Goal: Use online tool/utility: Utilize a website feature to perform a specific function

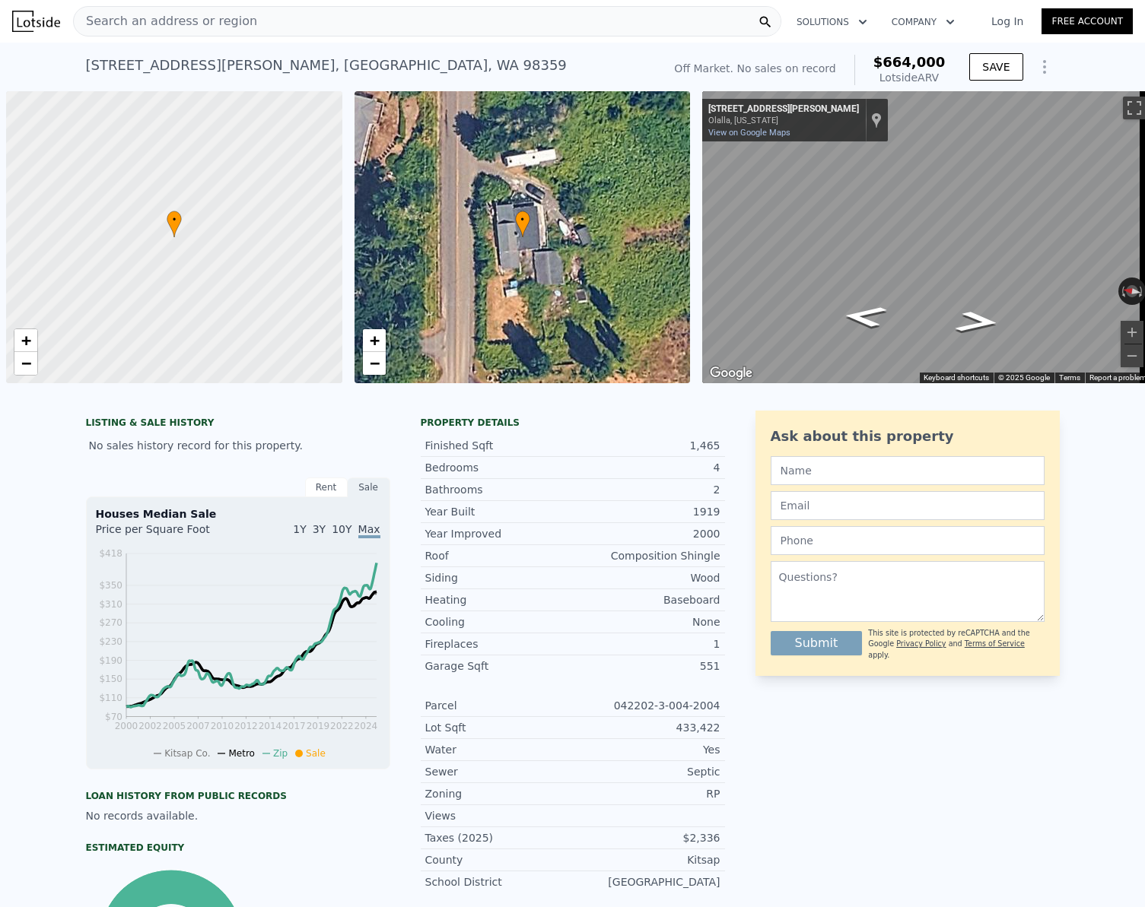
click at [349, 21] on div "Search an address or region" at bounding box center [427, 21] width 708 height 30
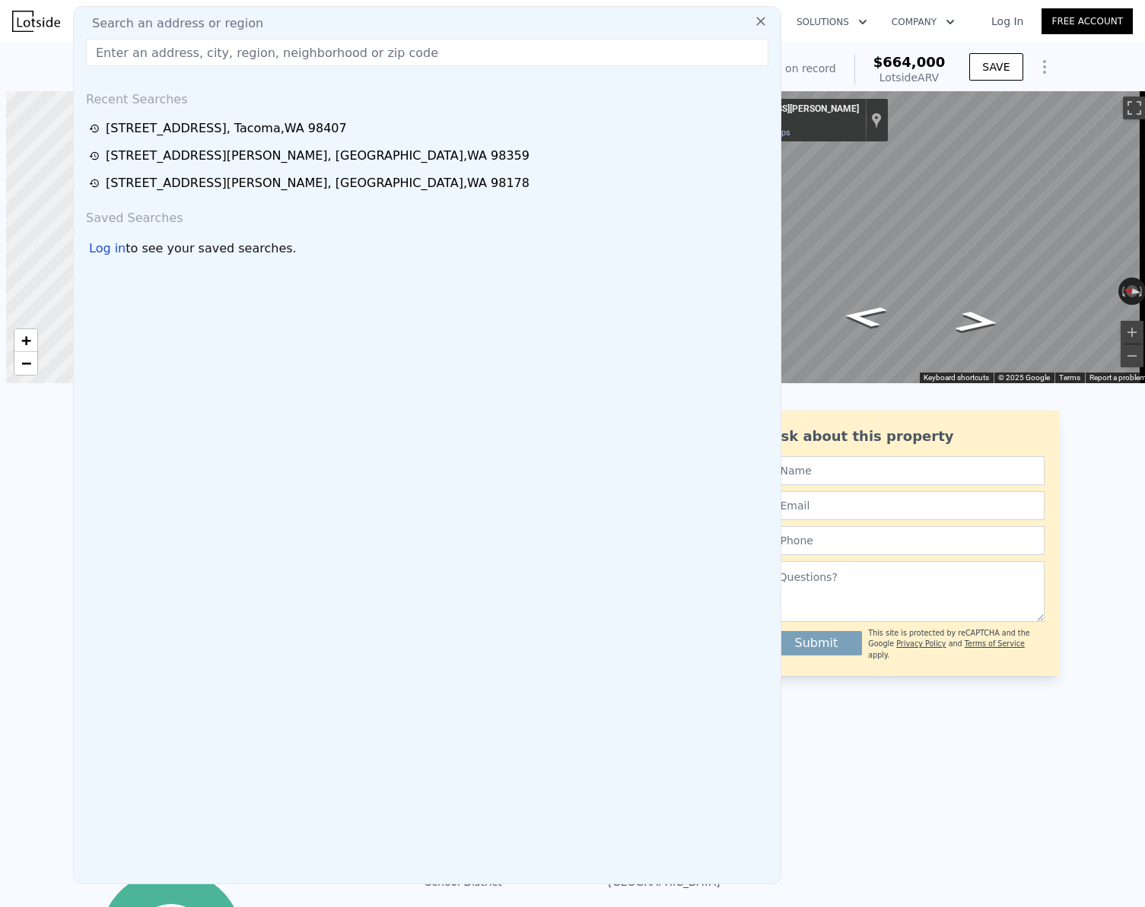
scroll to position [0, 6]
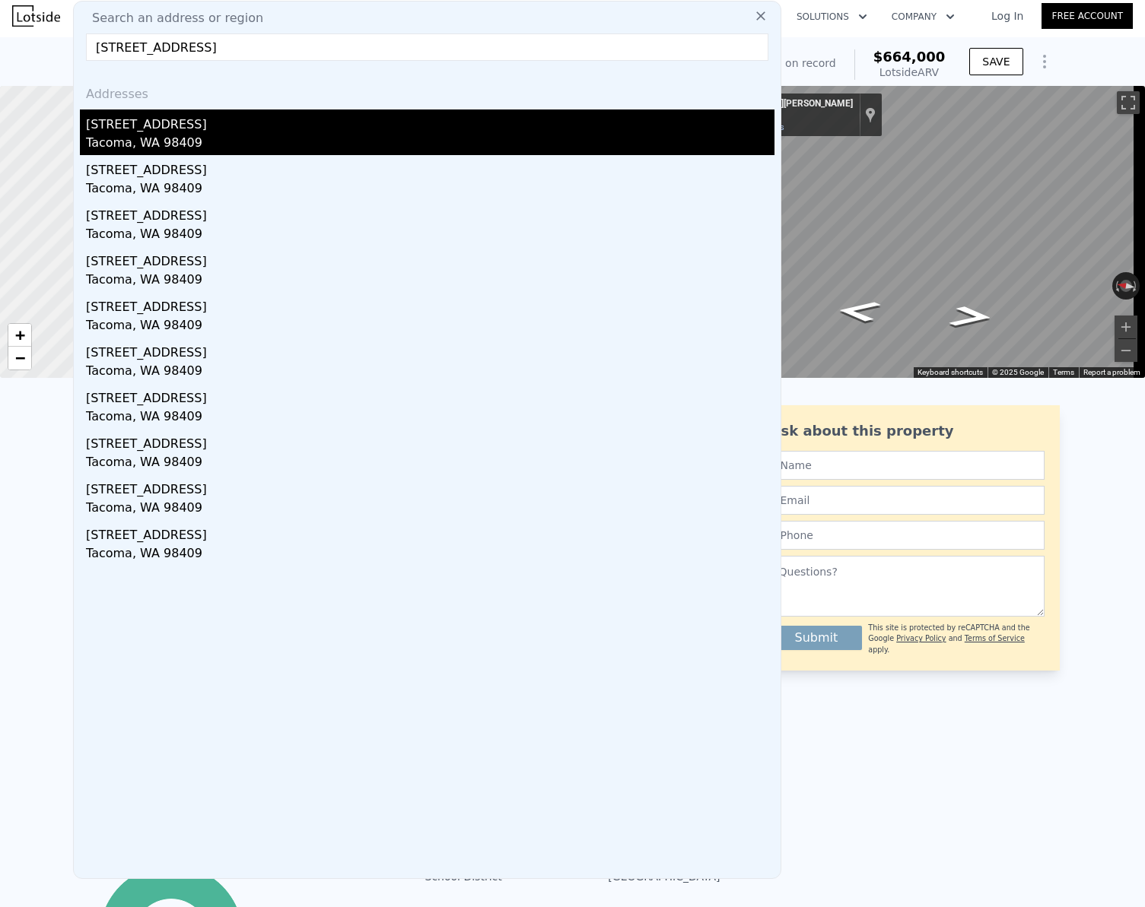
type input "[STREET_ADDRESS]"
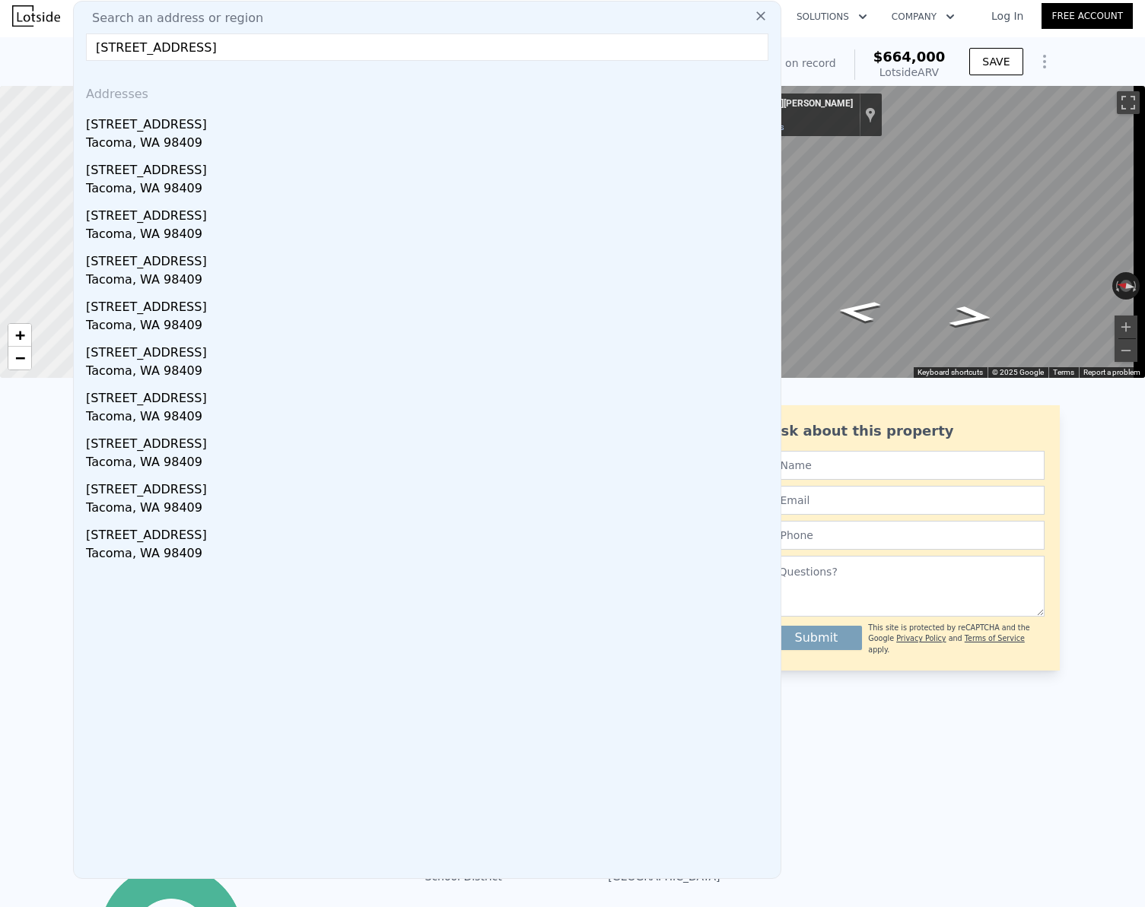
drag, startPoint x: 191, startPoint y: 132, endPoint x: 1135, endPoint y: 885, distance: 1208.4
click at [191, 132] on div "[STREET_ADDRESS]" at bounding box center [430, 122] width 688 height 24
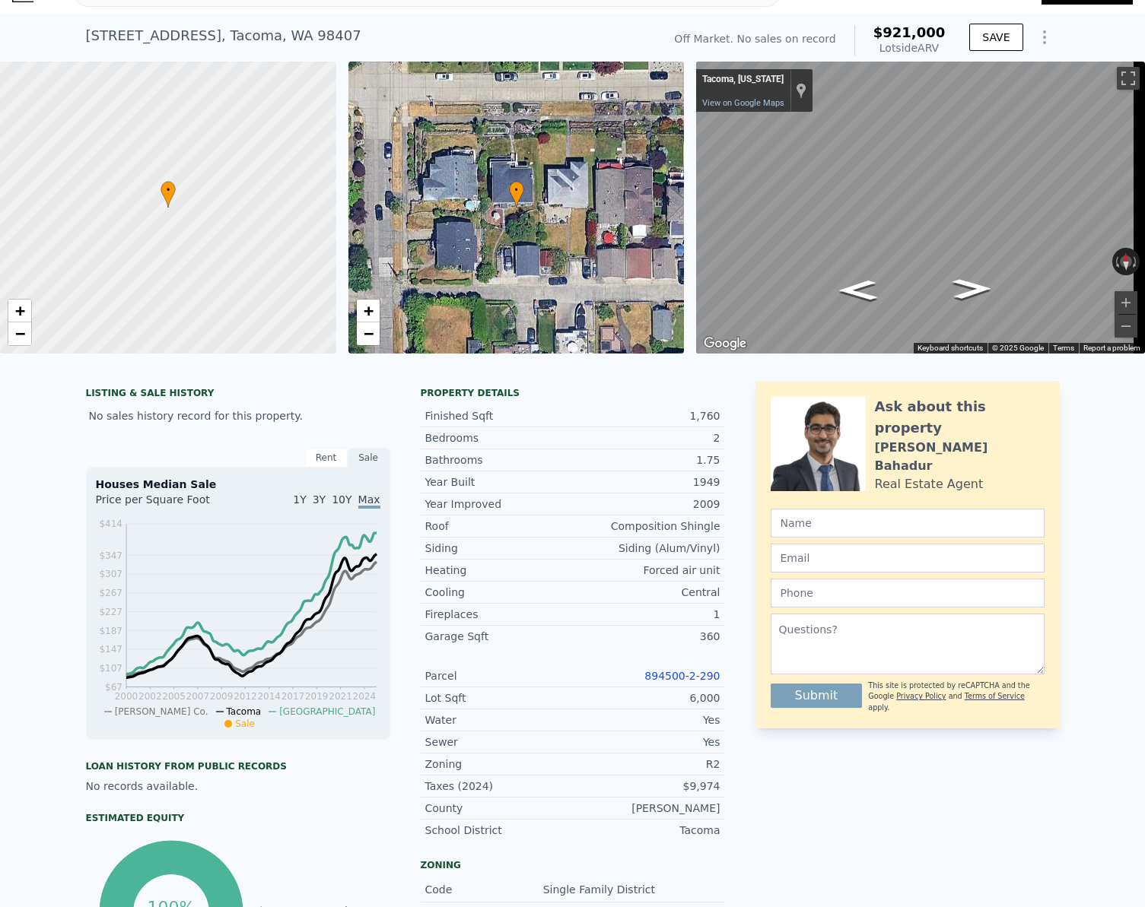
scroll to position [5, 0]
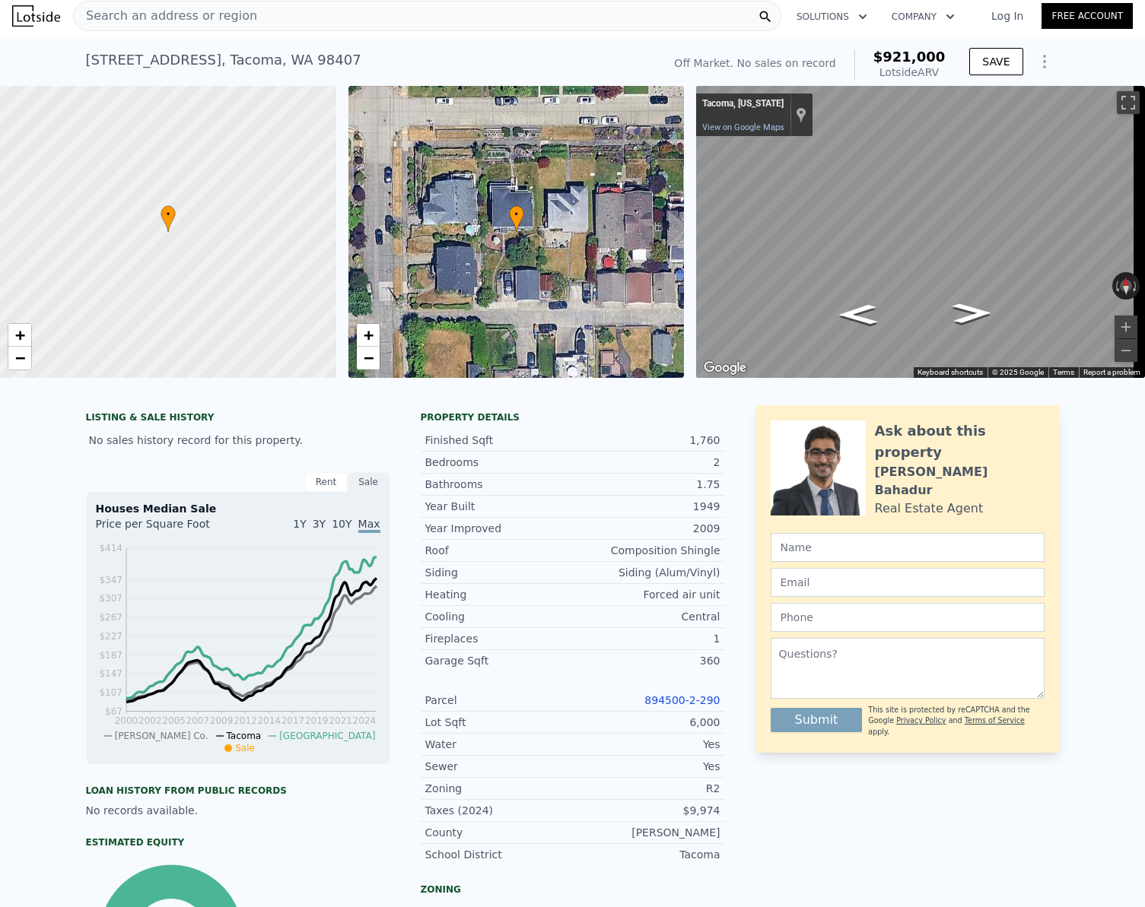
click at [199, 25] on div "Search an address or region" at bounding box center [165, 16] width 183 height 29
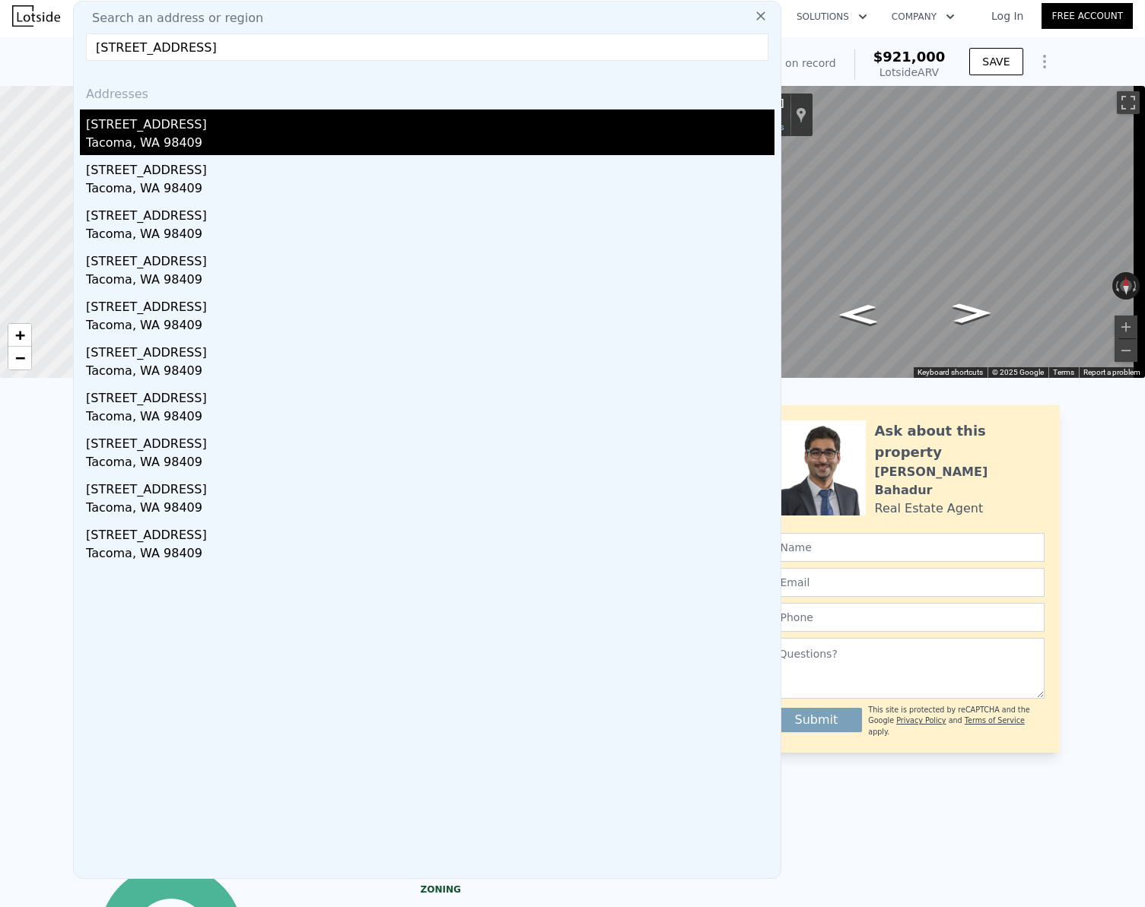
type input "[STREET_ADDRESS]"
click at [161, 140] on div "Tacoma, WA 98409" at bounding box center [430, 144] width 688 height 21
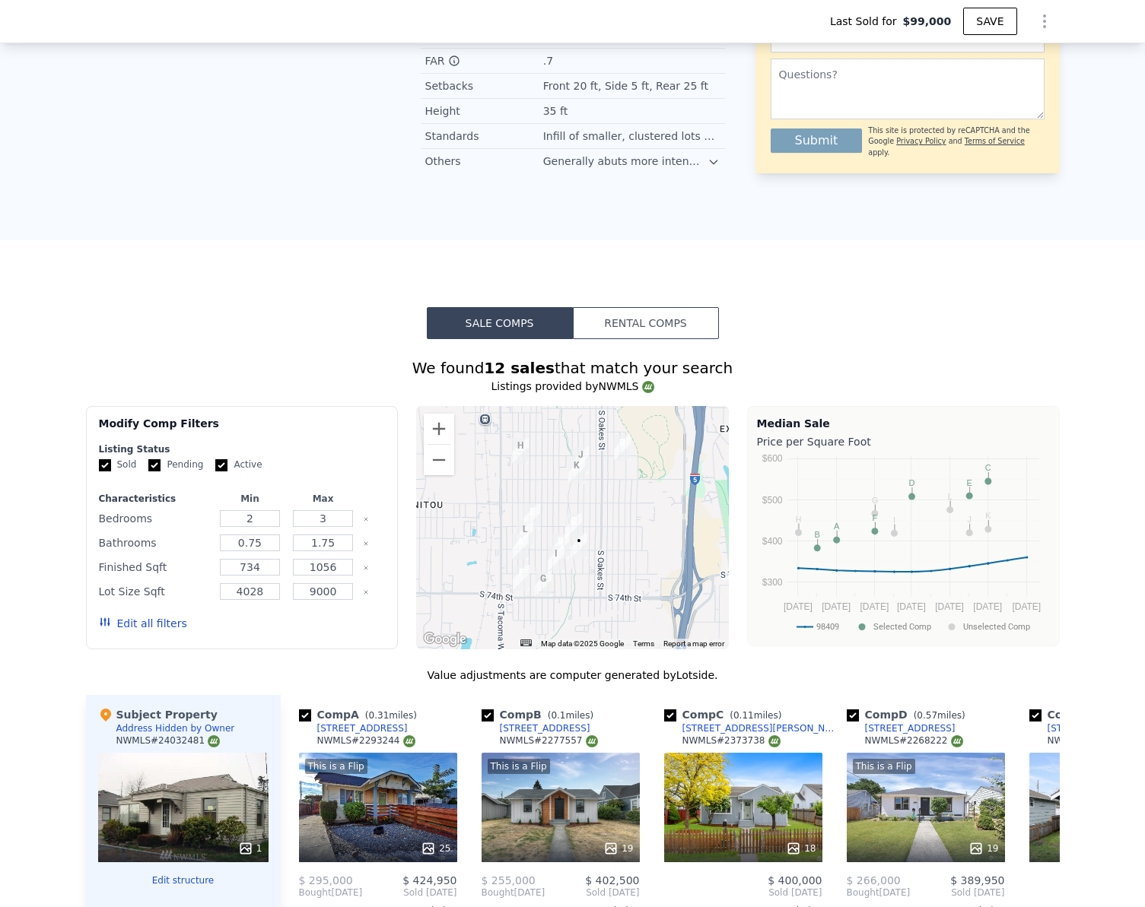
scroll to position [1088, 0]
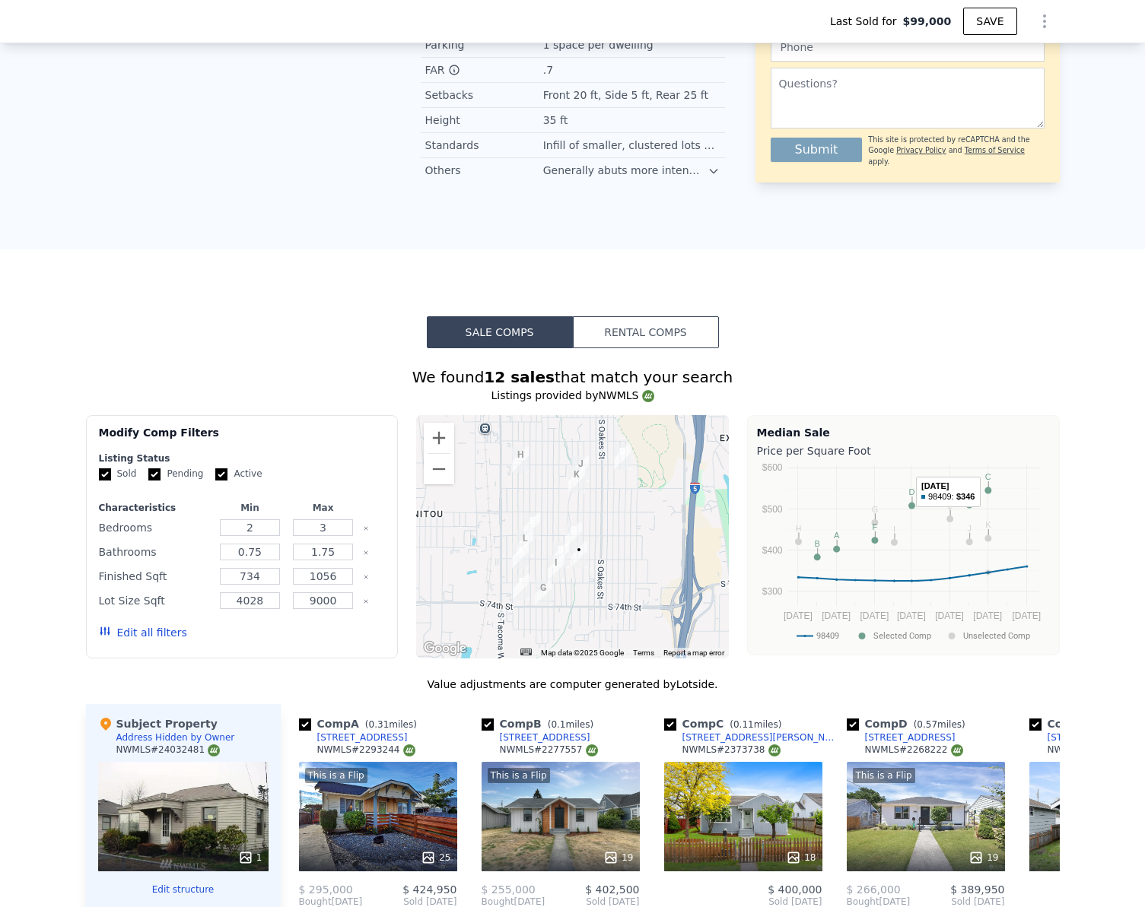
type input "$ 387,000"
type input "$ 251,991"
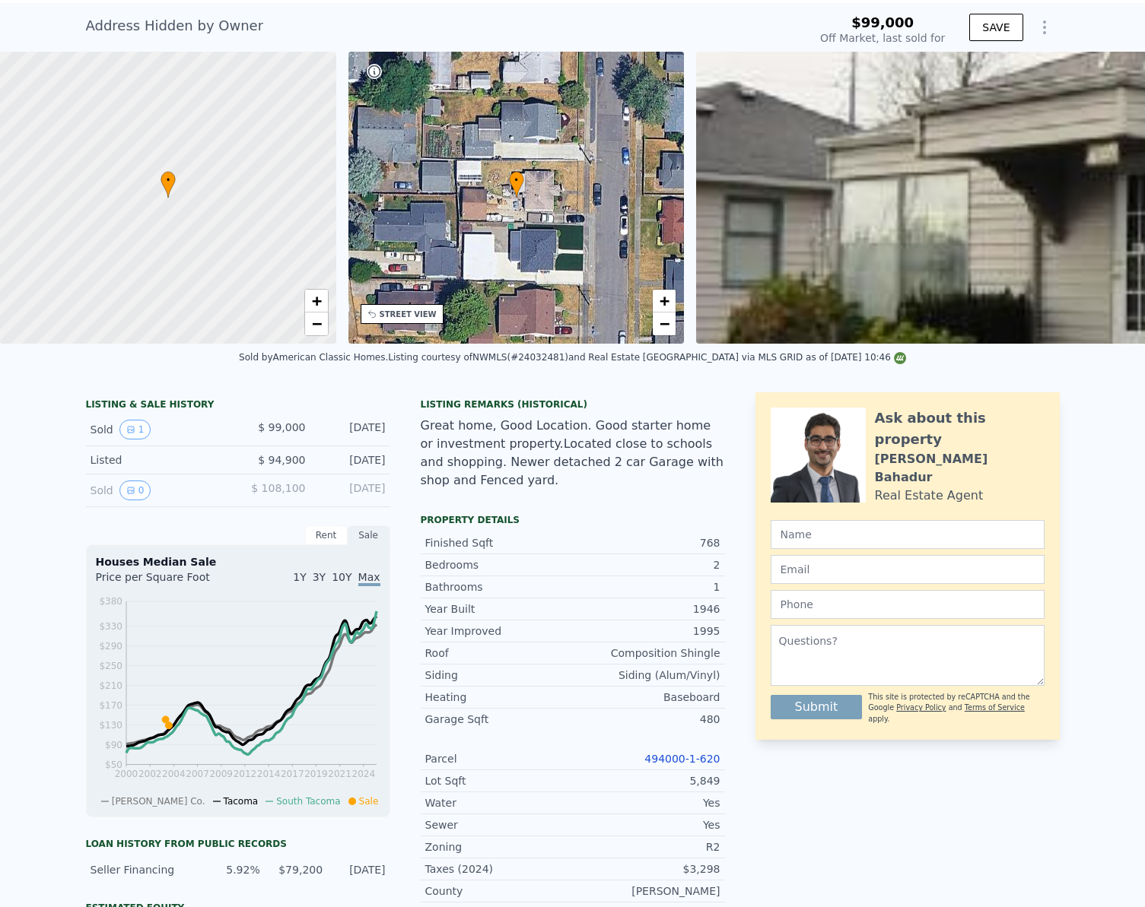
scroll to position [0, 0]
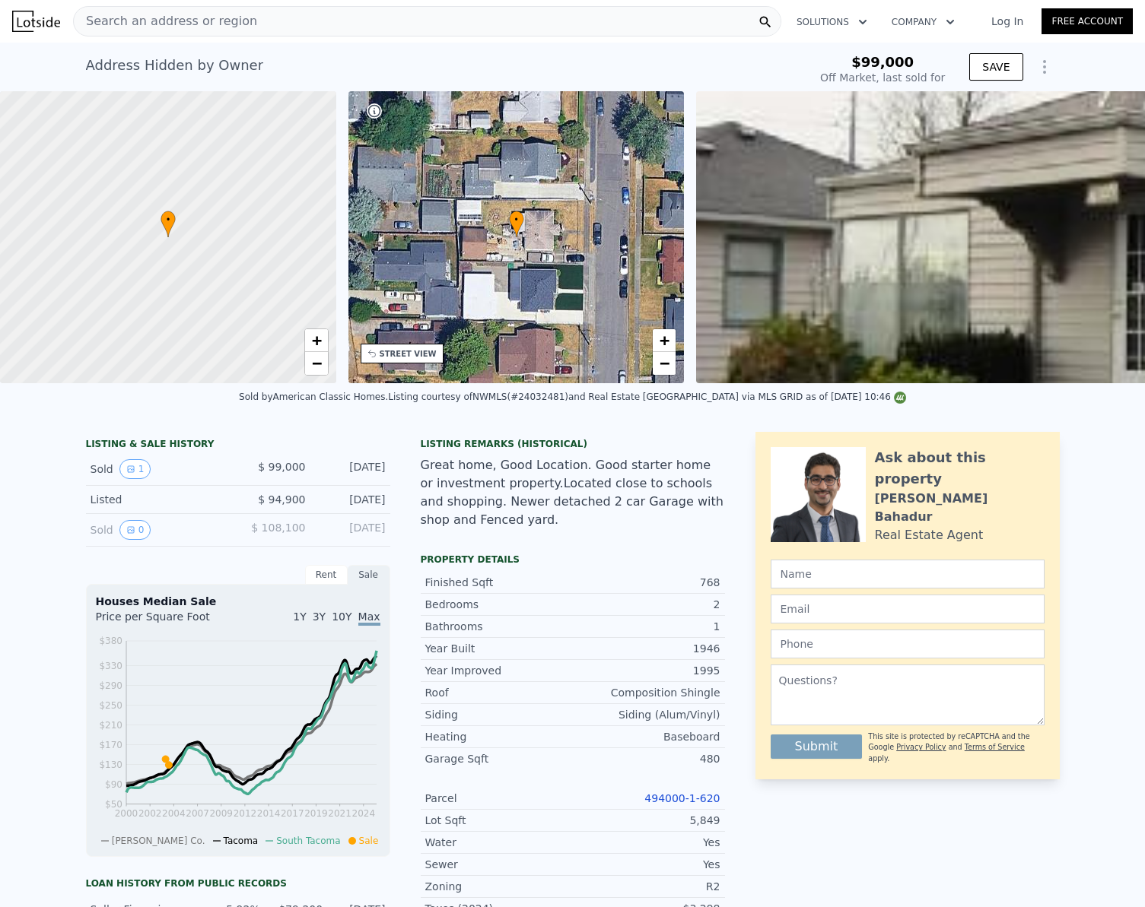
click at [263, 19] on div "Search an address or region" at bounding box center [427, 21] width 708 height 30
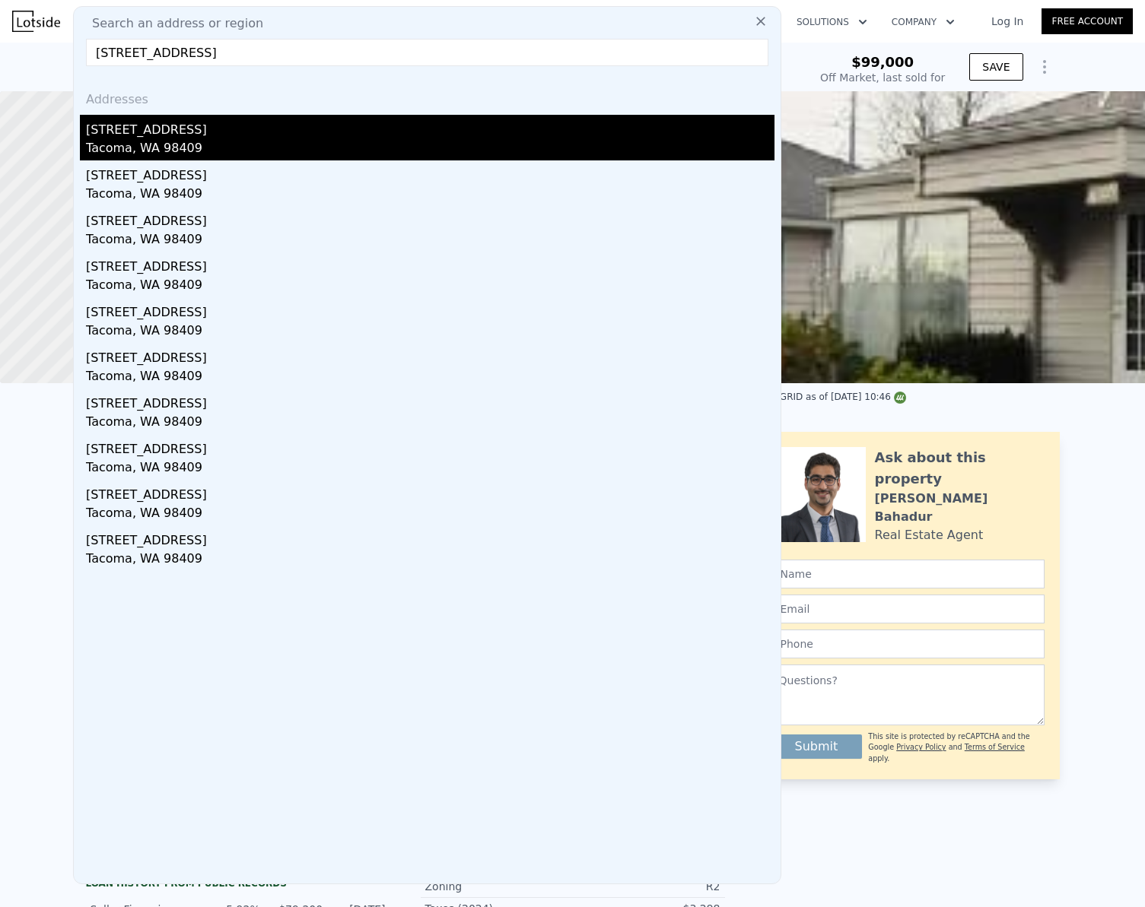
type input "[STREET_ADDRESS]"
click at [156, 144] on div "Tacoma, WA 98409" at bounding box center [430, 149] width 688 height 21
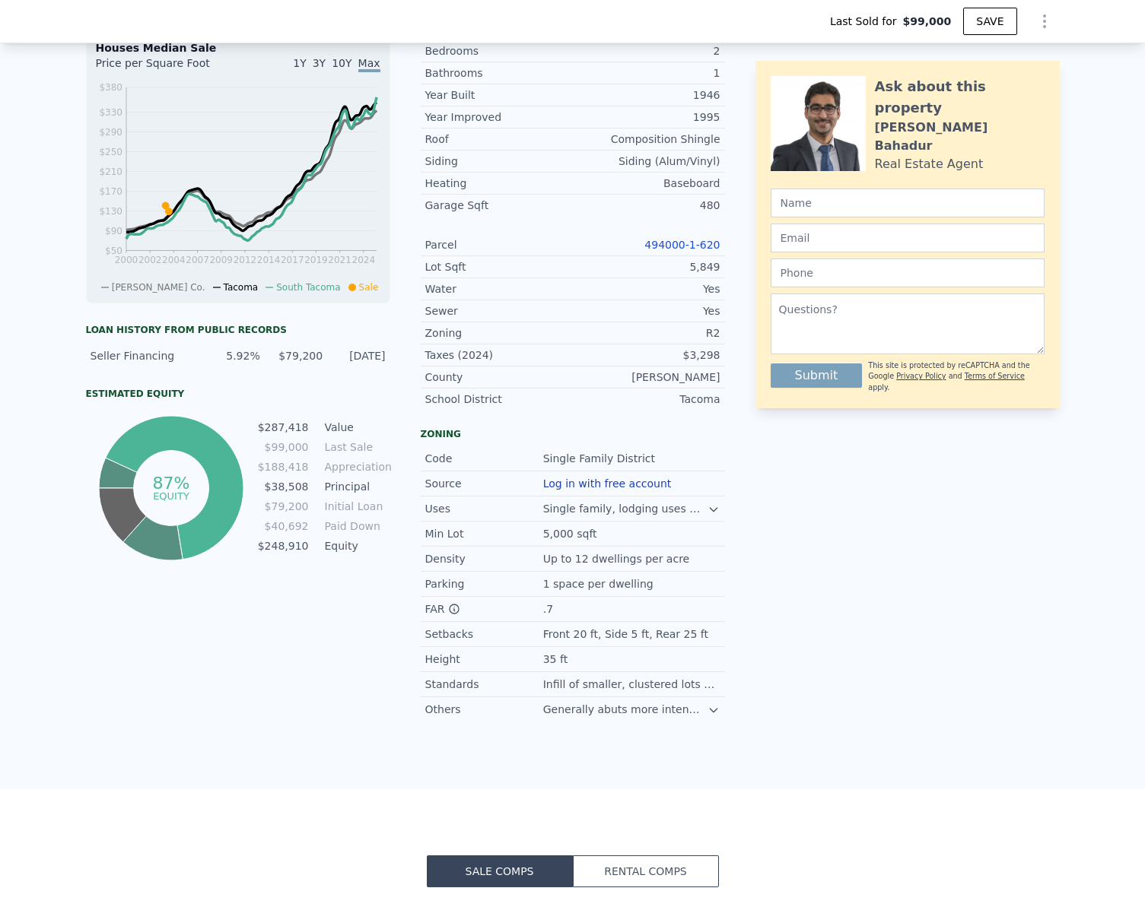
scroll to position [527, 0]
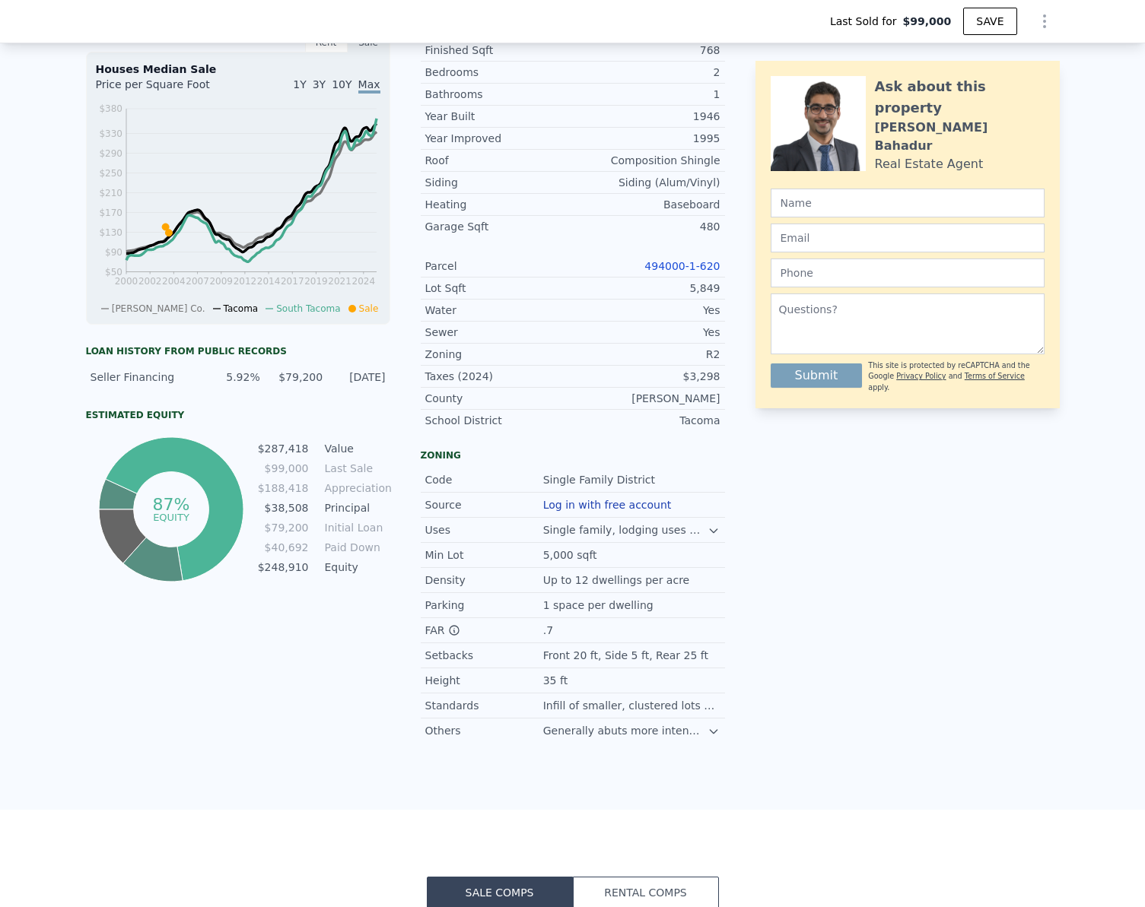
click at [576, 511] on button "Log in with free account" at bounding box center [607, 505] width 129 height 12
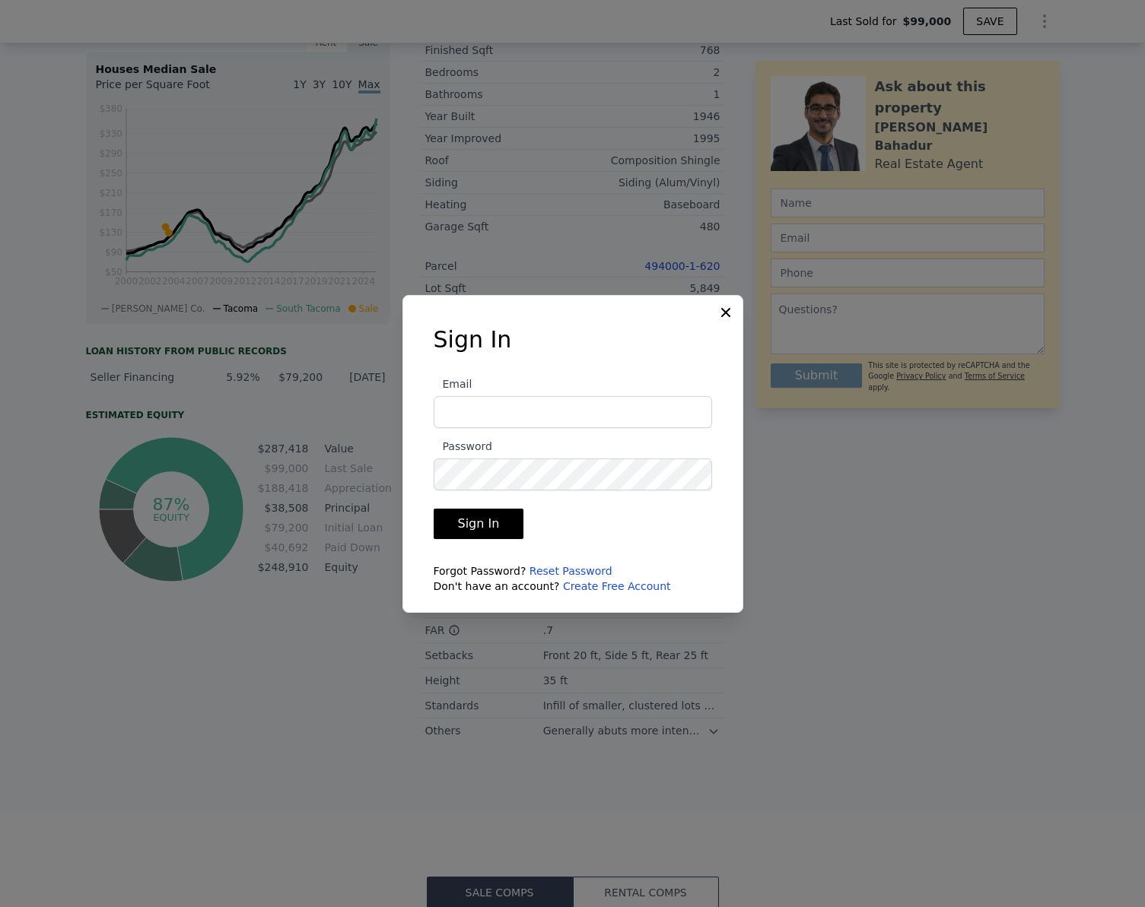
type input "[EMAIL_ADDRESS][DOMAIN_NAME]"
click at [469, 528] on button "Sign In" at bounding box center [478, 524] width 91 height 30
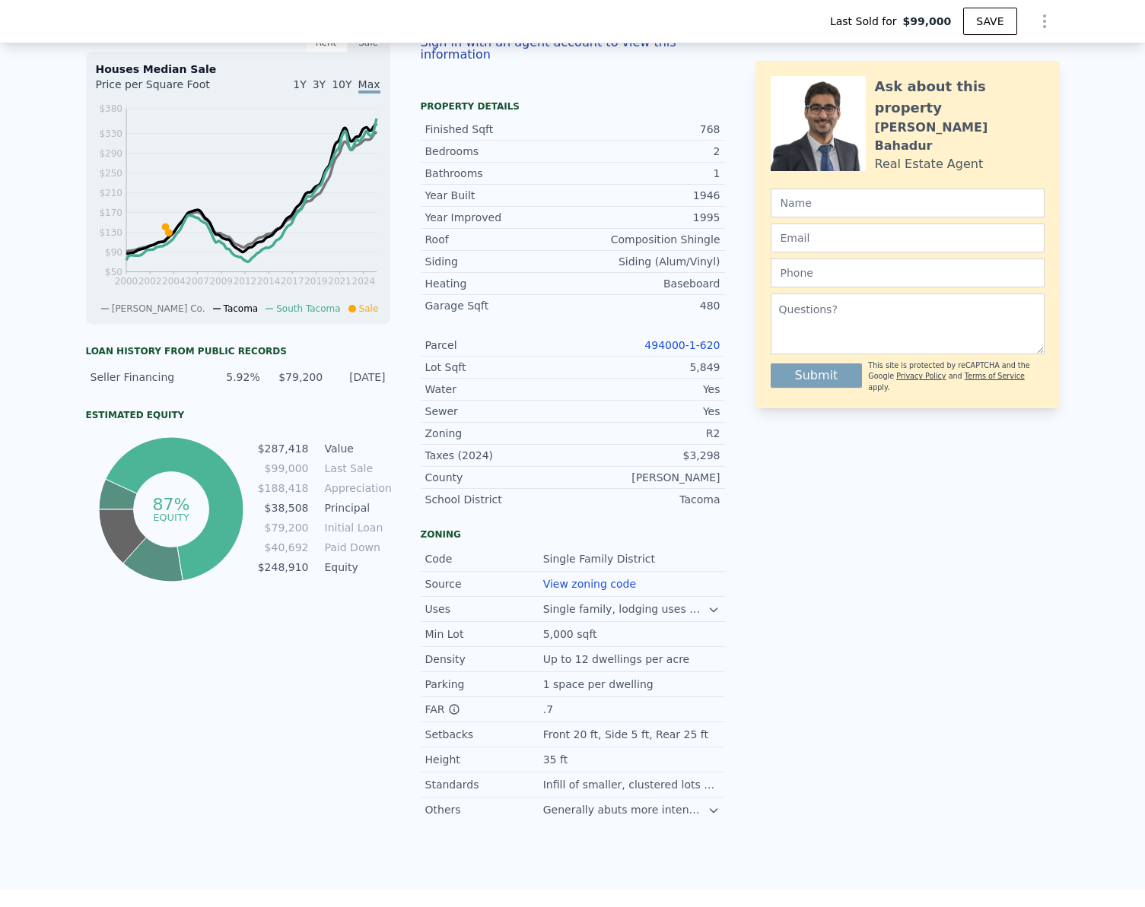
click at [679, 349] on link "494000-1-620" at bounding box center [681, 345] width 75 height 12
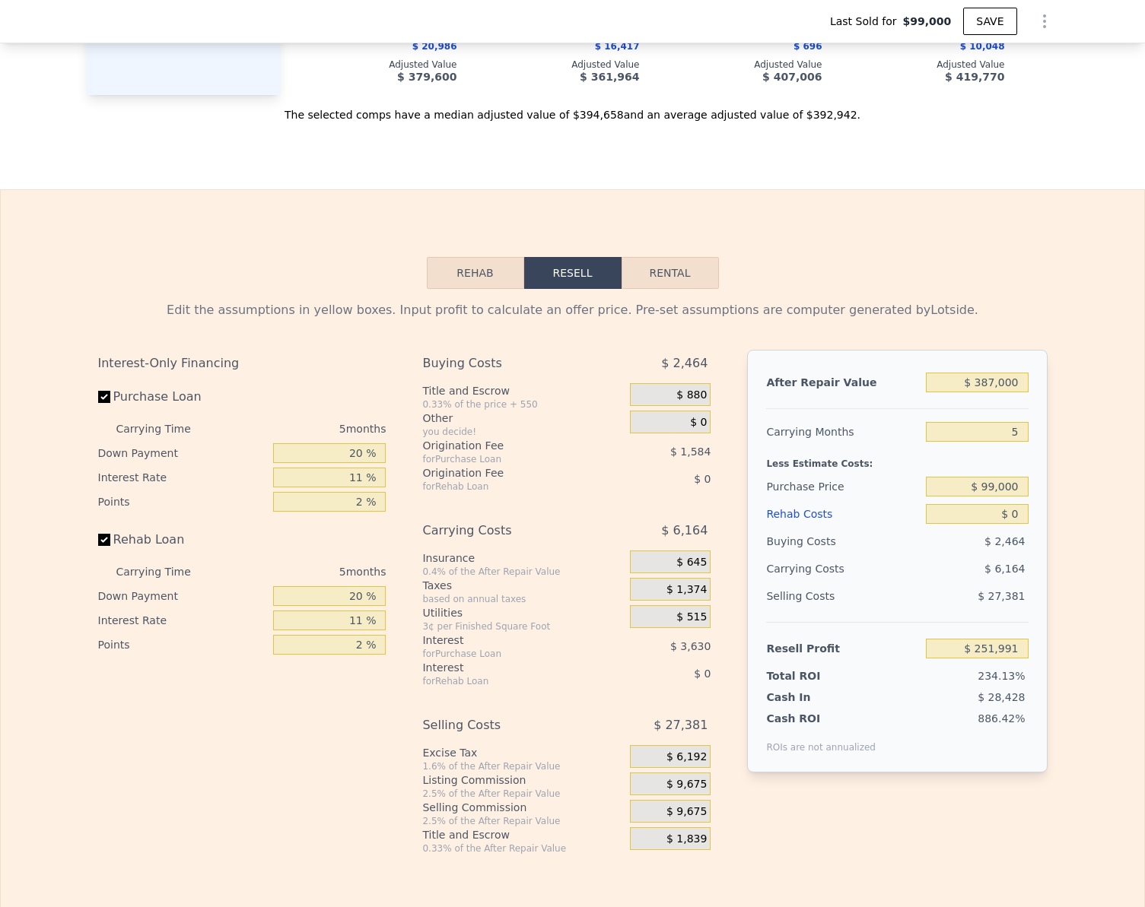
scroll to position [2276, 0]
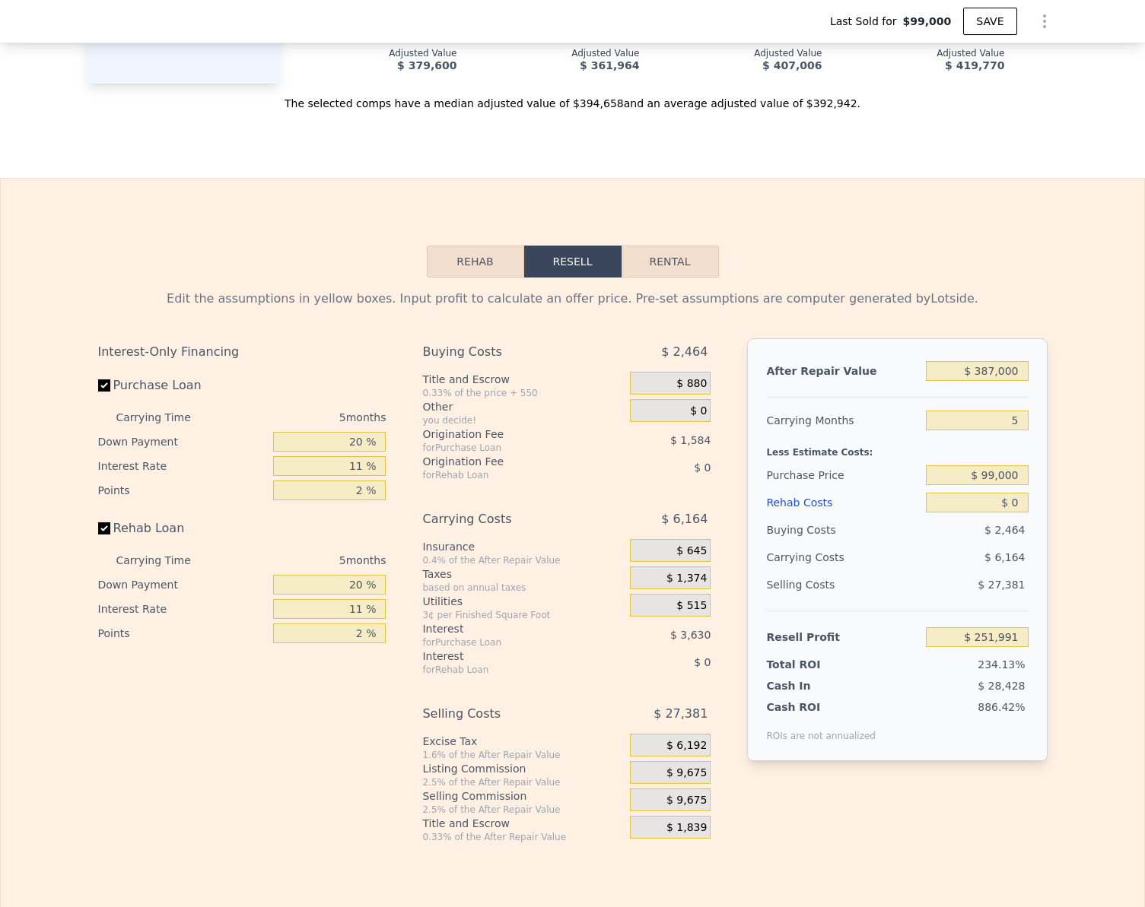
click at [485, 278] on button "Rehab" at bounding box center [475, 262] width 97 height 32
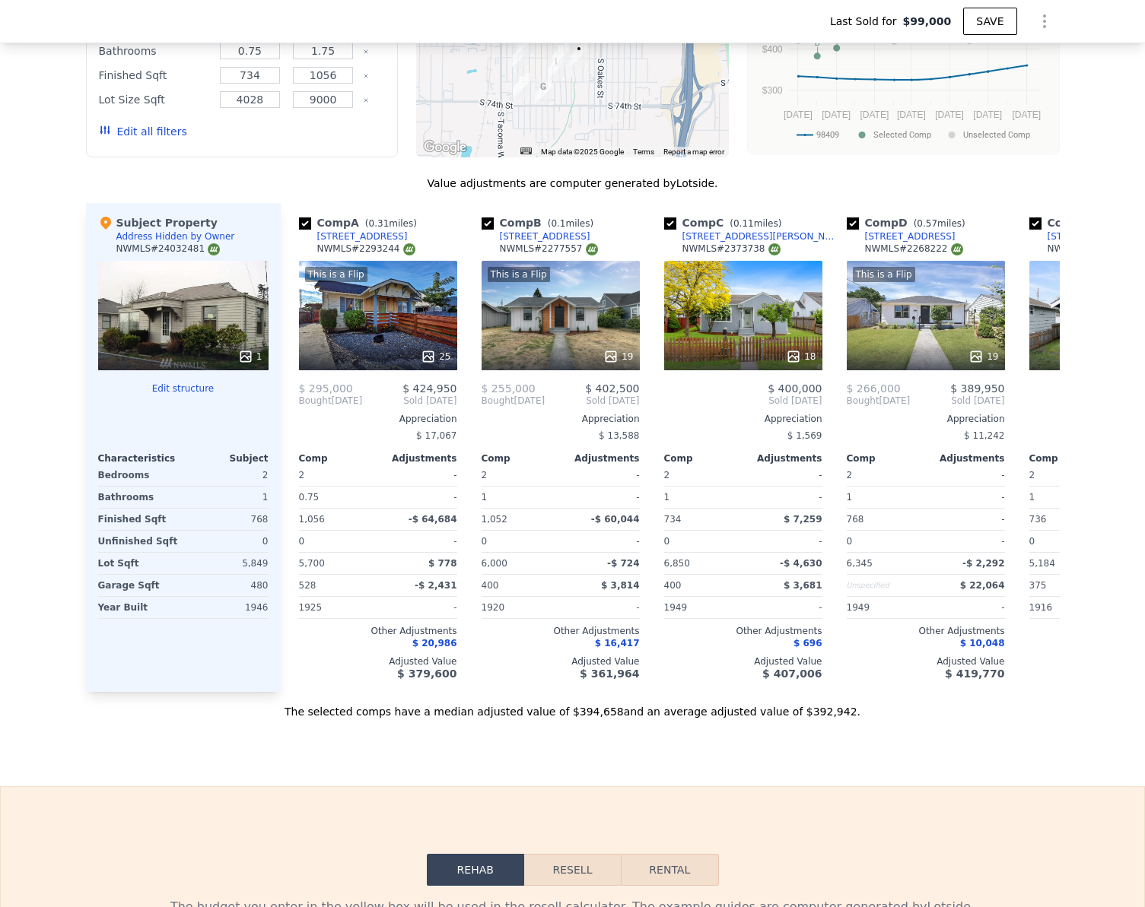
scroll to position [1896, 0]
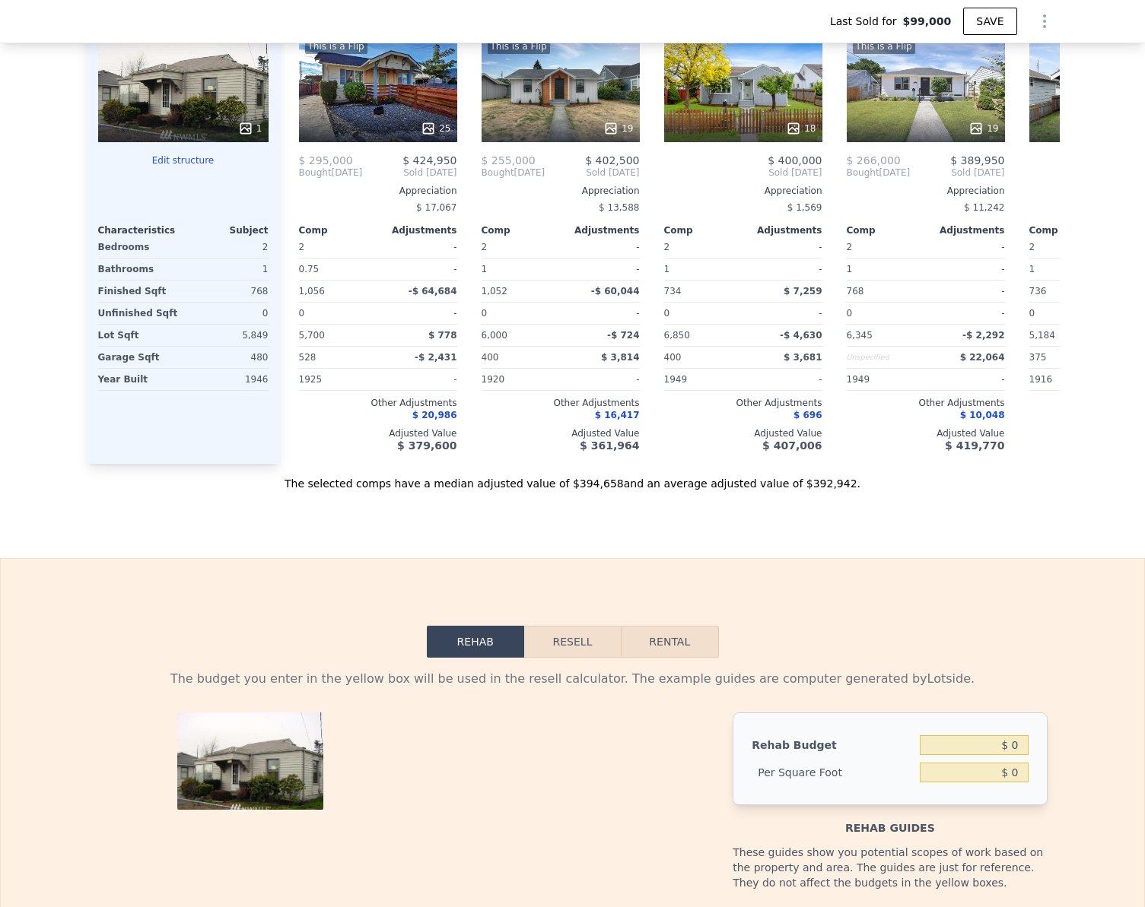
click at [557, 658] on button "Resell" at bounding box center [572, 642] width 97 height 32
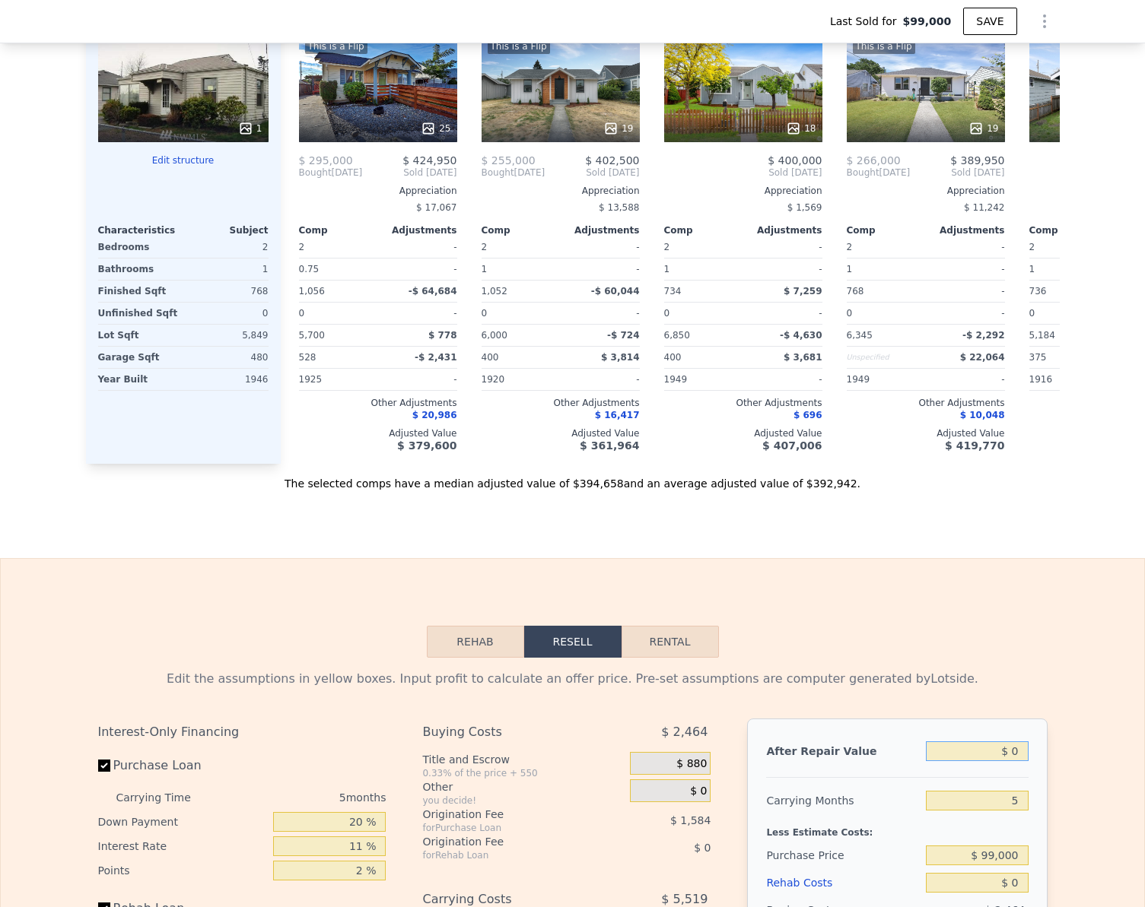
click at [1014, 757] on input "$ 0" at bounding box center [977, 752] width 102 height 20
type input "$ 45"
type input "-$ 107,491"
type input "$ 450"
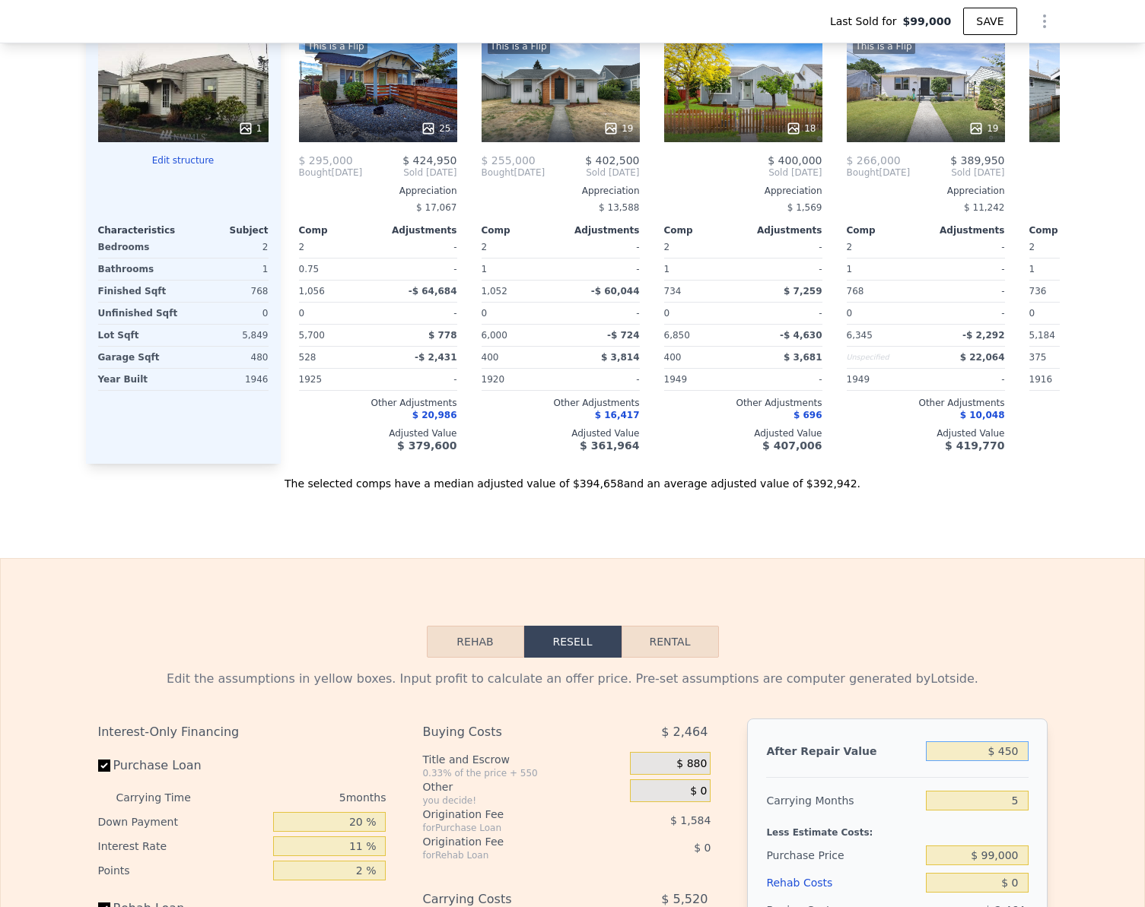
type input "-$ 107,114"
type input "$ 450,000"
type input "$ 310,518"
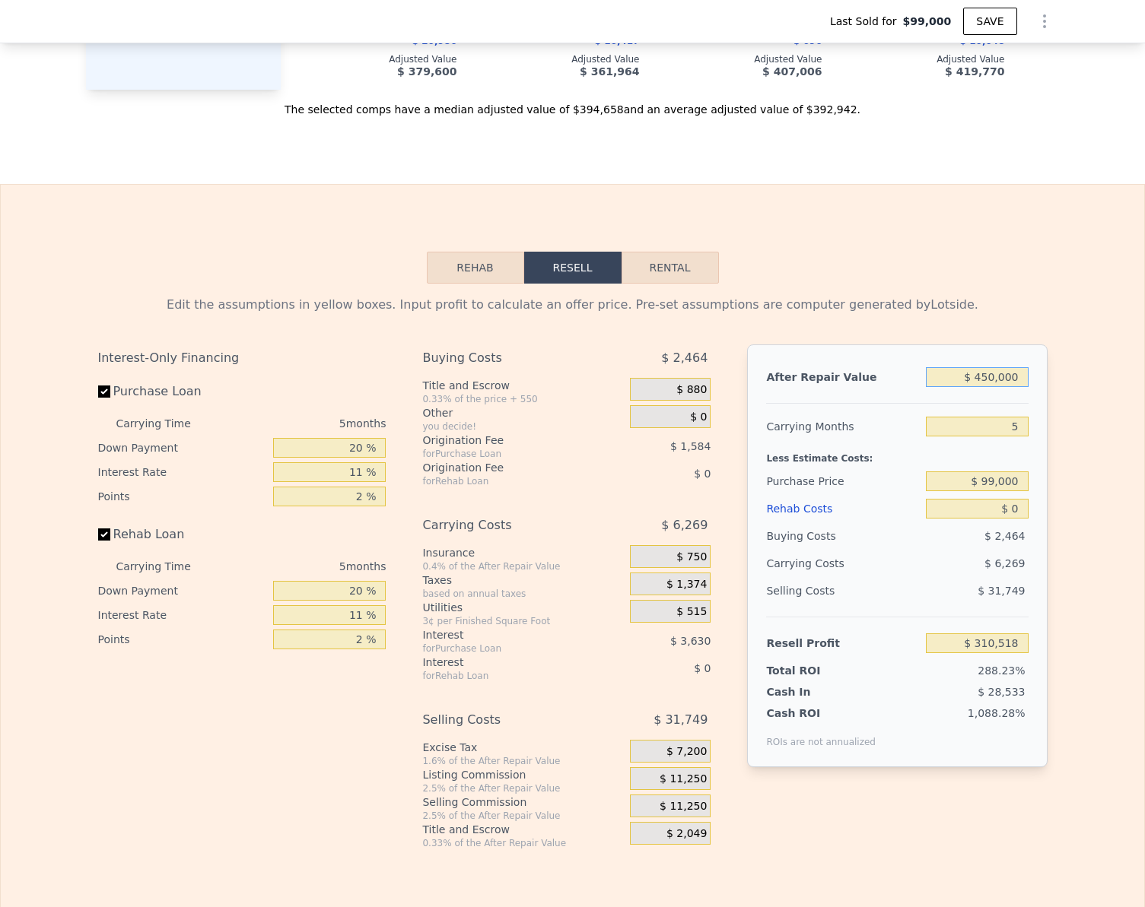
scroll to position [2276, 0]
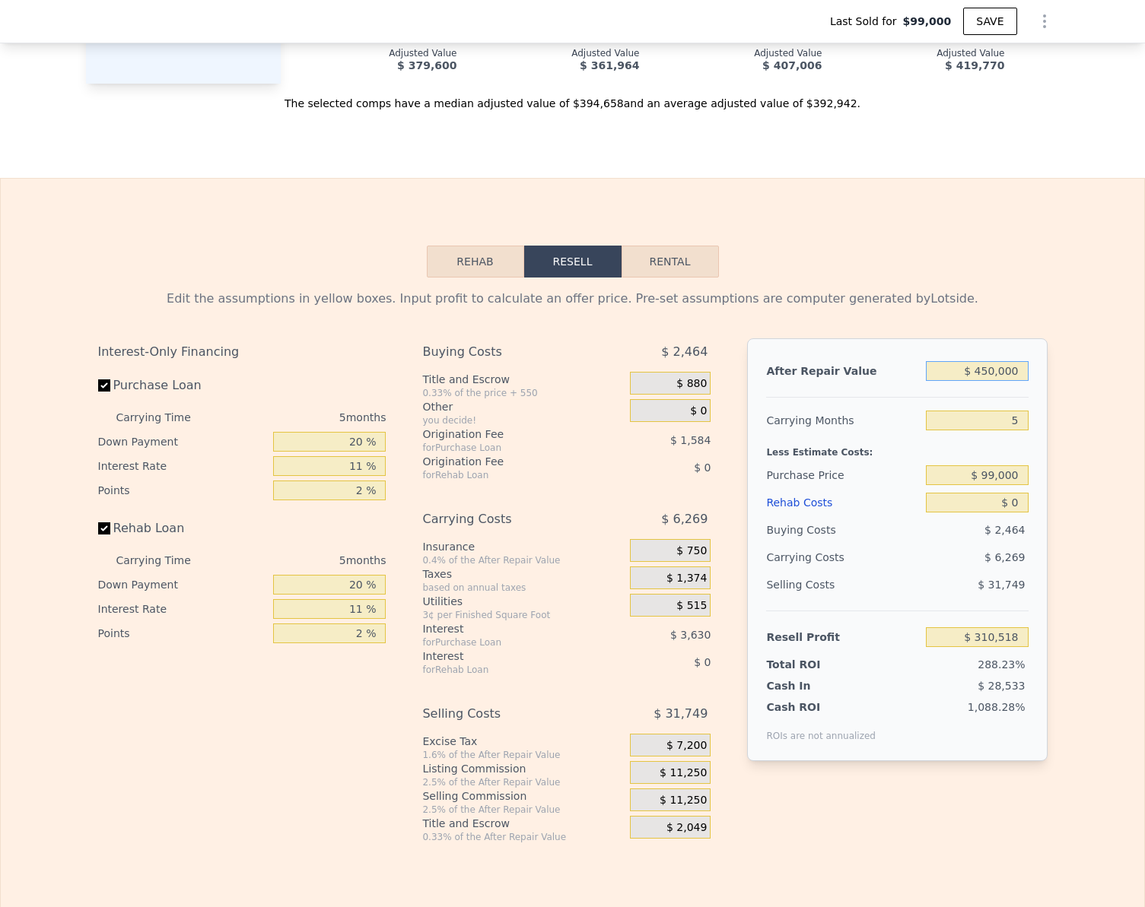
type input "$ 450,000"
click at [1100, 681] on div "Edit the assumptions in yellow boxes. Input profit to calculate an offer price.…" at bounding box center [572, 561] width 1143 height 566
click at [458, 274] on button "Rehab" at bounding box center [475, 262] width 97 height 32
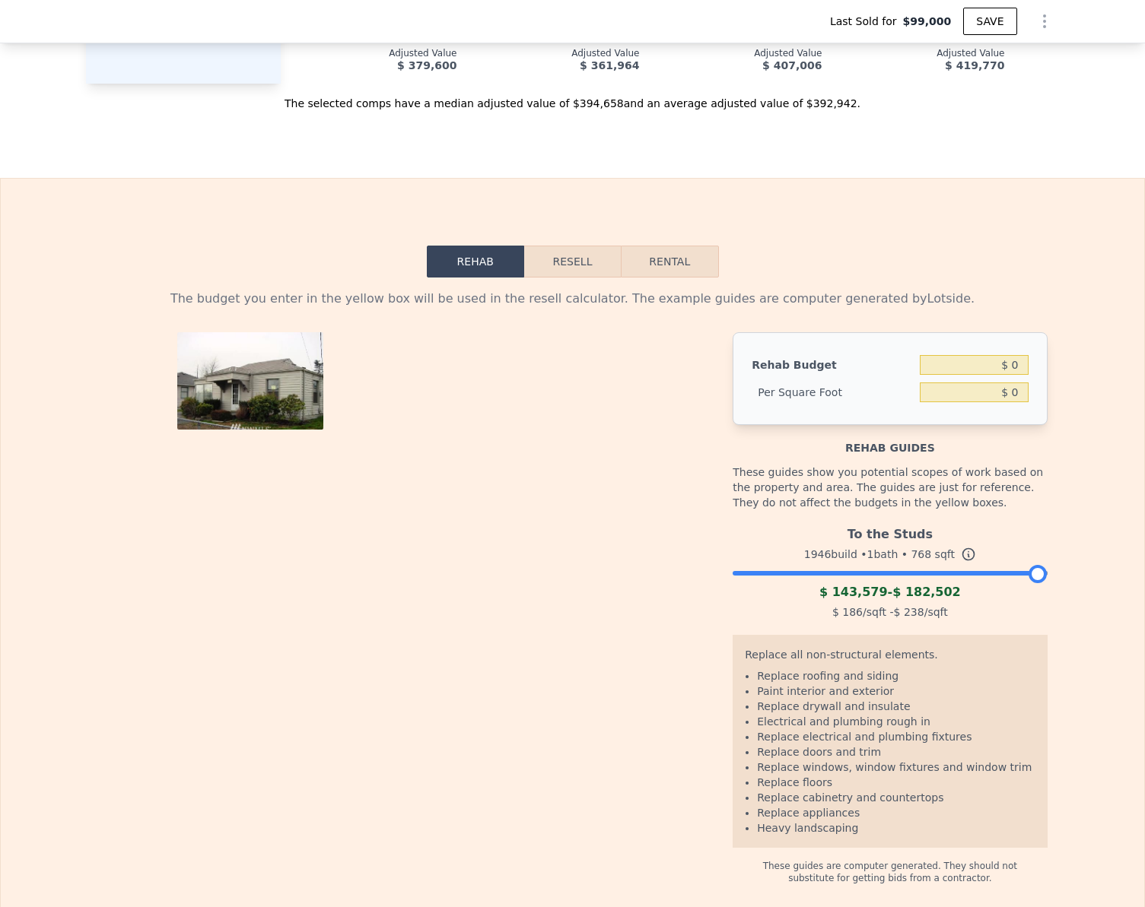
click at [568, 275] on button "Resell" at bounding box center [572, 262] width 97 height 32
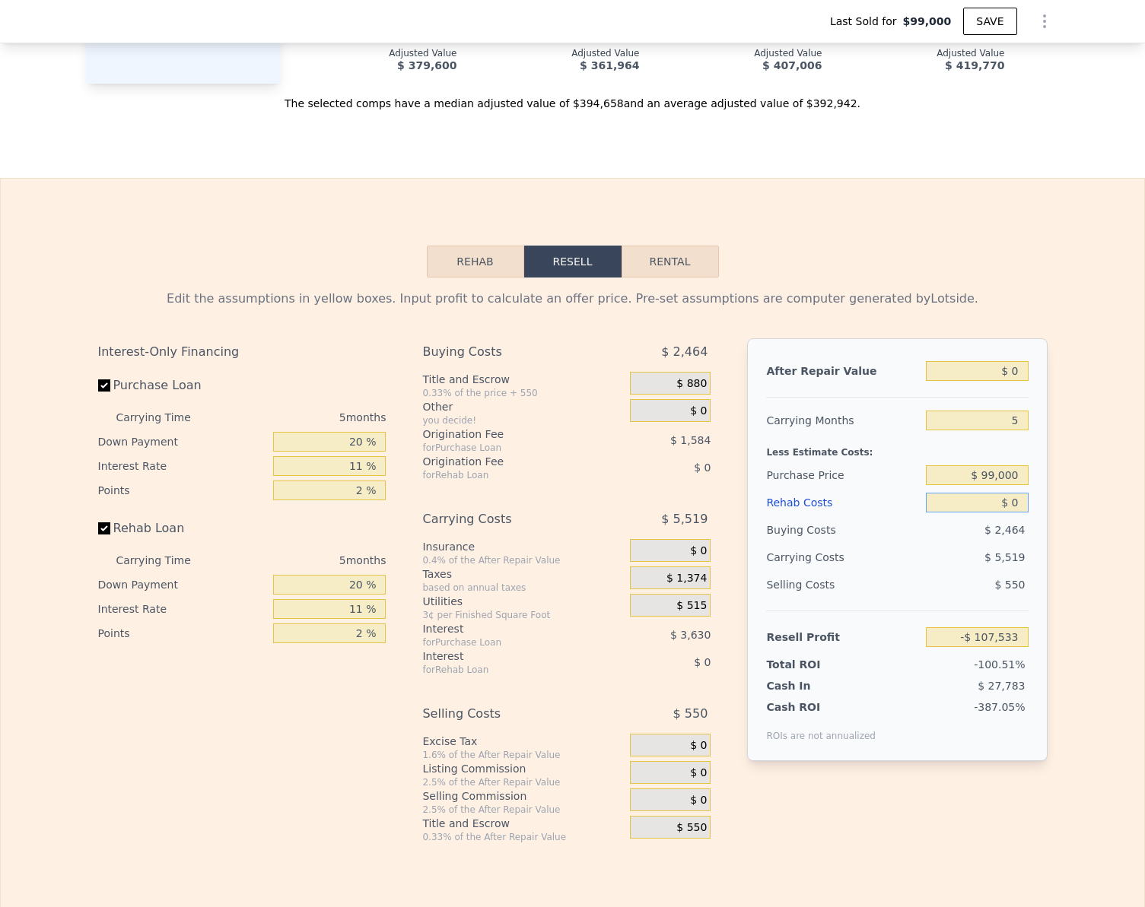
click at [1015, 511] on input "$ 0" at bounding box center [977, 503] width 102 height 20
type input "$ 7"
type input "-$ 107,540"
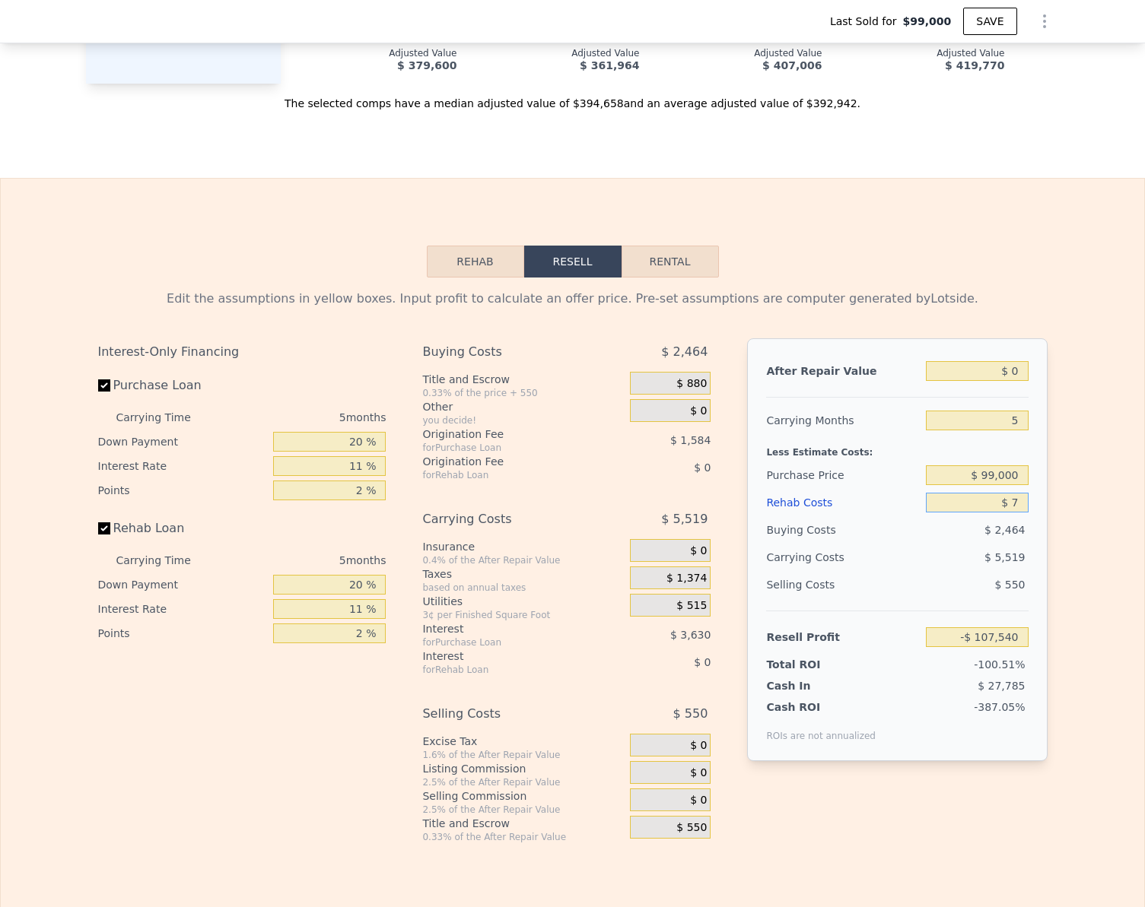
type input "$ 76"
type input "-$ 107,615"
type input "$ 76,000"
type input "-$ 187,534"
type input "$ 76,000"
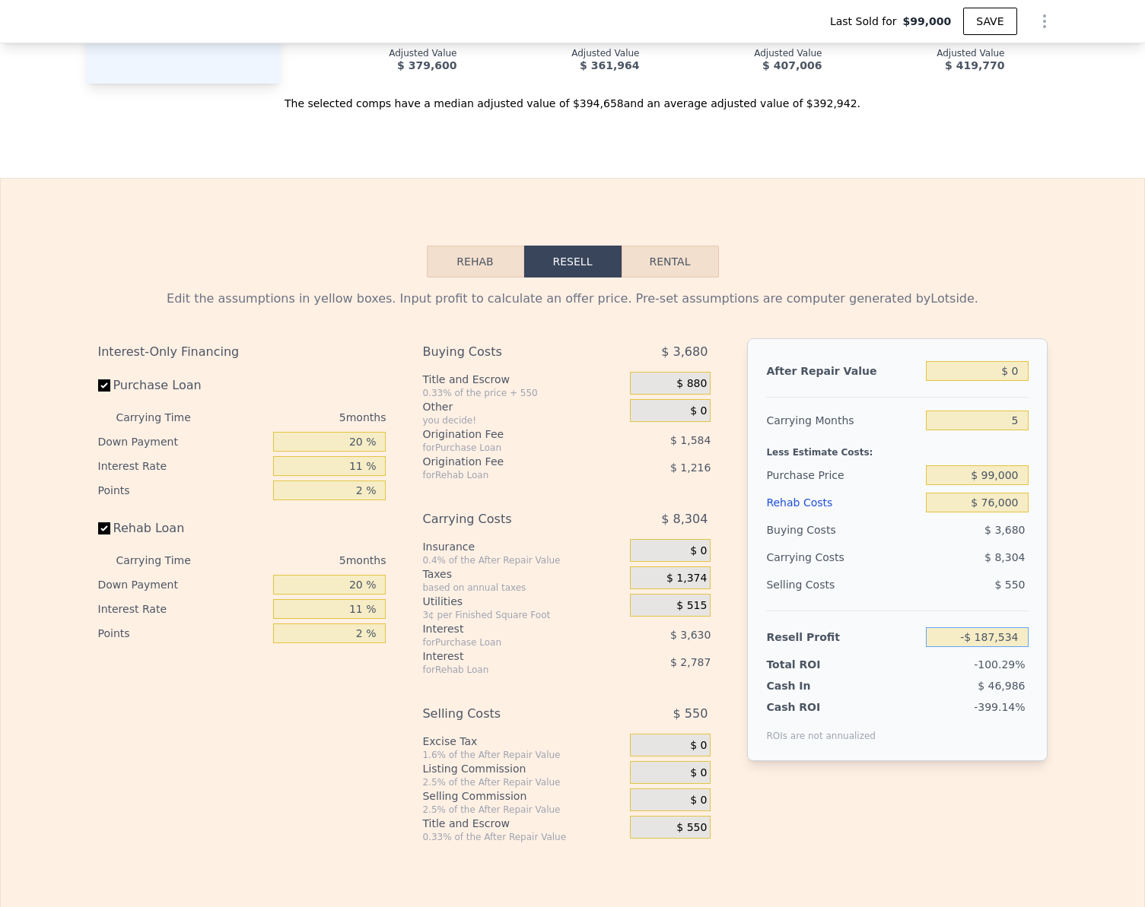
click at [1005, 646] on input "-$ 187,534" at bounding box center [977, 637] width 102 height 20
type input "$ 76,000"
click at [1018, 381] on input "$ 0" at bounding box center [977, 371] width 102 height 20
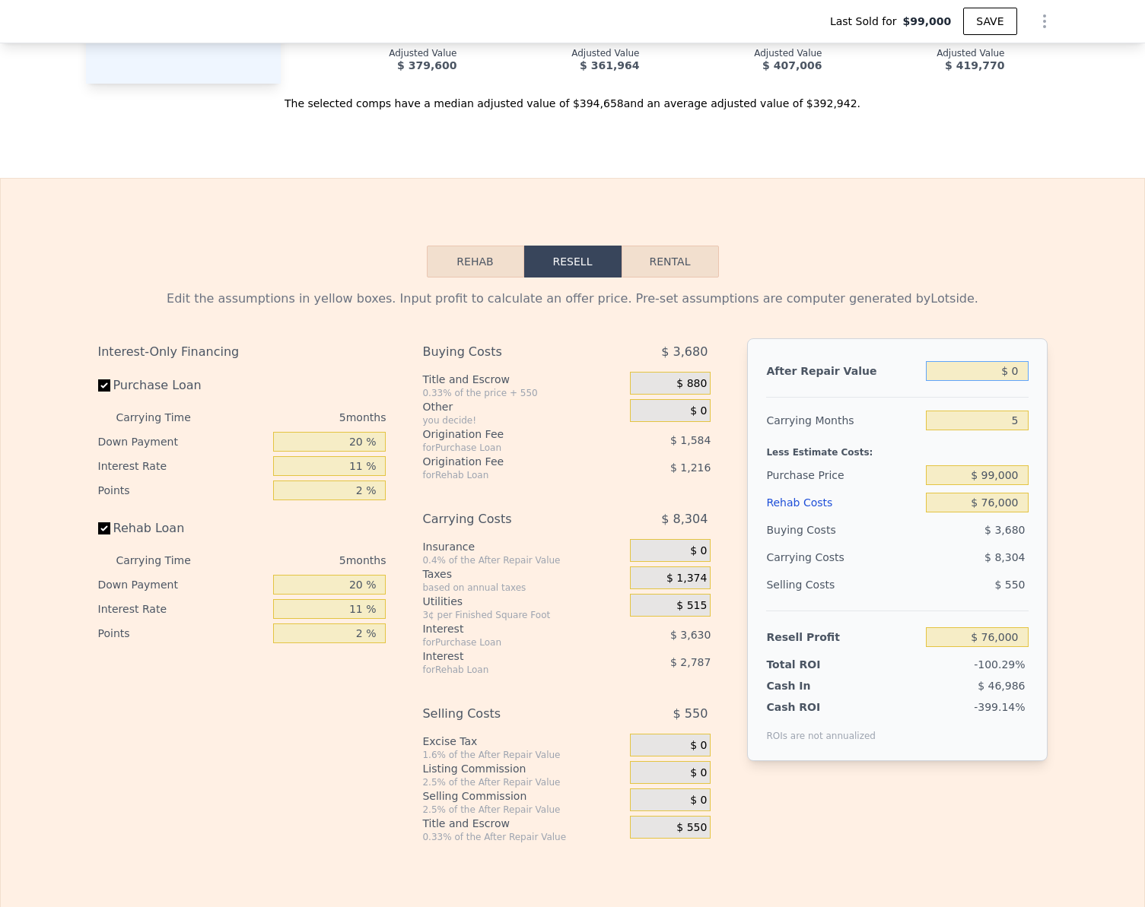
type input "-$ 150,560"
click at [1018, 381] on input "$ 0" at bounding box center [977, 371] width 102 height 20
type input "$ 45"
type input "$ 76,042"
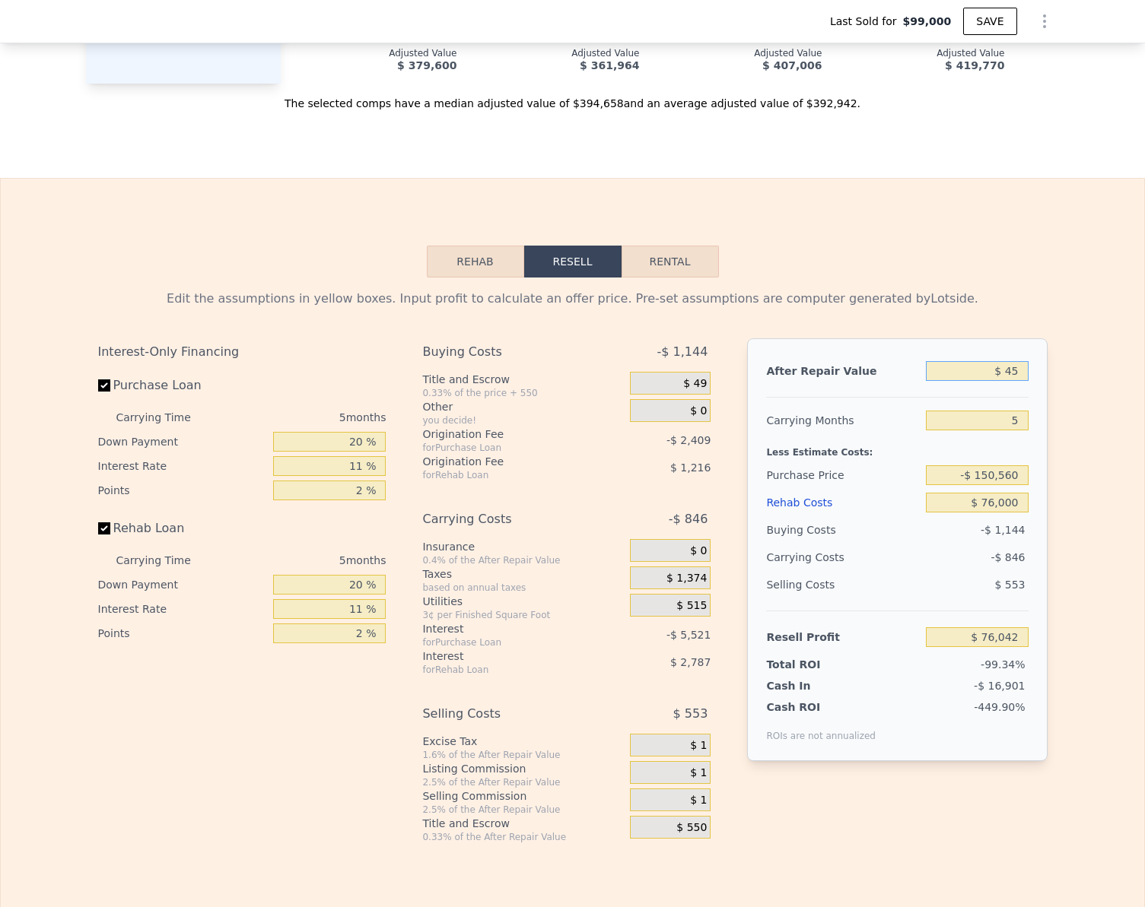
type input "$ 450"
type input "$ 76,419"
type input "$ 4,500"
type input "$ 80,179"
type input "$ 450,000"
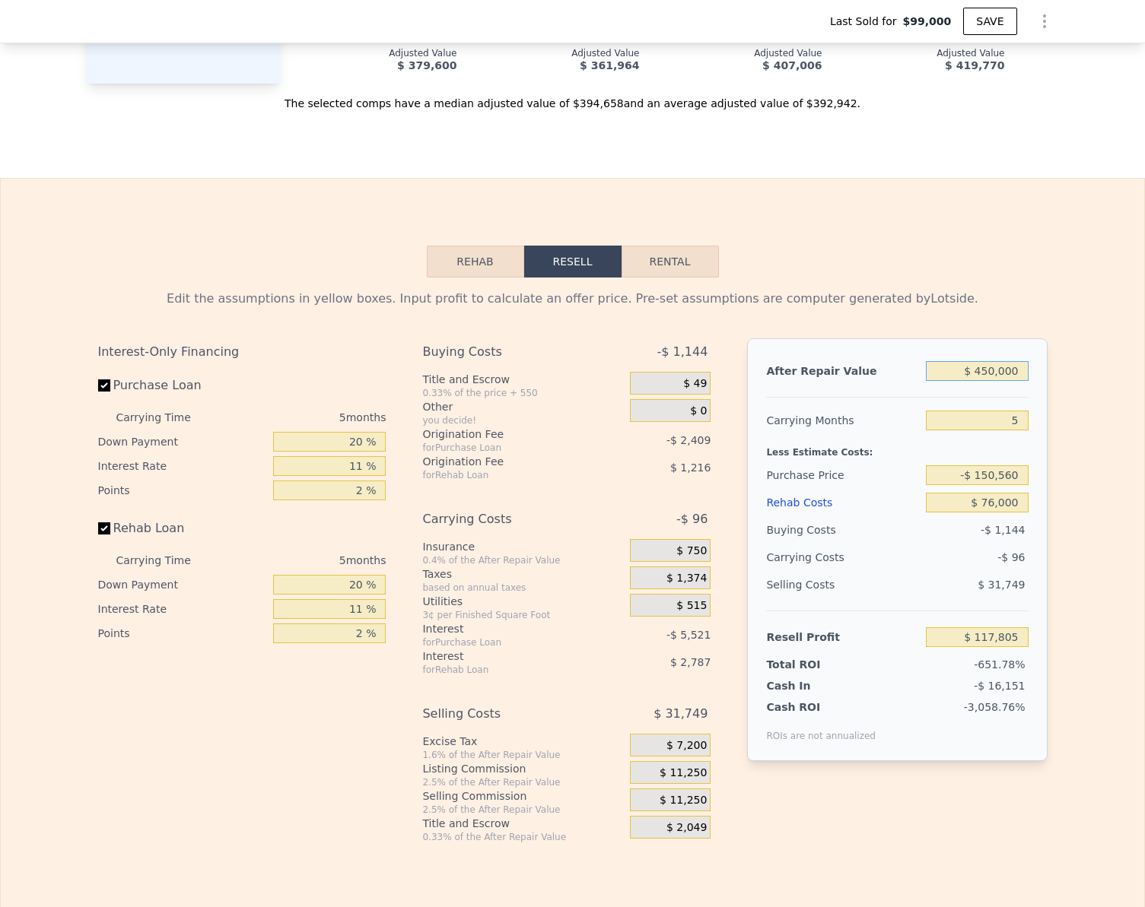
type input "$ 494,051"
type input "$ 450,000"
click at [1076, 501] on div "Edit the assumptions in yellow boxes. Input profit to calculate an offer price.…" at bounding box center [572, 561] width 1143 height 566
click at [1008, 647] on input "$ 494,051" at bounding box center [977, 637] width 102 height 20
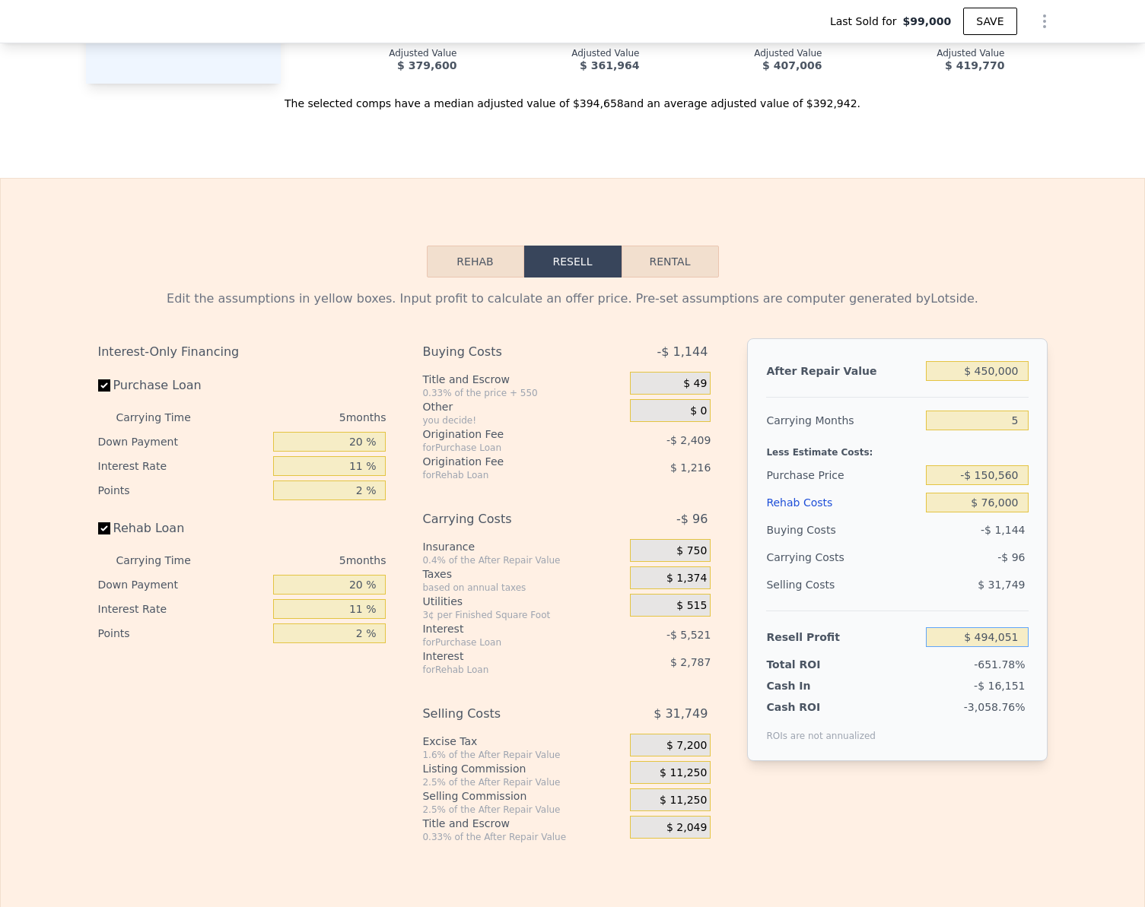
click at [1008, 647] on input "$ 494,051" at bounding box center [977, 637] width 102 height 20
type input "$ 76,000"
click at [1090, 618] on div "Edit the assumptions in yellow boxes. Input profit to calculate an offer price.…" at bounding box center [572, 561] width 1143 height 566
type input "$ 245,324"
click at [98, 535] on input "Rehab Loan" at bounding box center [104, 528] width 12 height 12
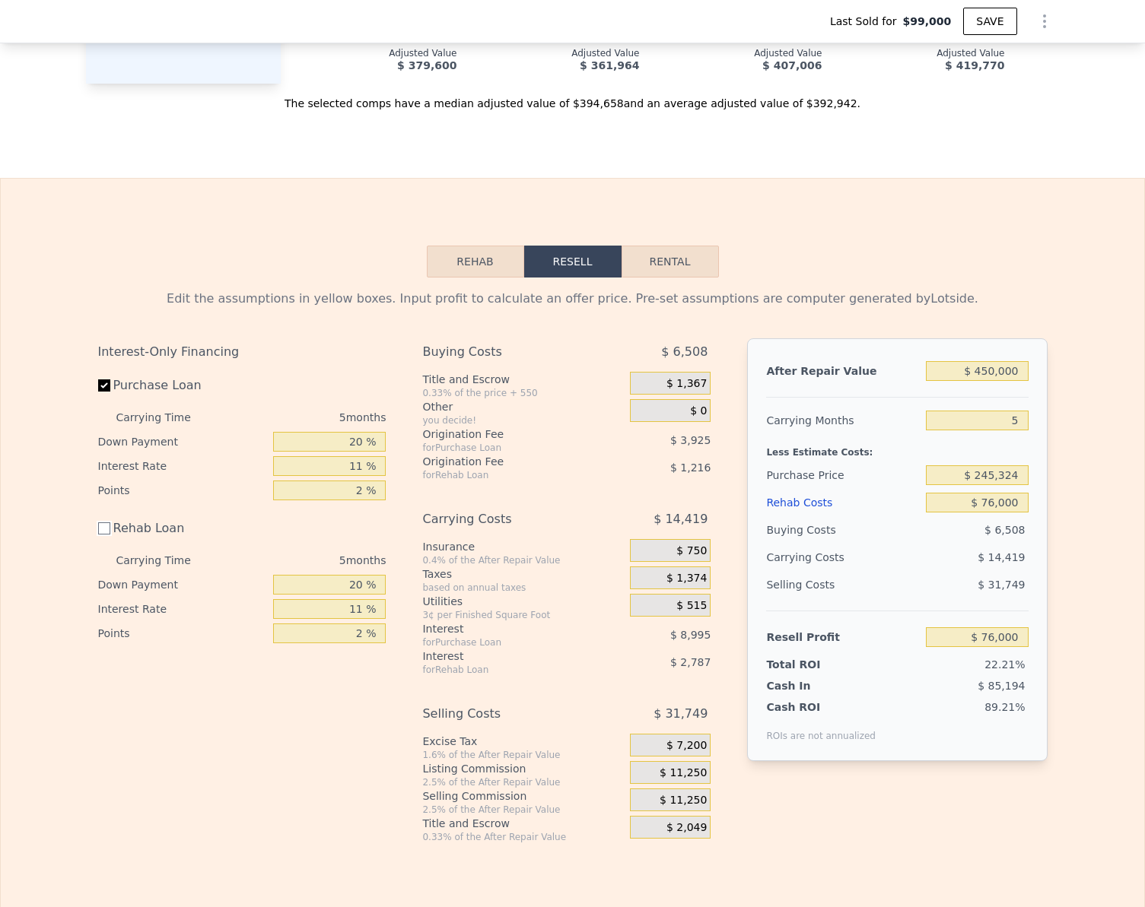
checkbox input "false"
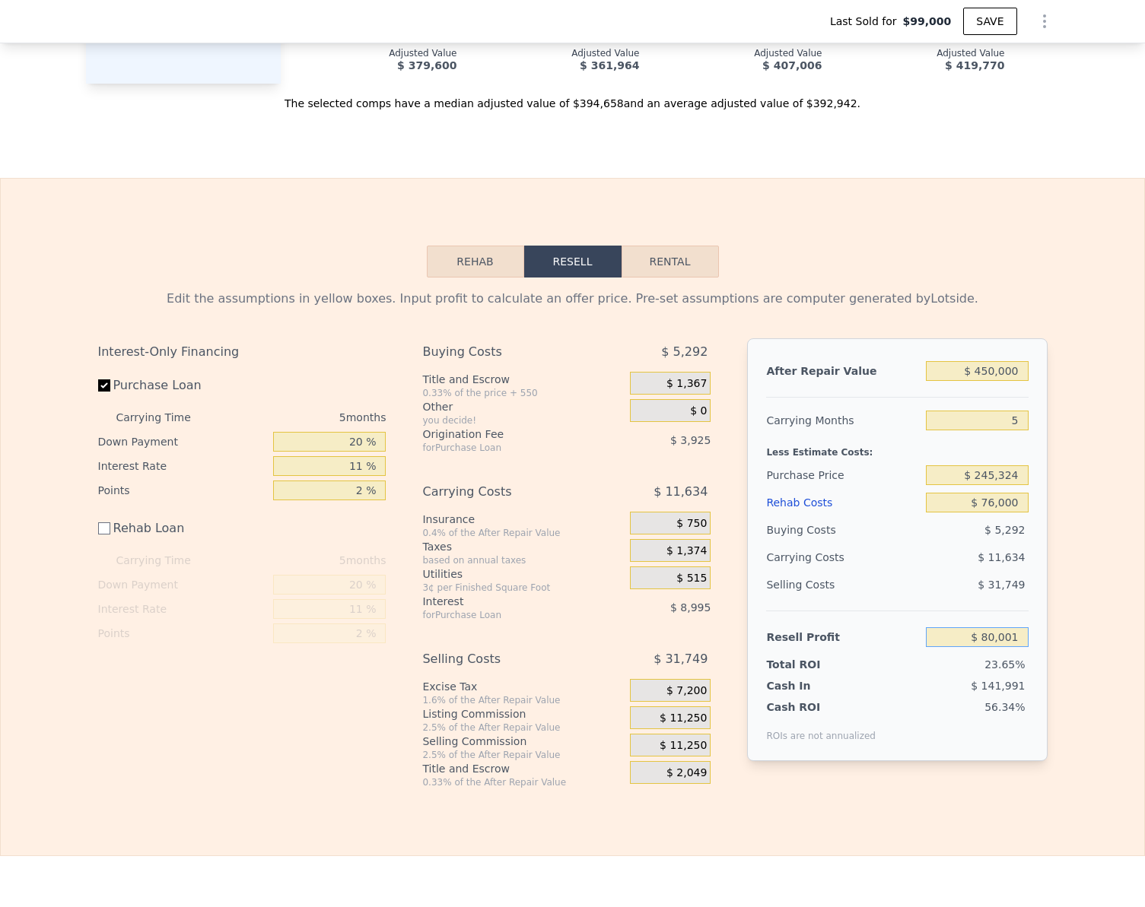
click at [1012, 647] on input "$ 80,001" at bounding box center [977, 637] width 102 height 20
type input "$ 75,000"
click at [1070, 615] on div "Edit the assumptions in yellow boxes. Input profit to calculate an offer price.…" at bounding box center [572, 533] width 1143 height 511
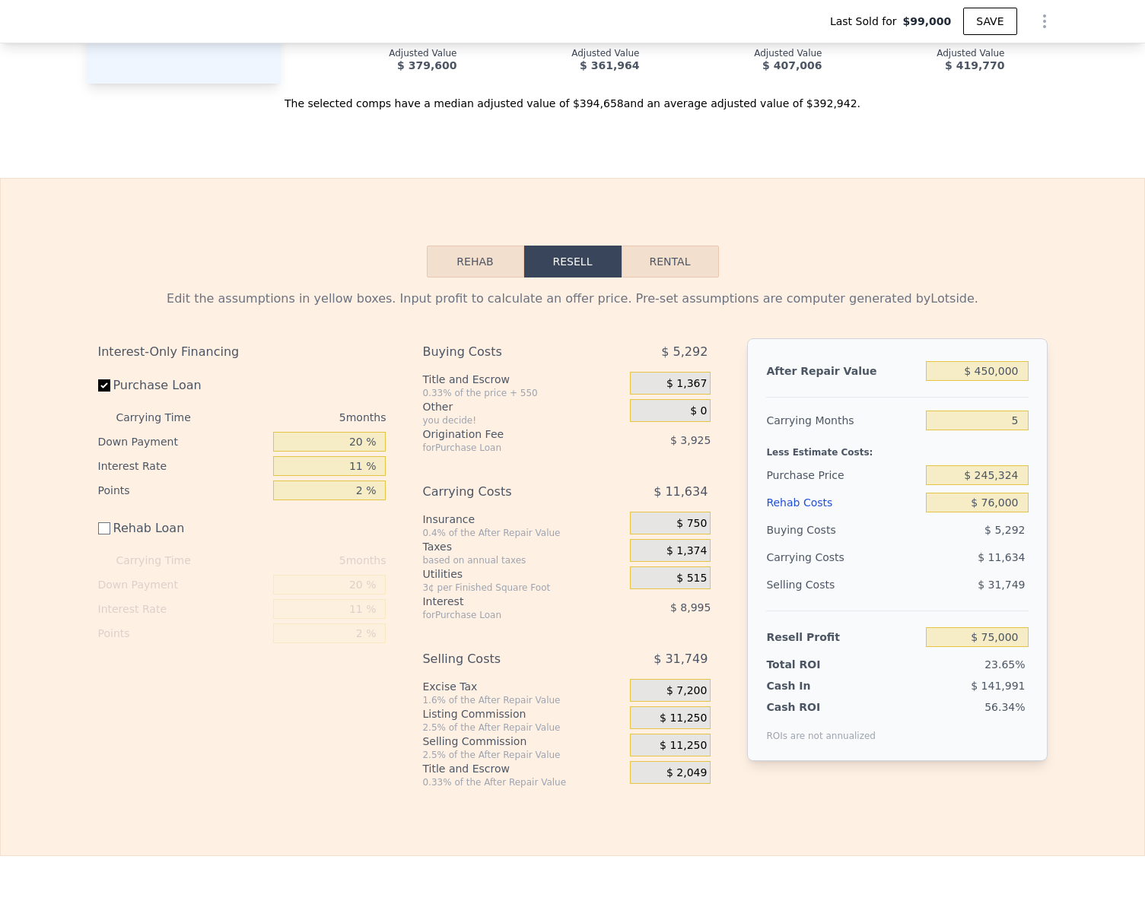
type input "$ 250,058"
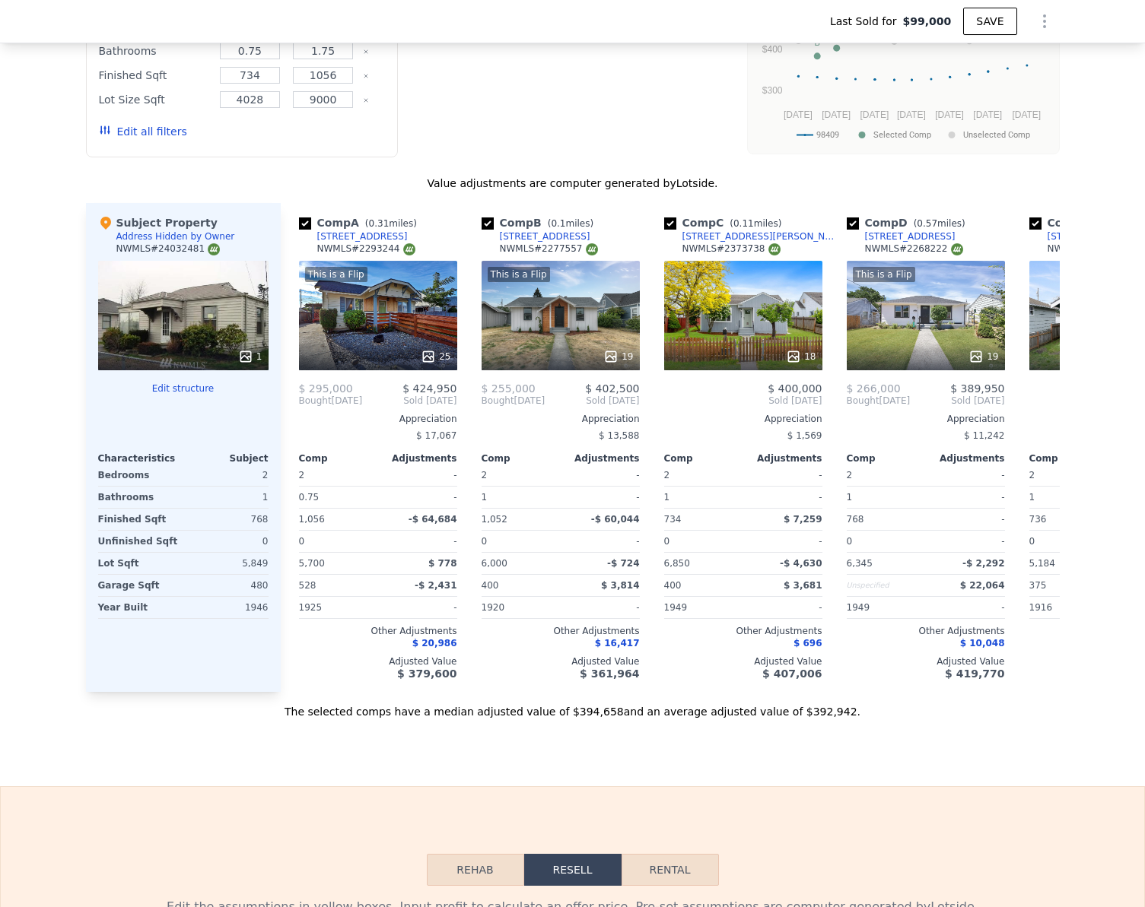
checkbox input "true"
type input "$ 387,000"
type input "$ 0"
type input "$ 251,991"
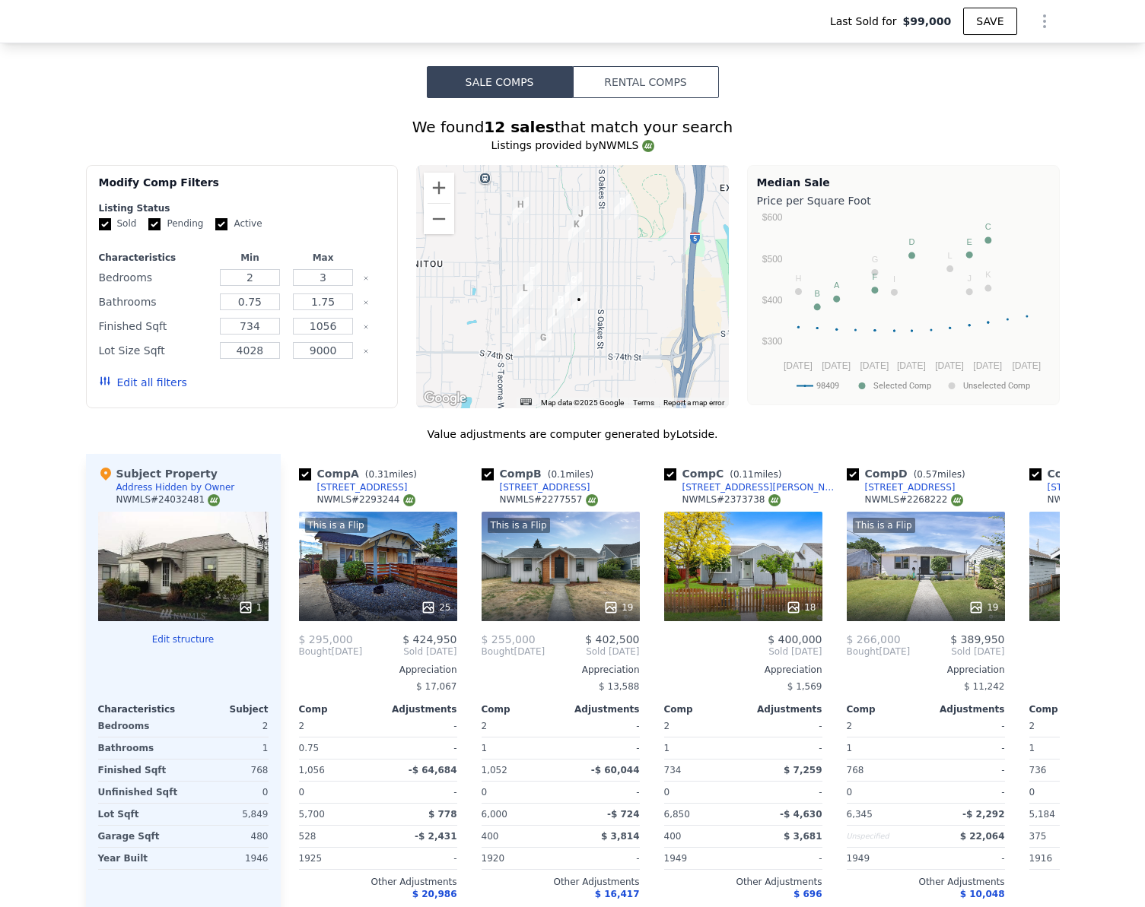
scroll to position [1445, 0]
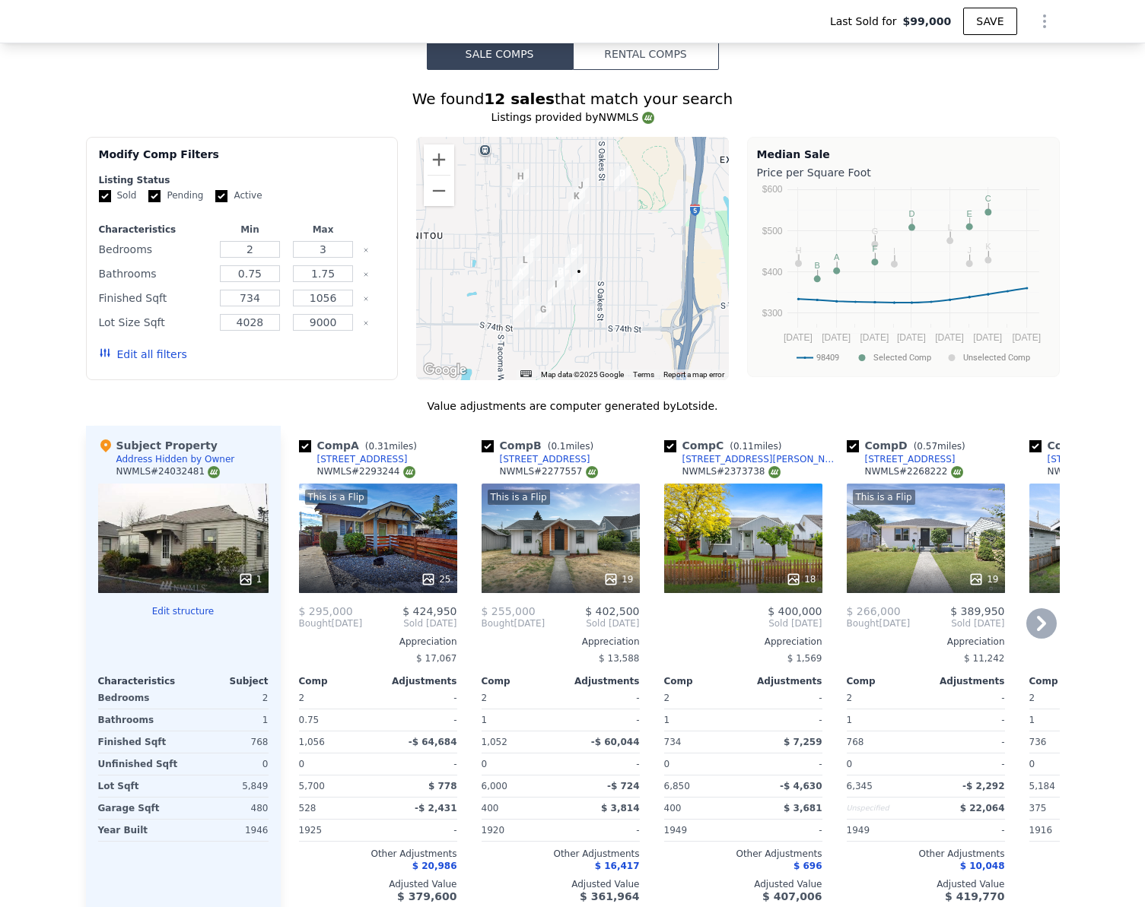
click at [394, 532] on div "This is a Flip 25" at bounding box center [378, 539] width 158 height 110
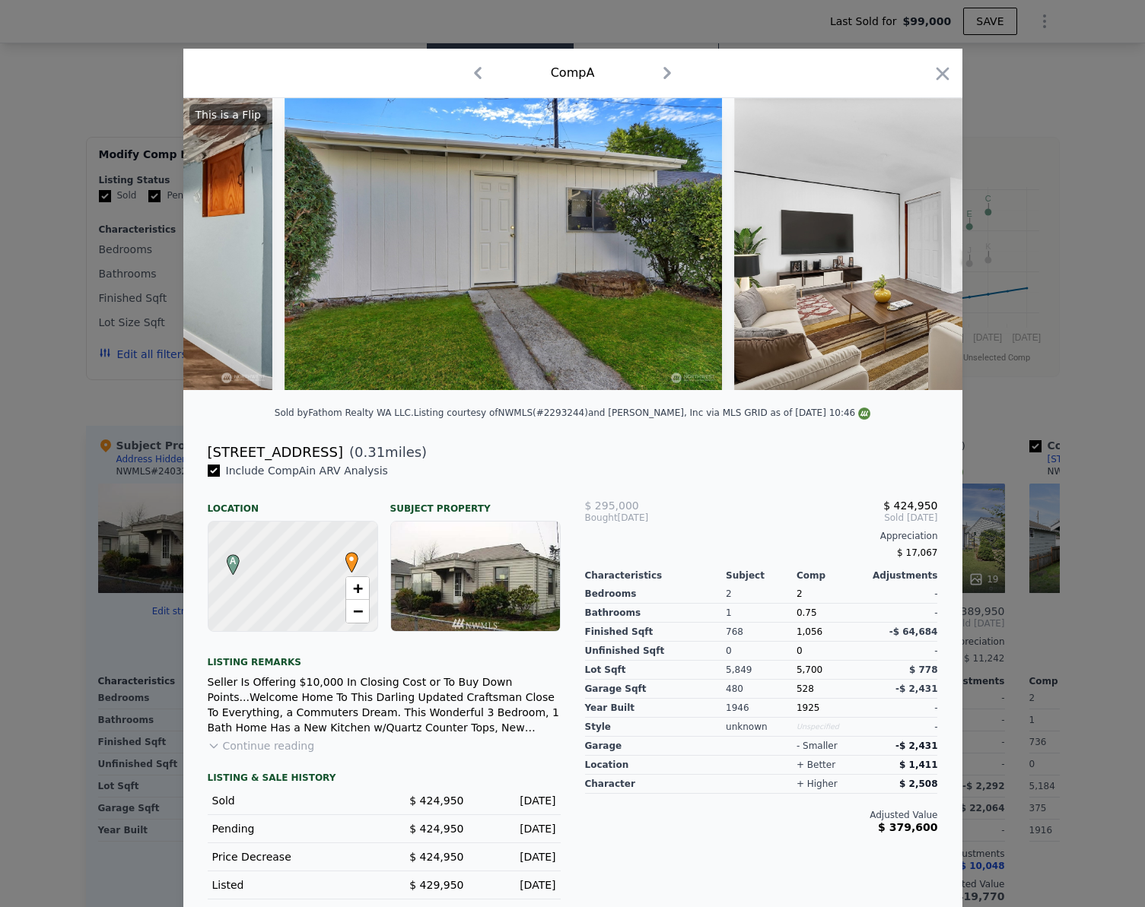
scroll to position [0, 5970]
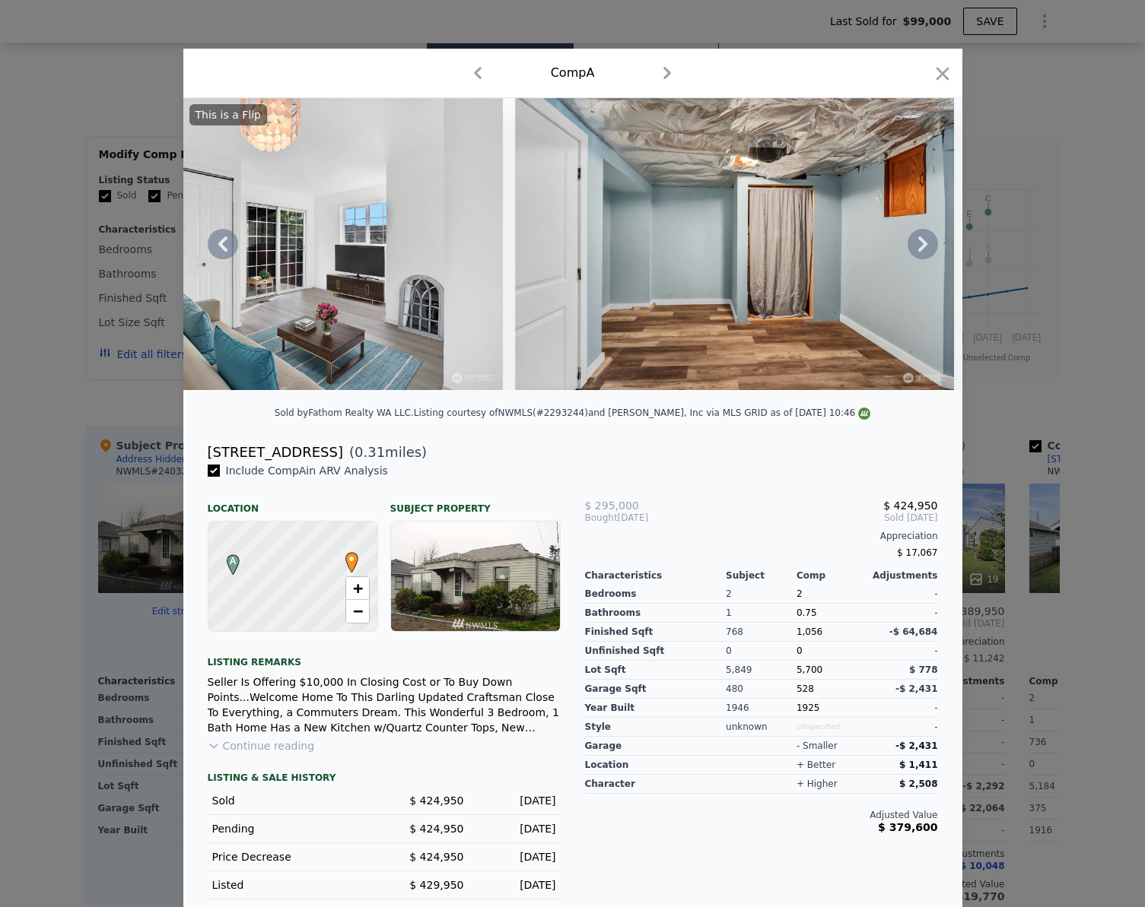
click at [713, 270] on img at bounding box center [734, 244] width 439 height 292
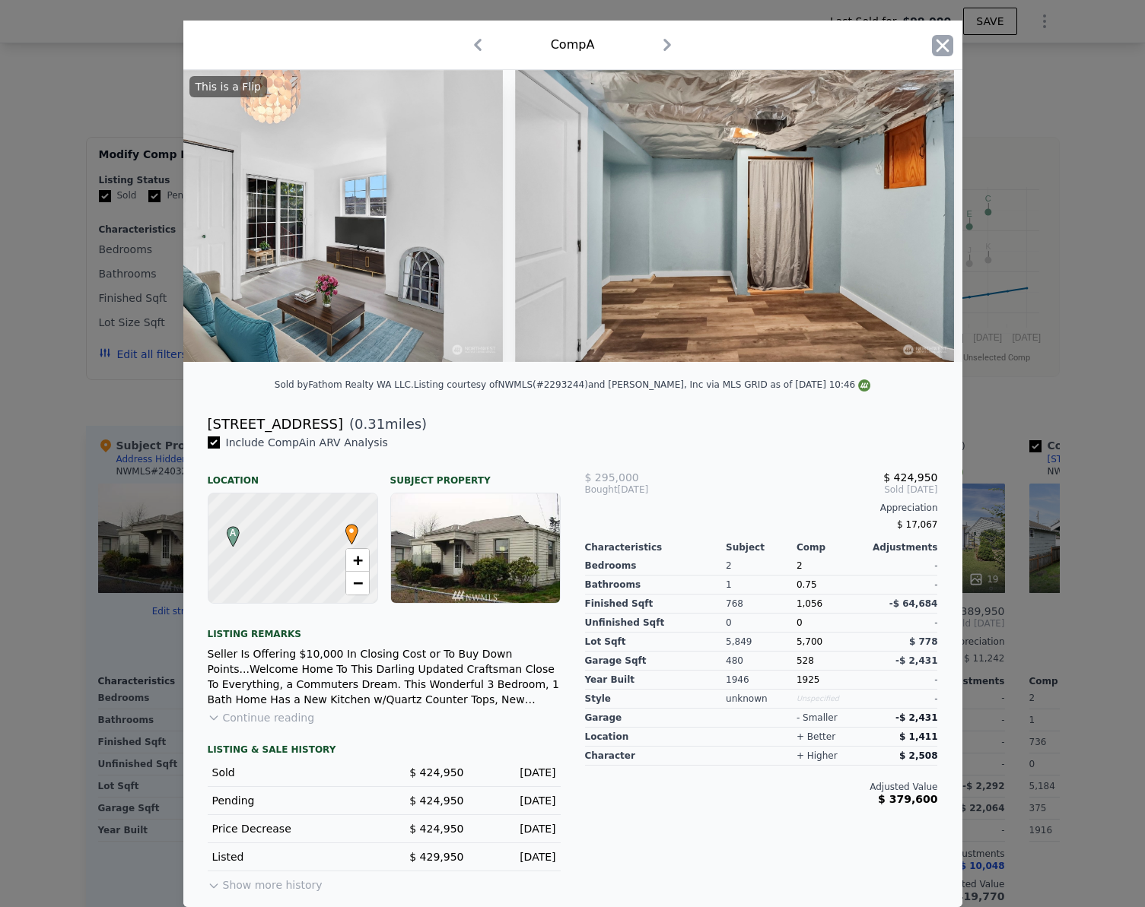
click at [936, 37] on icon "button" at bounding box center [942, 45] width 21 height 21
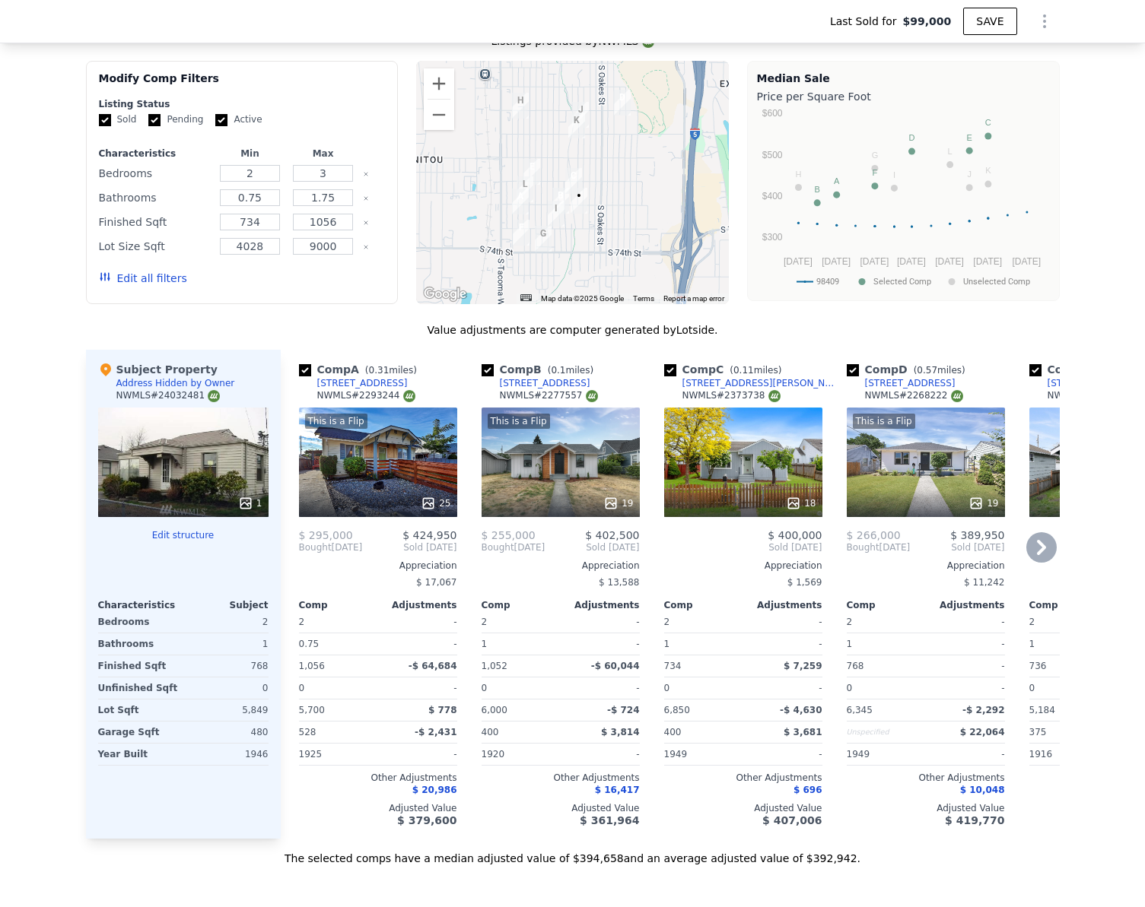
scroll to position [1597, 0]
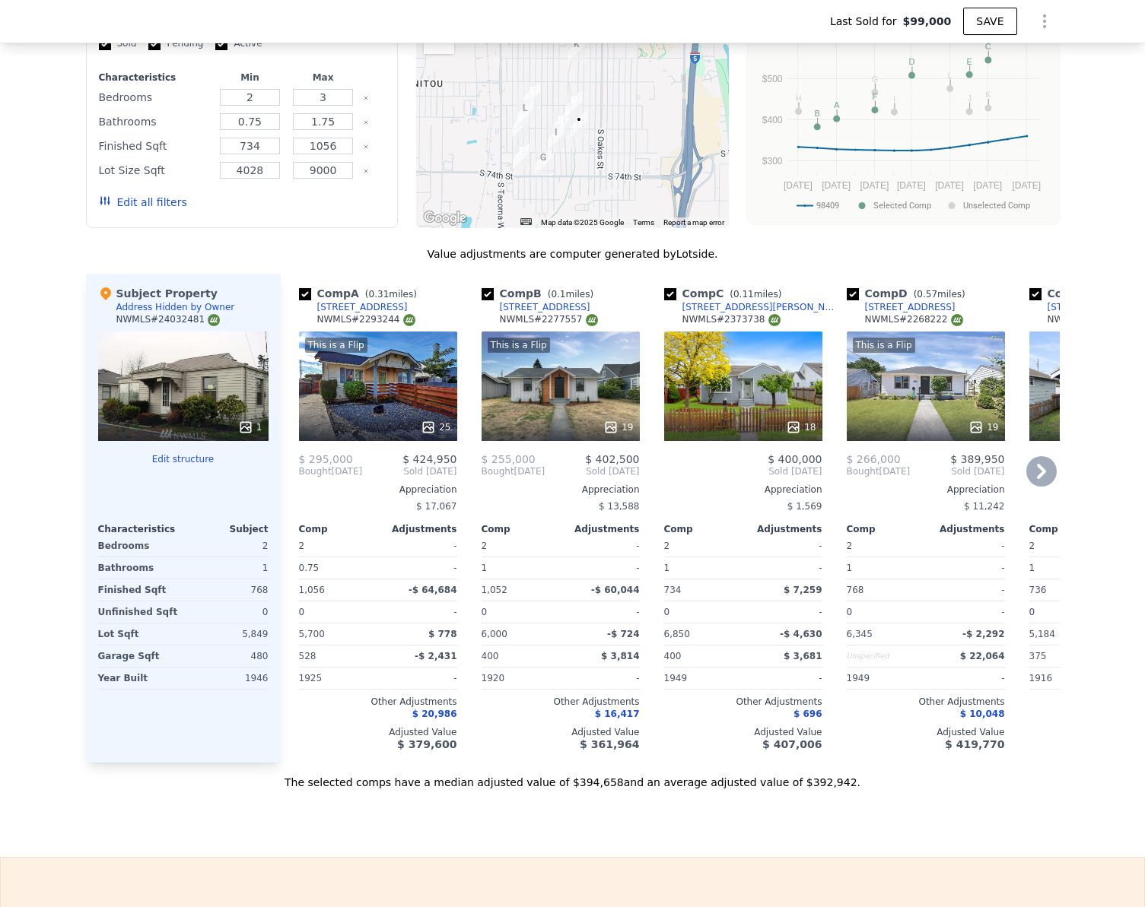
click at [937, 365] on div "This is a Flip 19" at bounding box center [925, 387] width 158 height 110
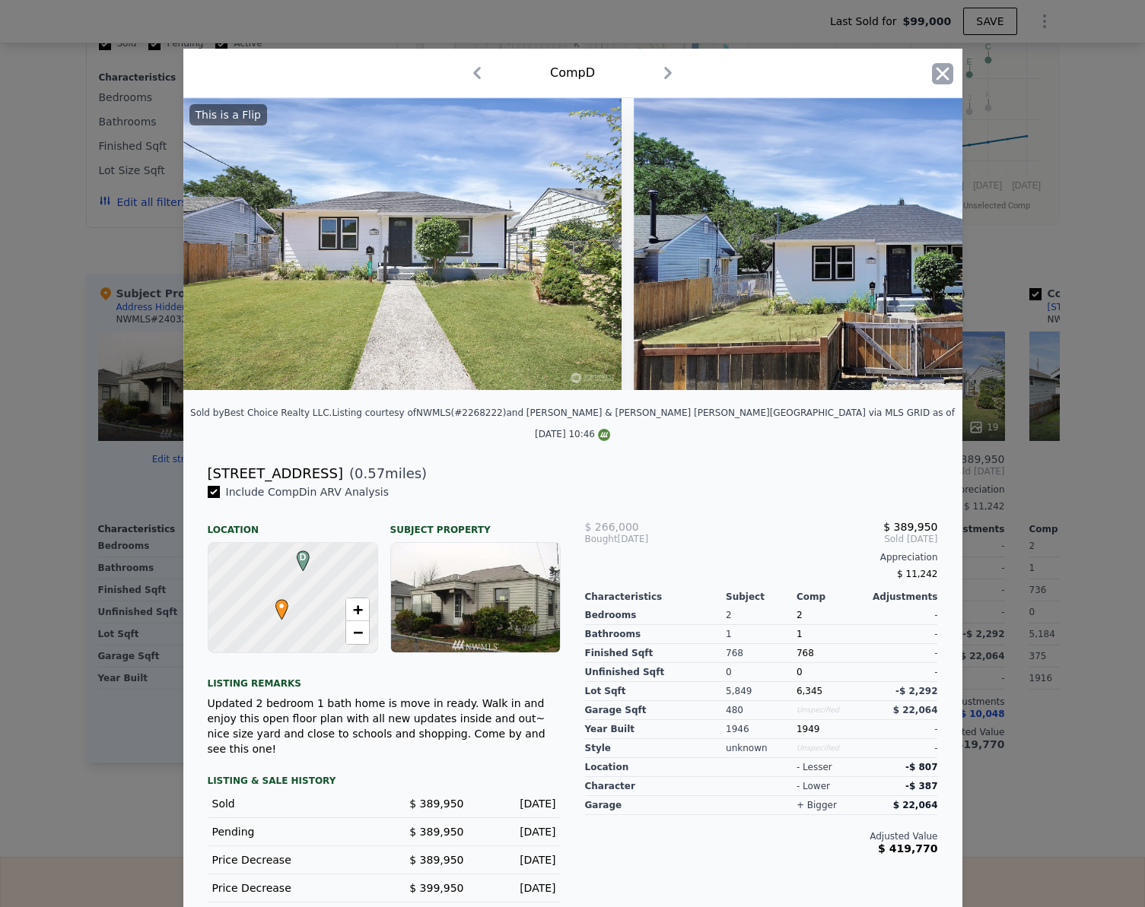
click at [935, 76] on icon "button" at bounding box center [942, 73] width 21 height 21
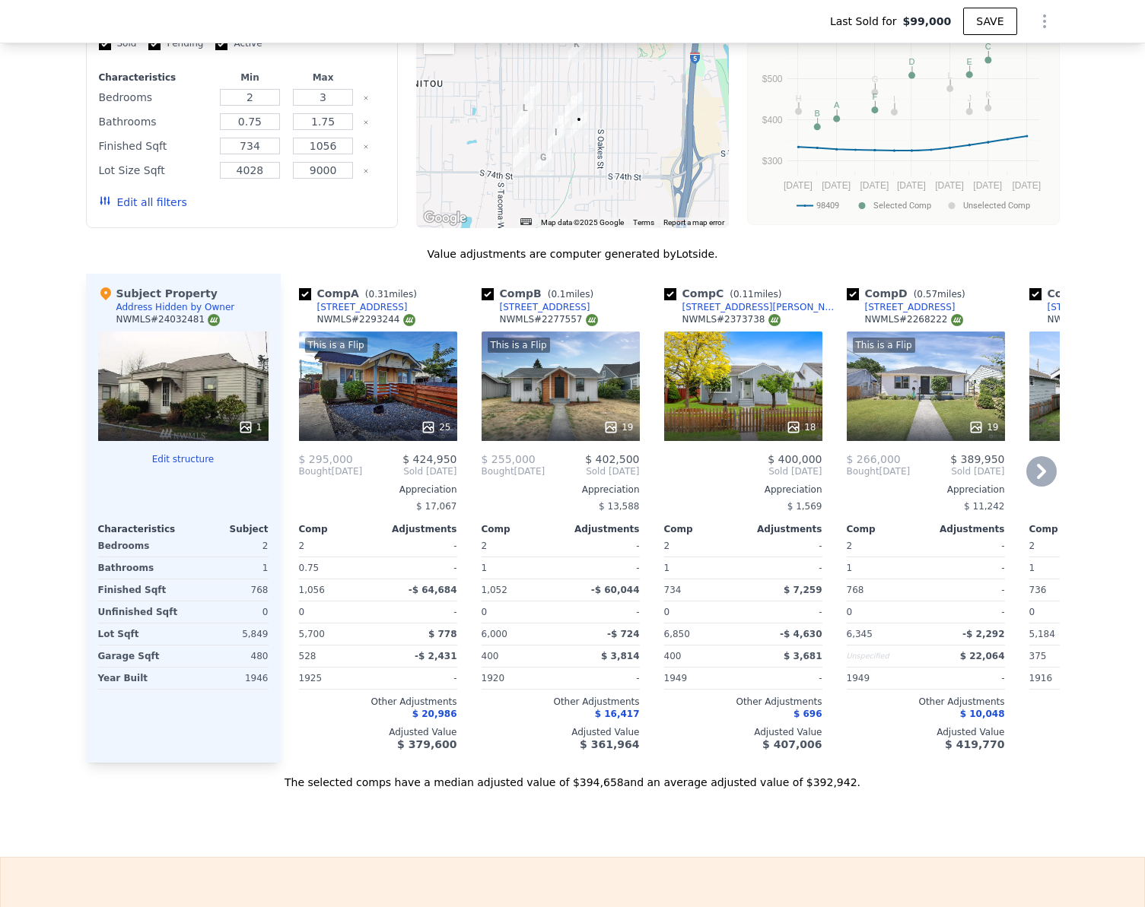
click at [380, 408] on div "This is a Flip 25" at bounding box center [378, 387] width 158 height 110
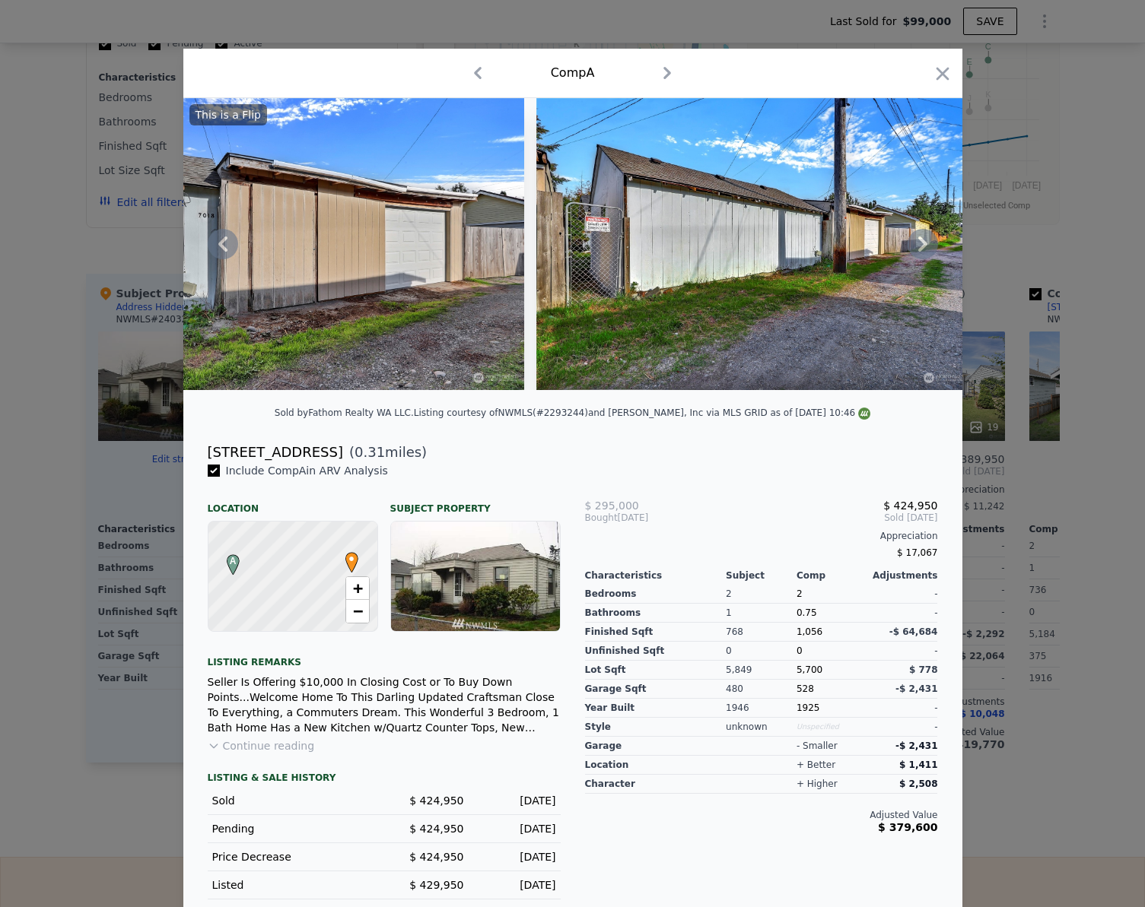
scroll to position [0, 9899]
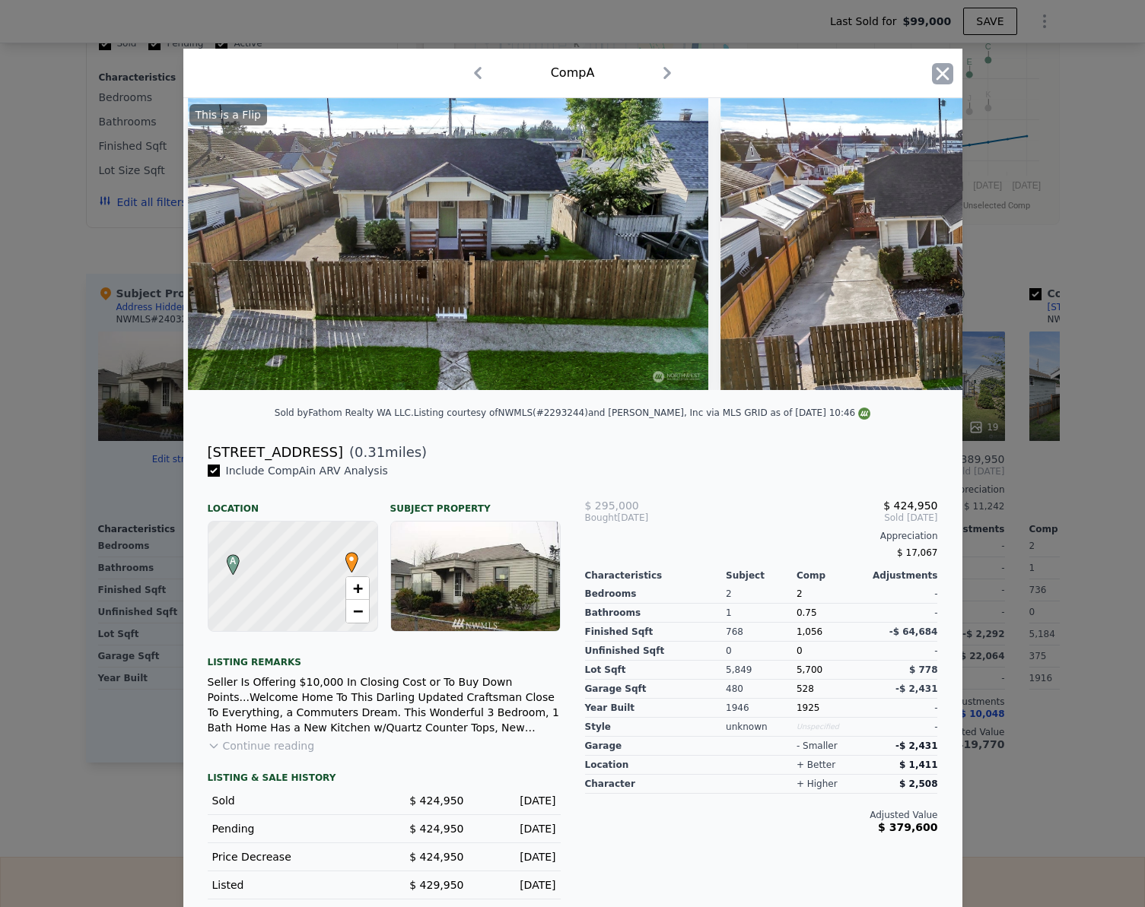
click at [938, 76] on icon "button" at bounding box center [941, 73] width 13 height 13
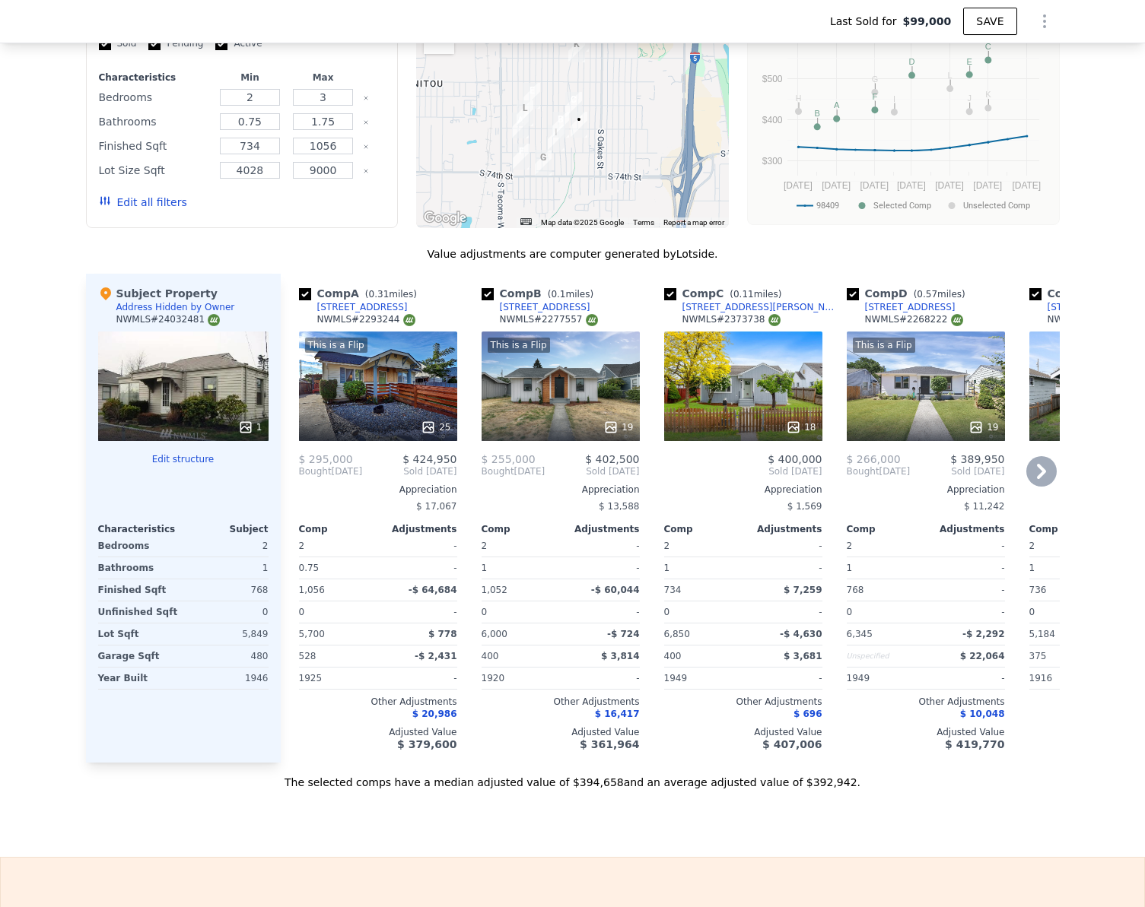
click at [554, 398] on div "This is a Flip 19" at bounding box center [560, 387] width 158 height 110
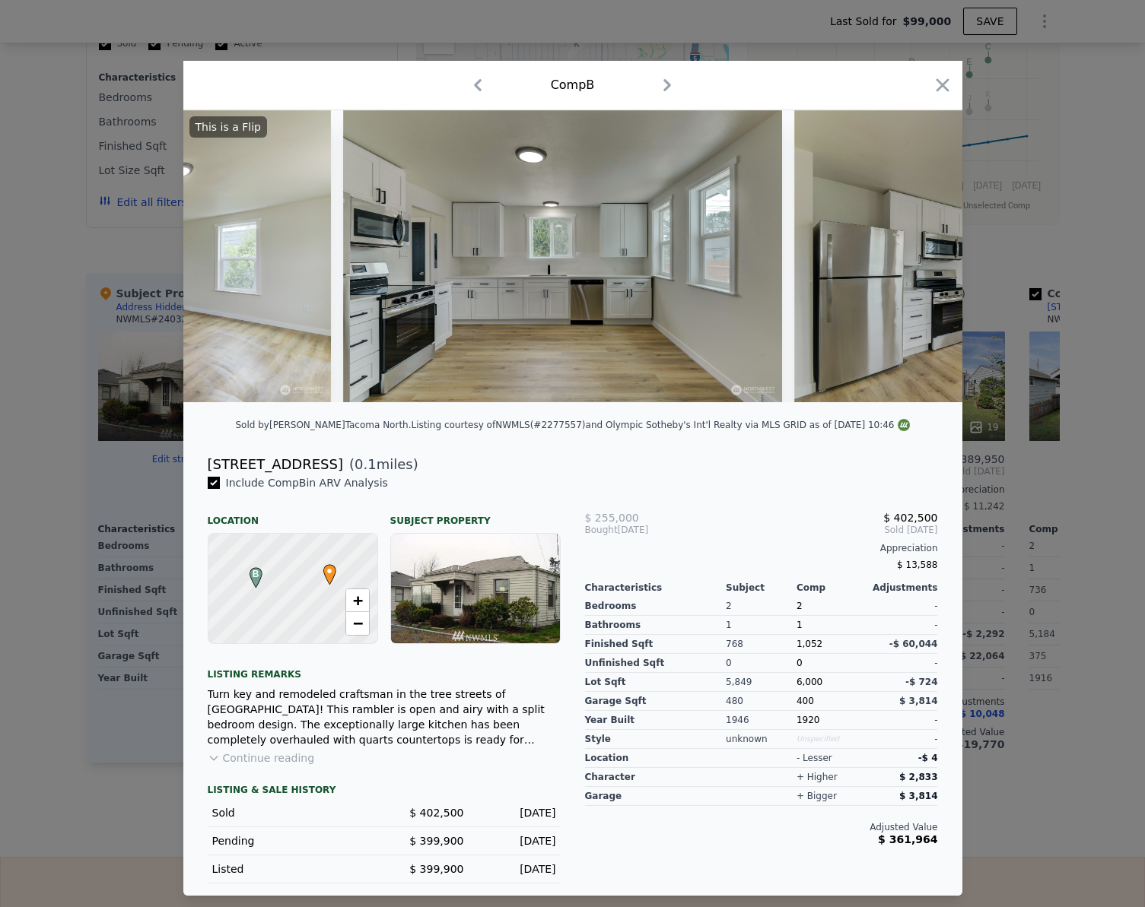
scroll to position [0, 2332]
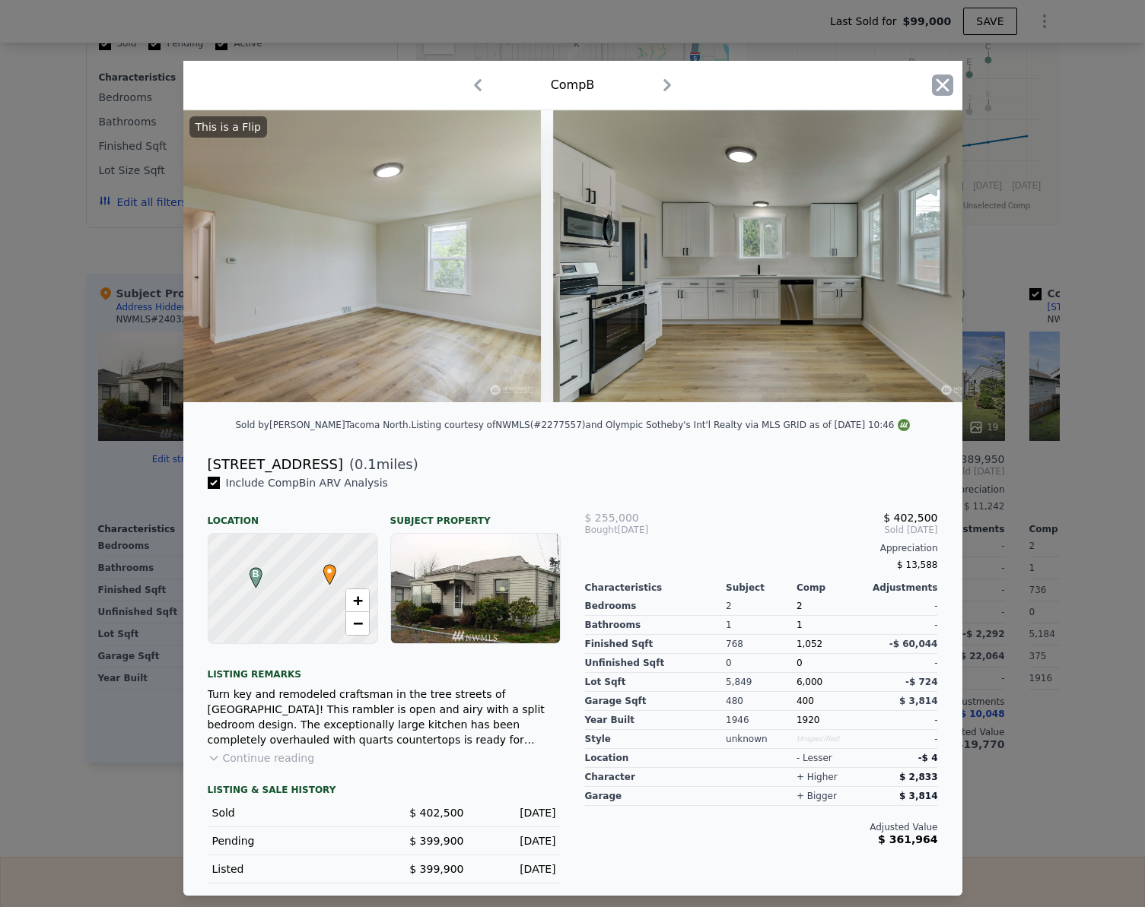
click at [938, 79] on icon "button" at bounding box center [941, 85] width 13 height 13
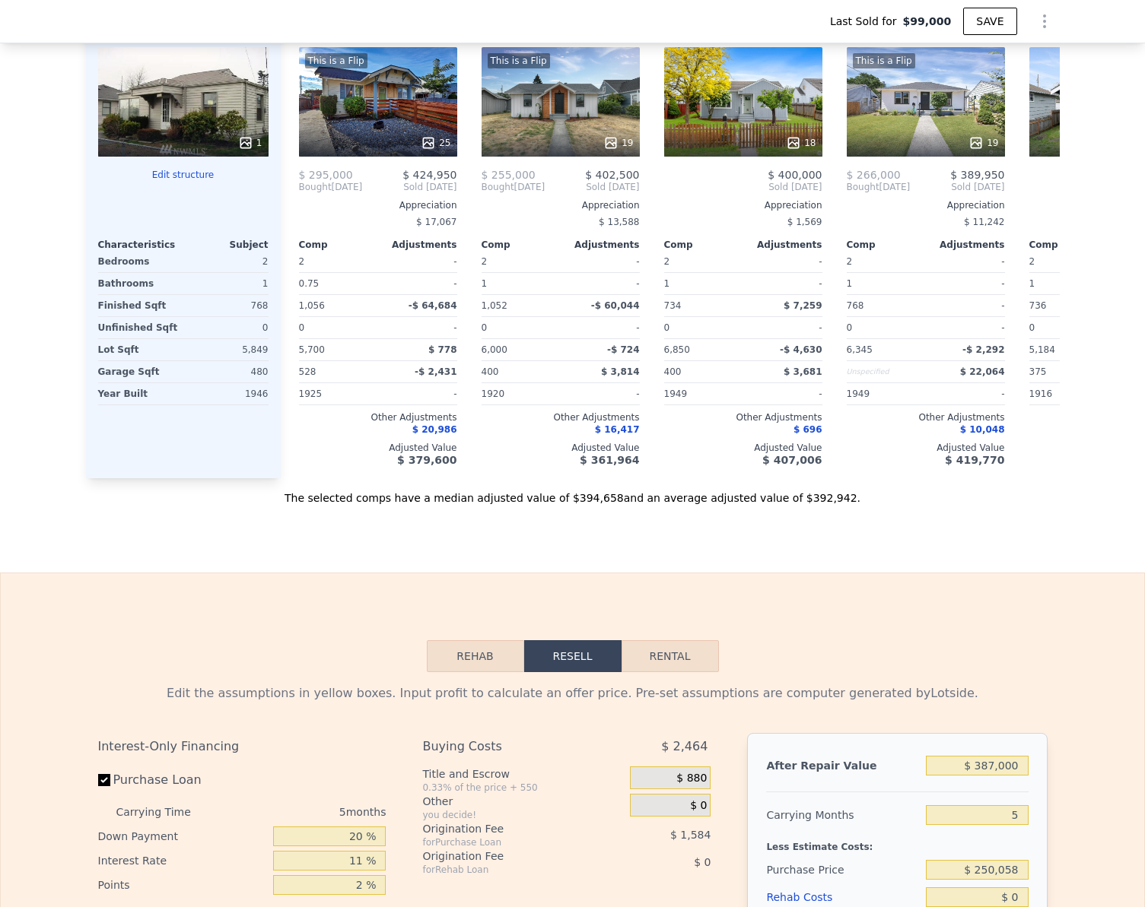
scroll to position [2129, 0]
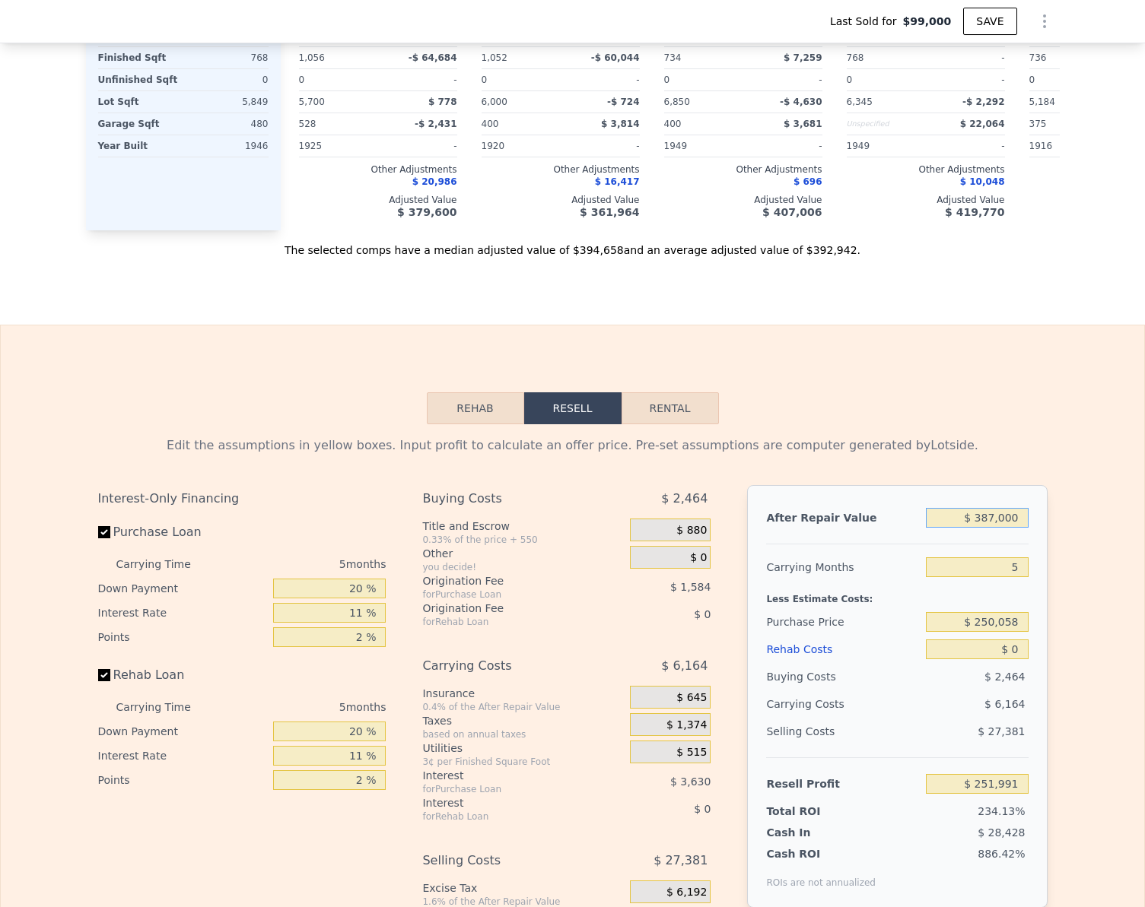
click at [1004, 528] on input "$ 387,000" at bounding box center [977, 518] width 102 height 20
click at [1091, 429] on div "Rehab Resell Rental Edit the assumptions in yellow boxes. Input profit to calcu…" at bounding box center [572, 691] width 1145 height 733
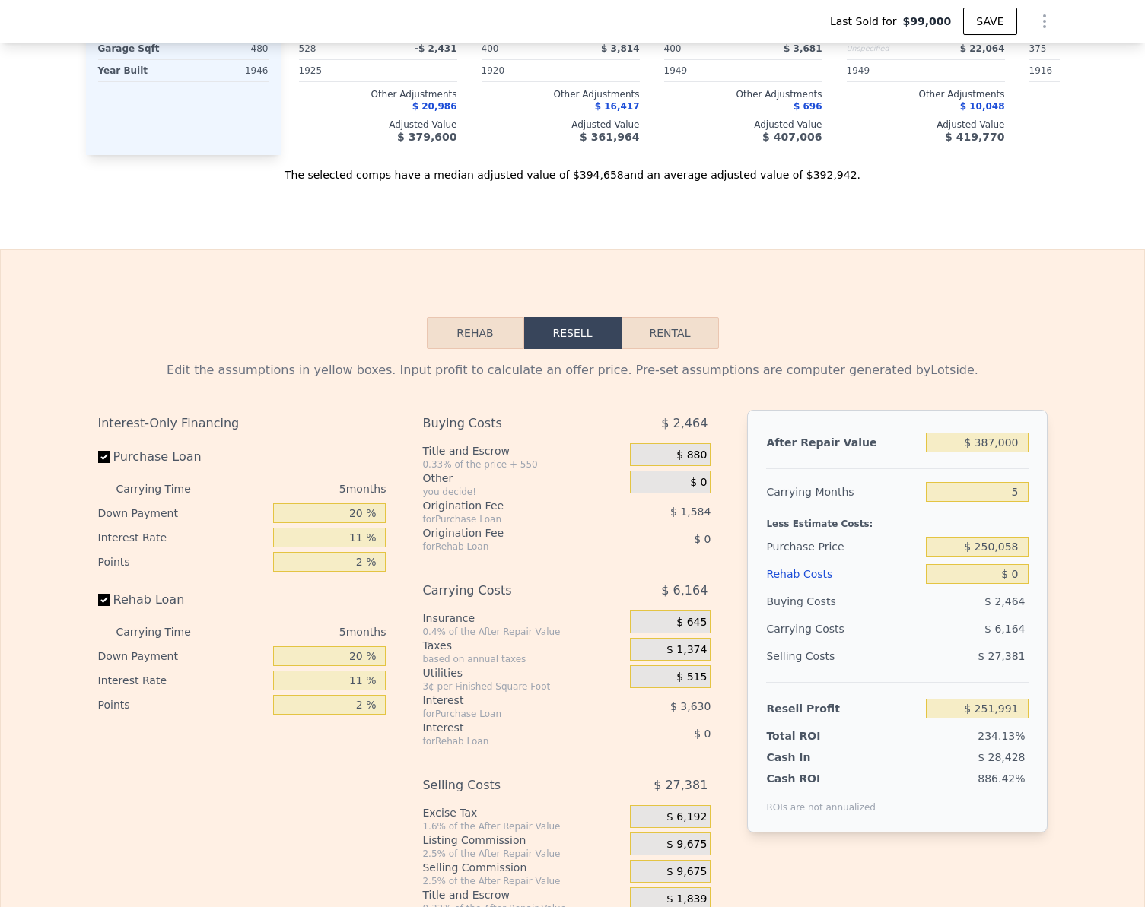
scroll to position [2205, 0]
click at [1011, 452] on input "$ 387,000" at bounding box center [977, 442] width 102 height 20
type input "$ 400"
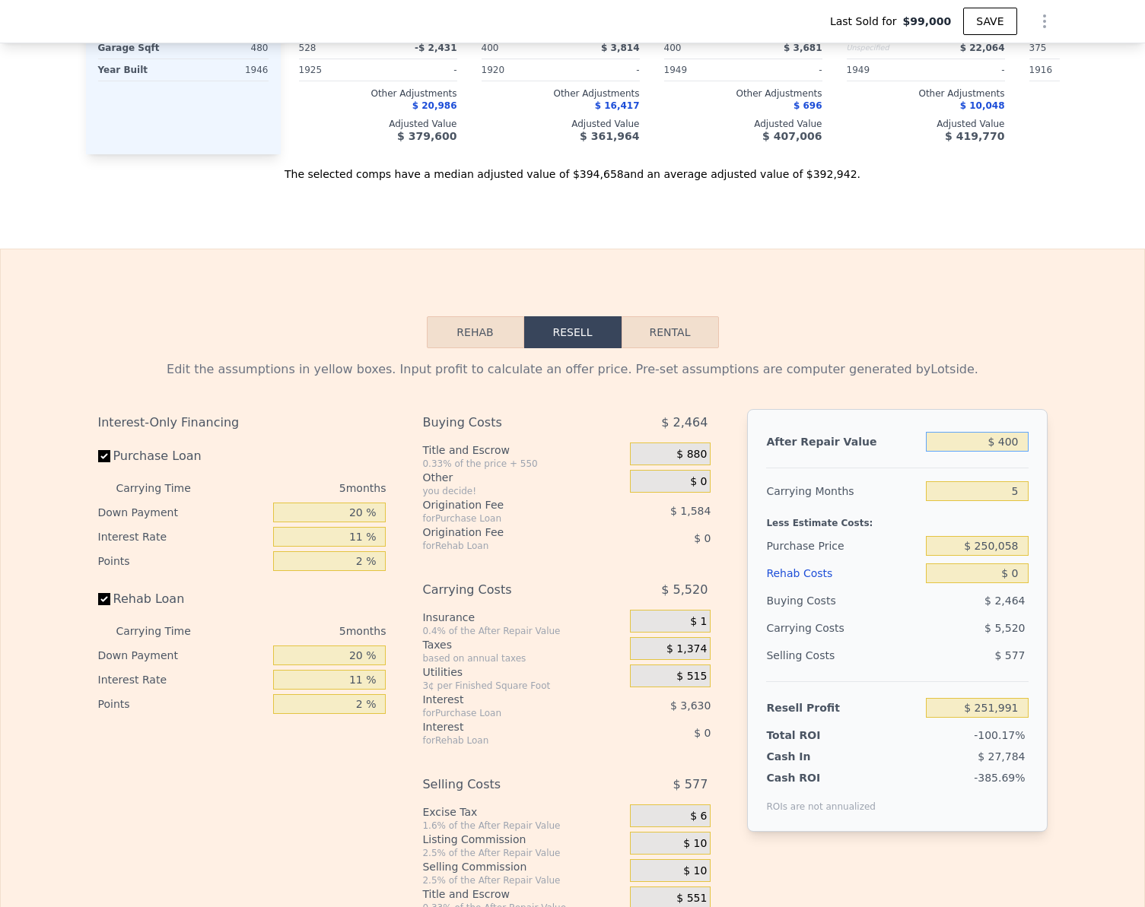
type input "-$ 107,161"
type input "$ 400,000"
type input "$ 264,068"
type input "$ 400,000"
click at [1064, 421] on div "Edit the assumptions in yellow boxes. Input profit to calculate an offer price.…" at bounding box center [572, 631] width 1143 height 566
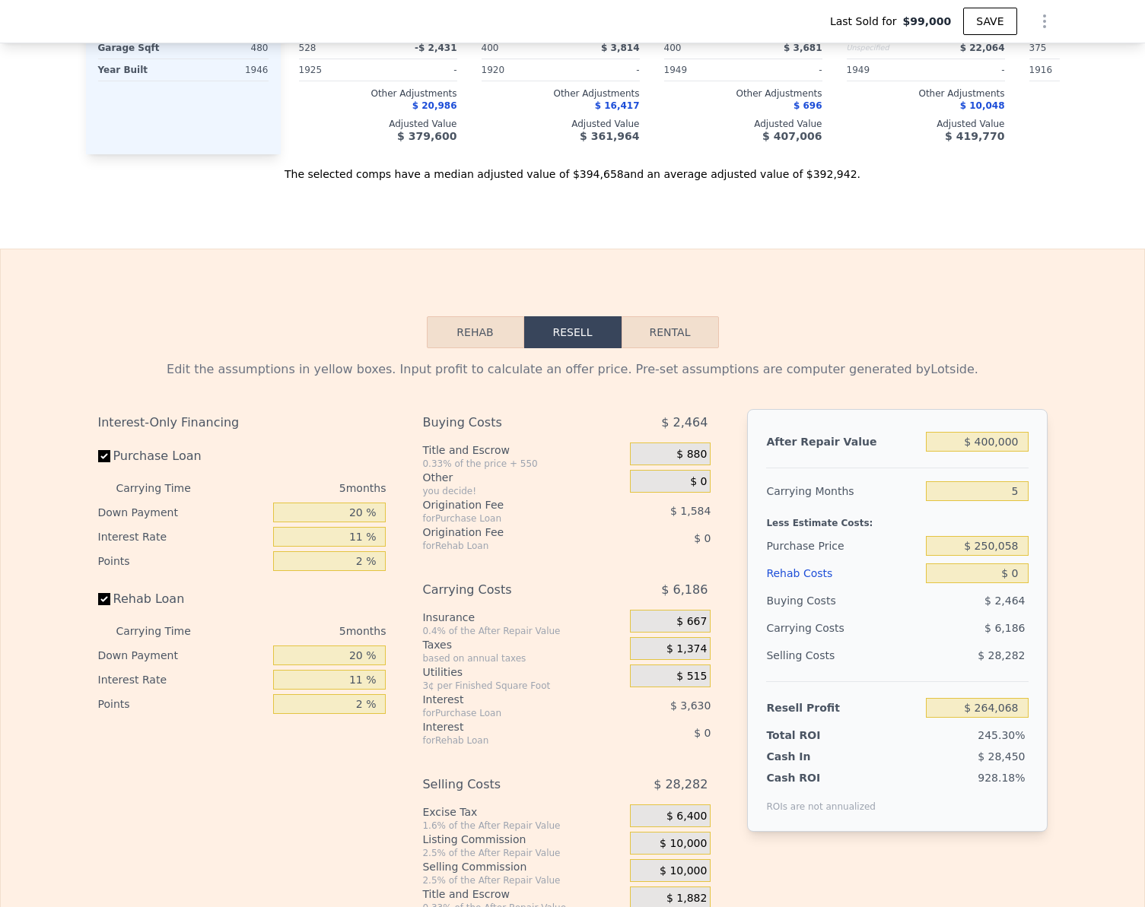
scroll to position [1825, 0]
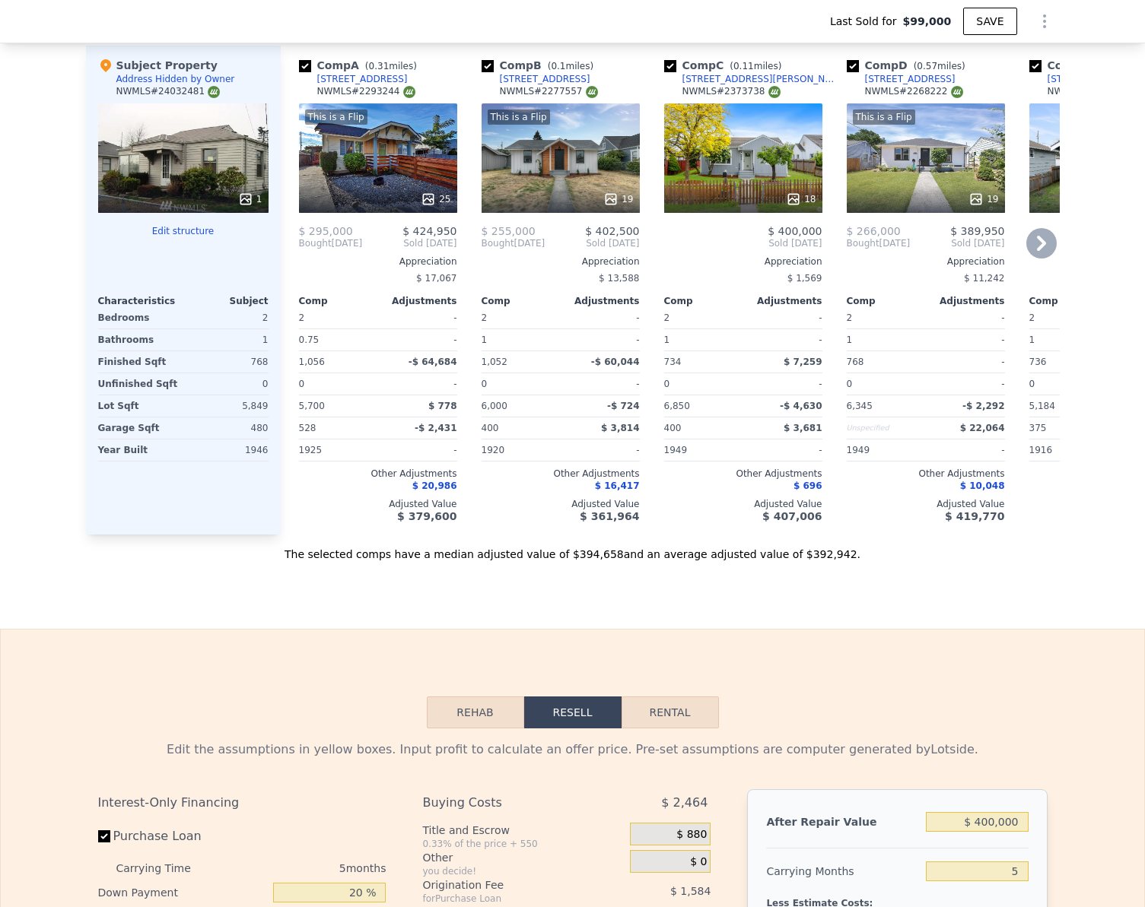
click at [926, 170] on div "This is a Flip 19" at bounding box center [925, 158] width 158 height 110
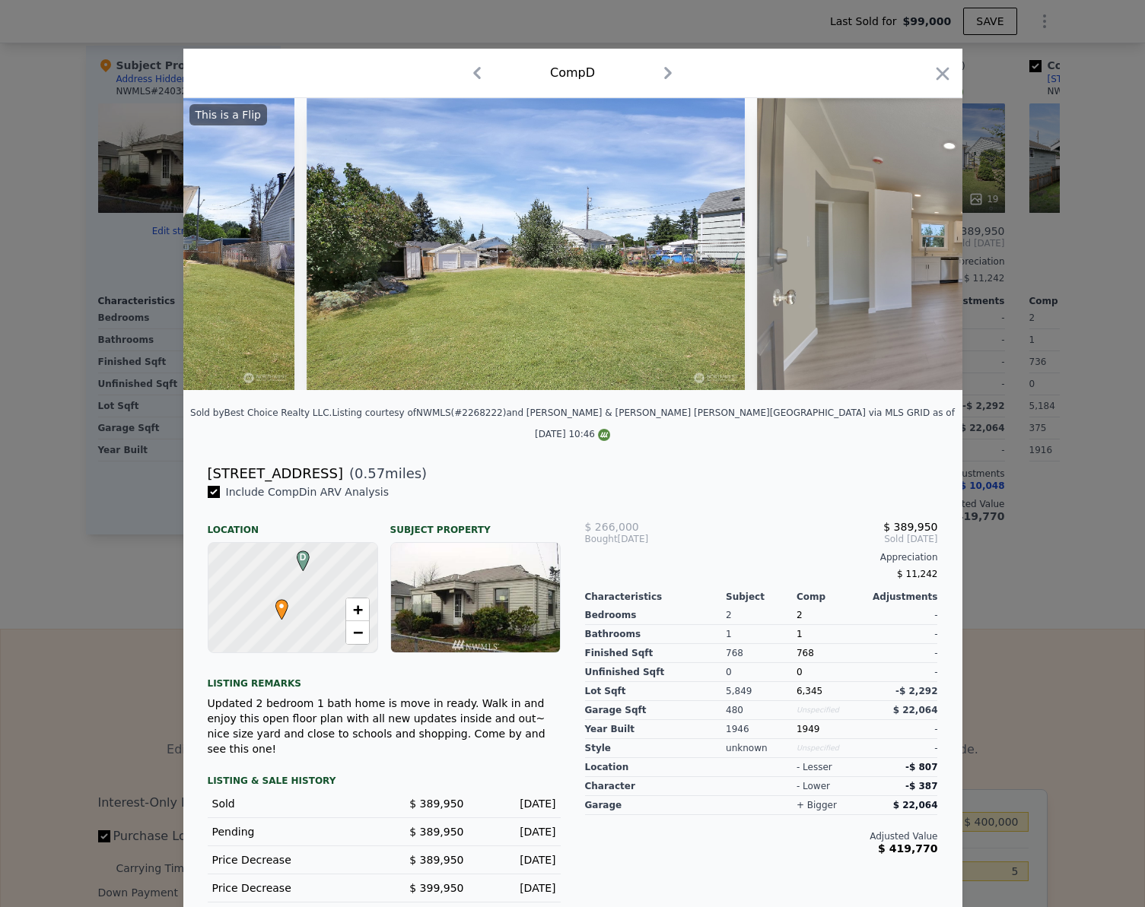
scroll to position [0, 2749]
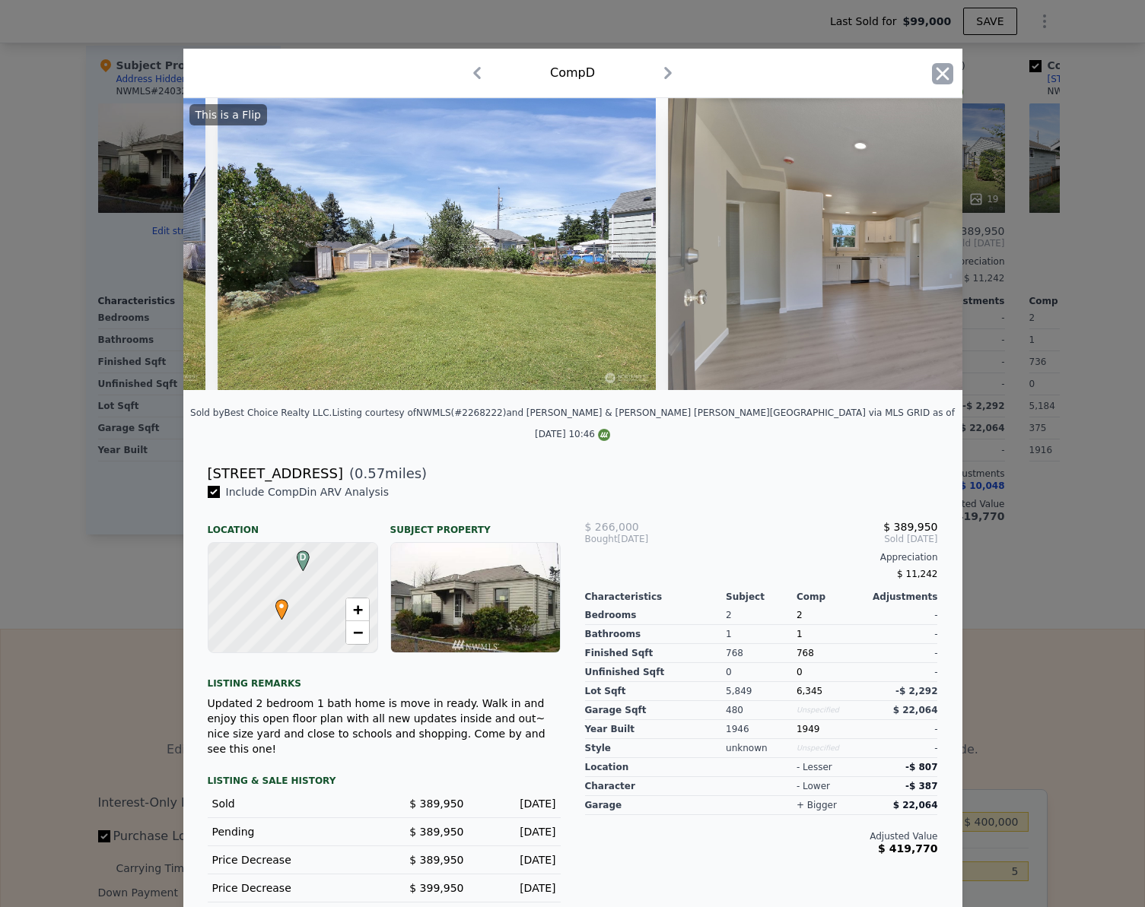
click at [937, 71] on icon "button" at bounding box center [942, 73] width 21 height 21
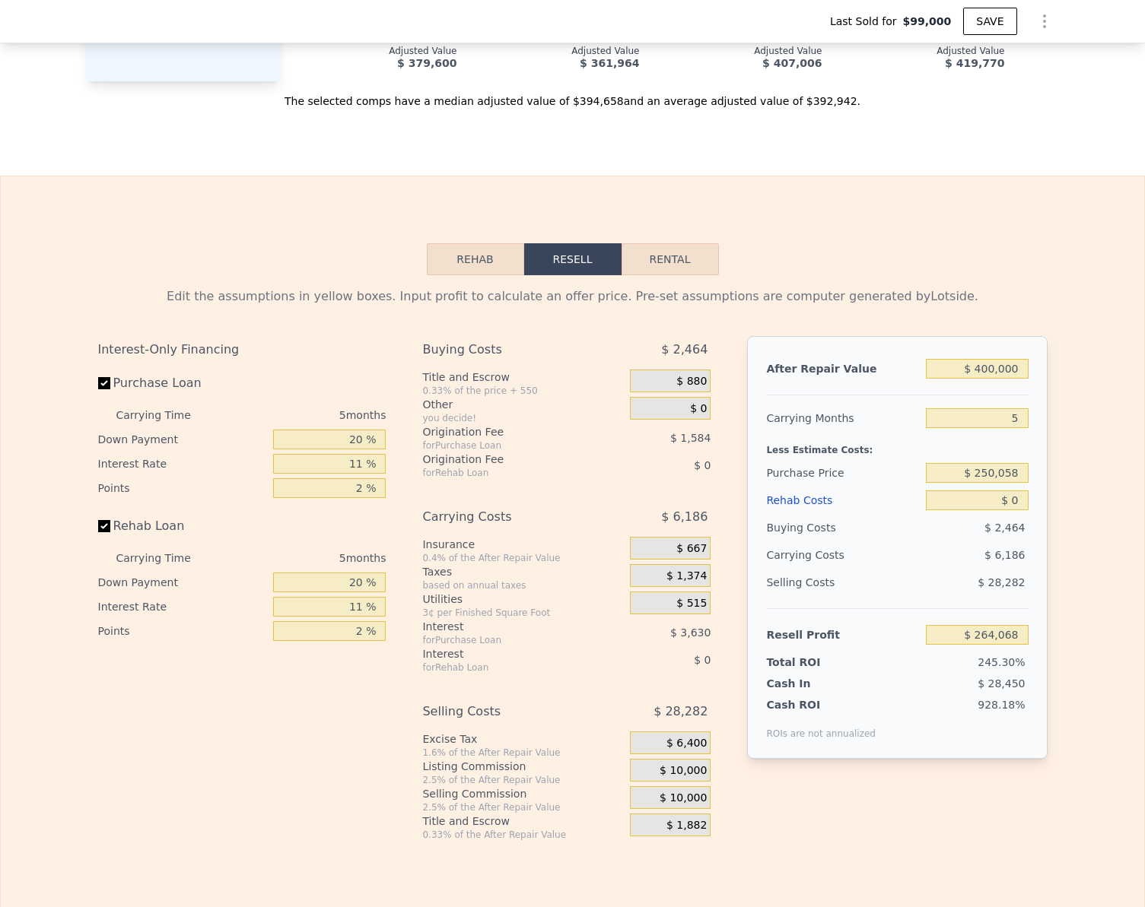
scroll to position [2358, 0]
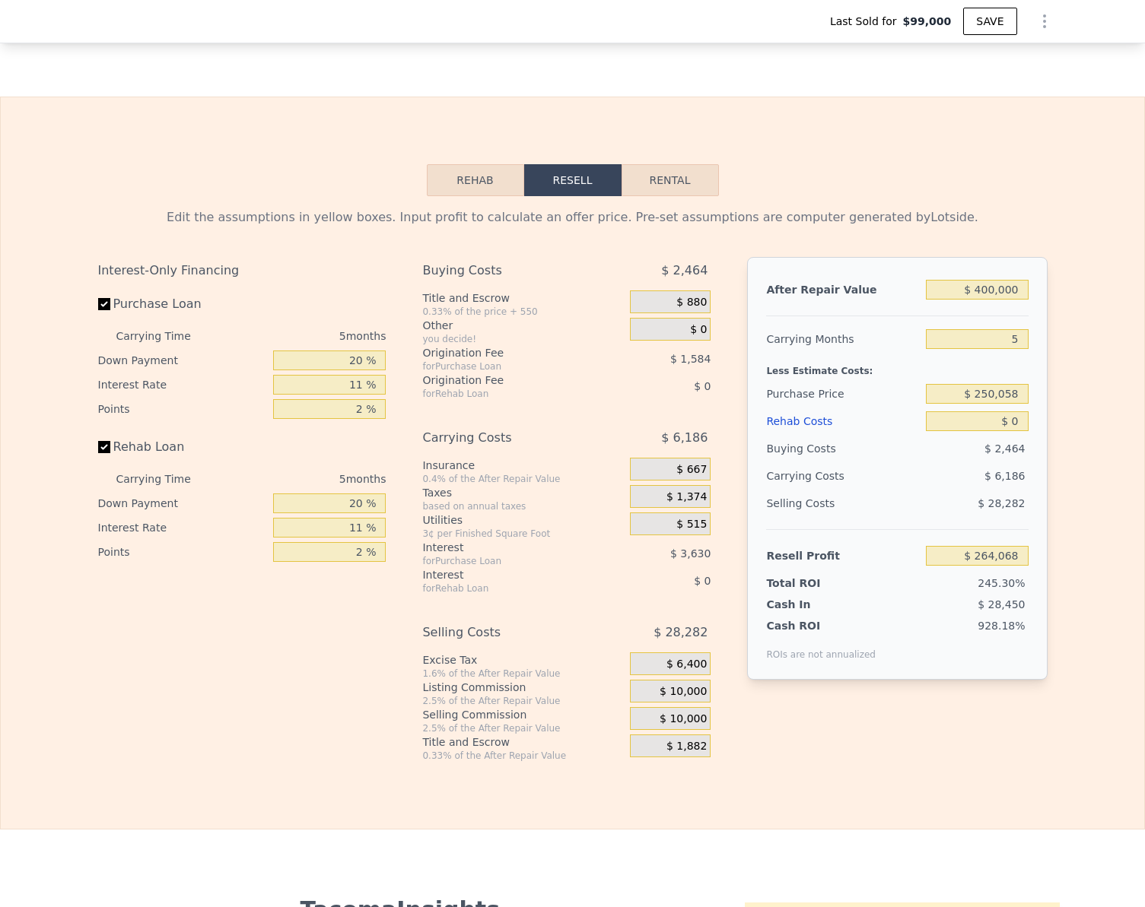
click at [446, 183] on button "Rehab" at bounding box center [475, 180] width 97 height 32
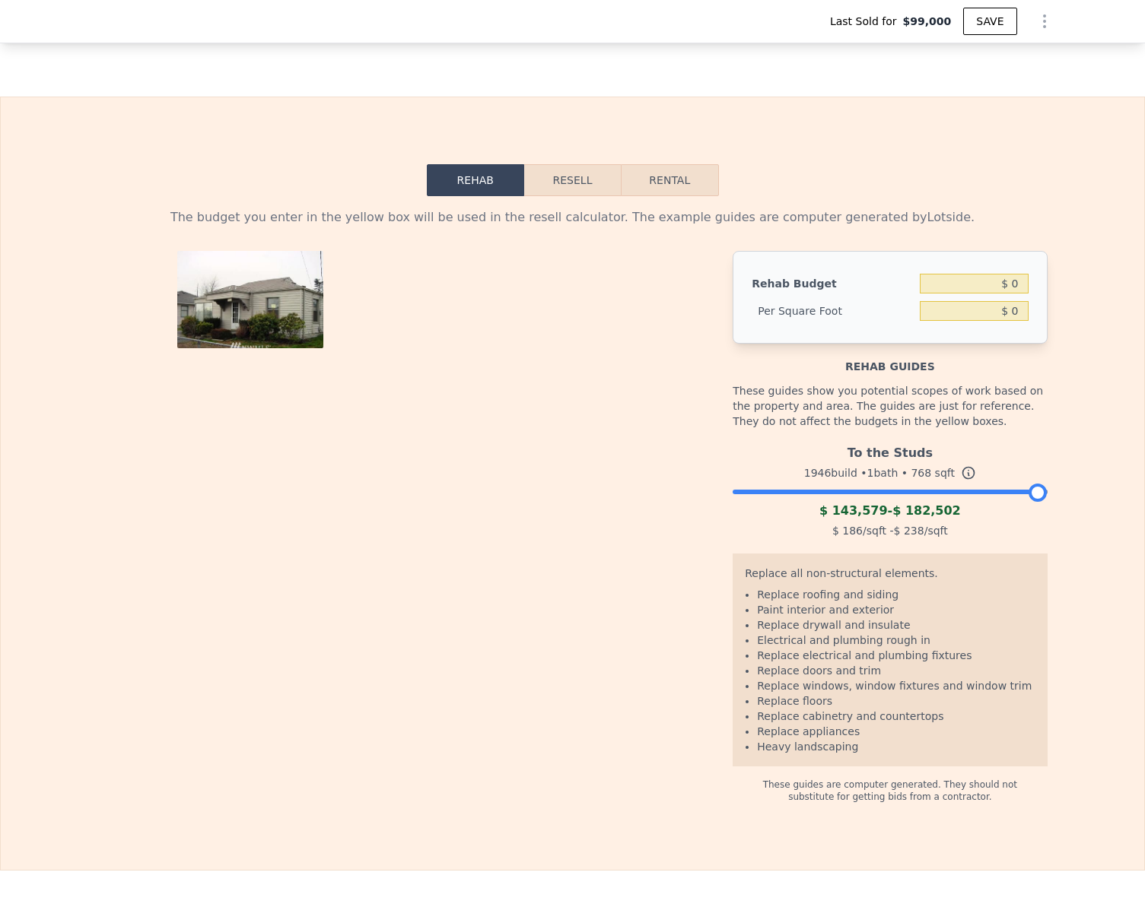
click at [575, 196] on button "Resell" at bounding box center [572, 180] width 97 height 32
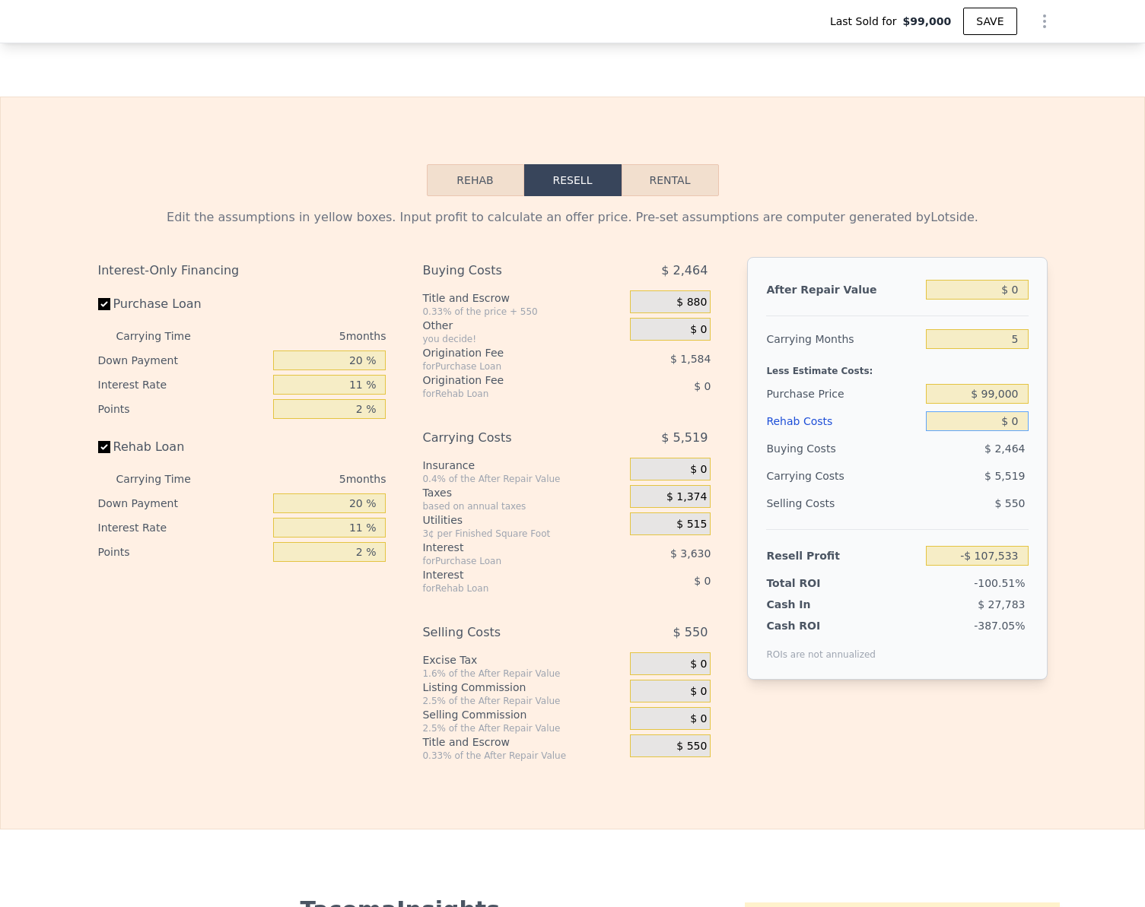
click at [1018, 430] on input "$ 0" at bounding box center [977, 421] width 102 height 20
type input "$ 7"
type input "-$ 107,540"
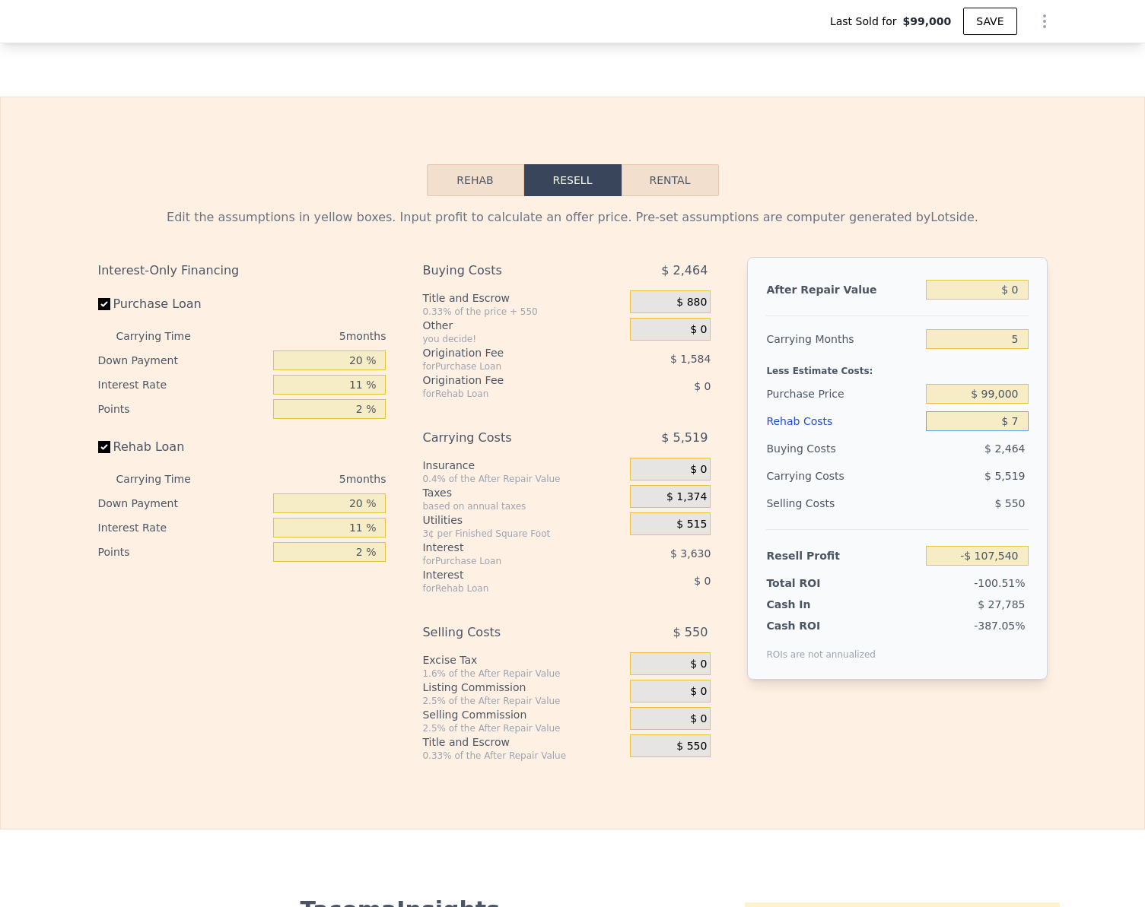
type input "$ 76"
type input "-$ 107,615"
type input "$ 7,600"
type input "-$ 108,335"
type input "$ 76,000"
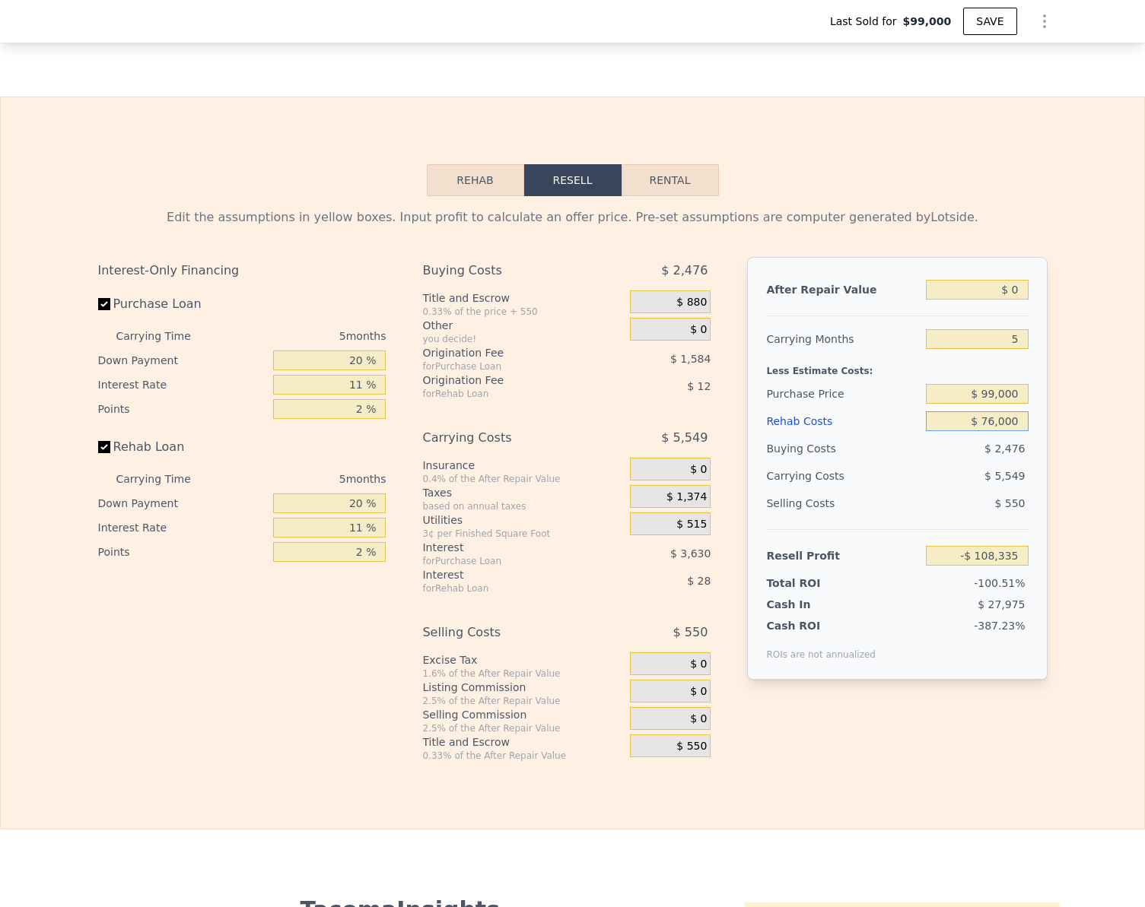
type input "-$ 187,534"
type input "$ 76,000"
click at [1019, 564] on input "-$ 187,534" at bounding box center [977, 556] width 102 height 20
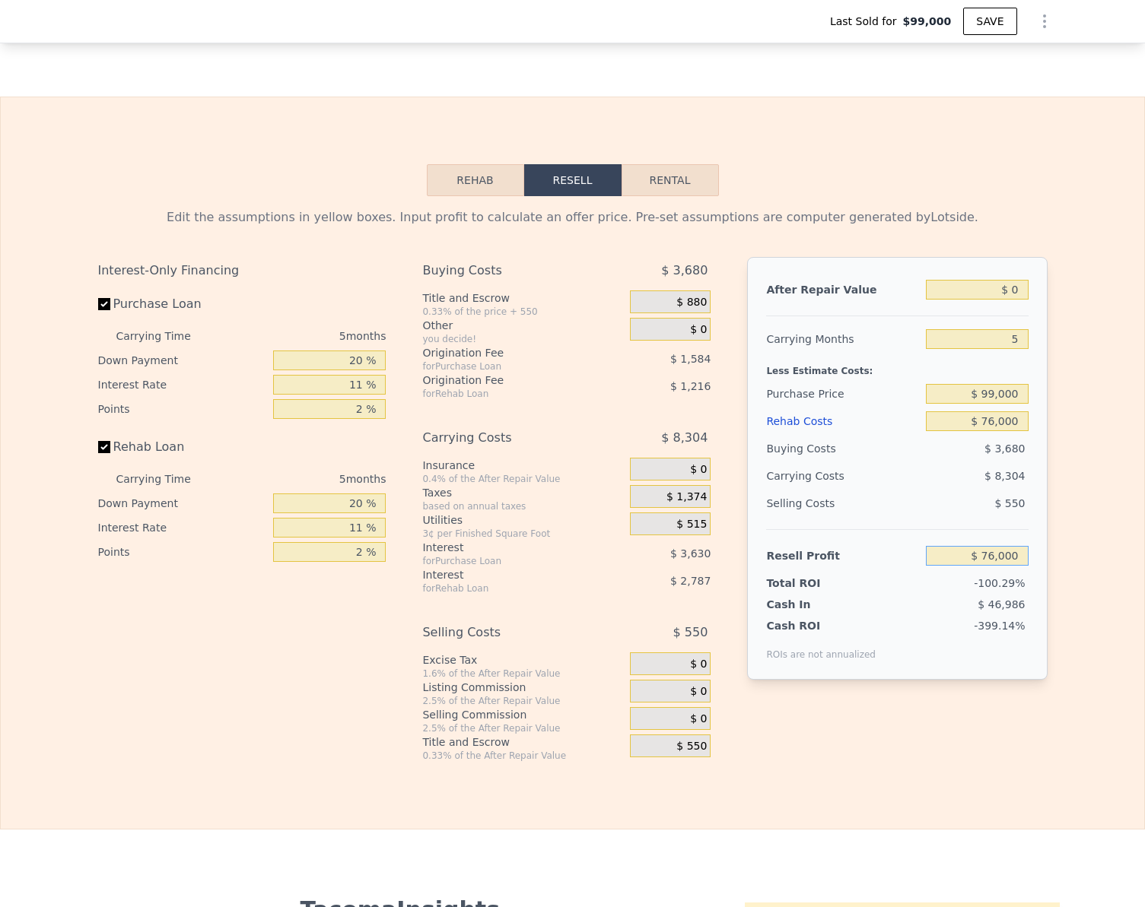
type input "$ 76,000"
drag, startPoint x: 1032, startPoint y: 559, endPoint x: 1100, endPoint y: 551, distance: 68.9
click at [1033, 559] on div "After Repair Value $ 0 Carrying Months 5 Less Estimate Costs: Purchase Price $ …" at bounding box center [897, 468] width 300 height 423
type input "-$ 150,560"
click at [1011, 297] on input "$ 0" at bounding box center [977, 290] width 102 height 20
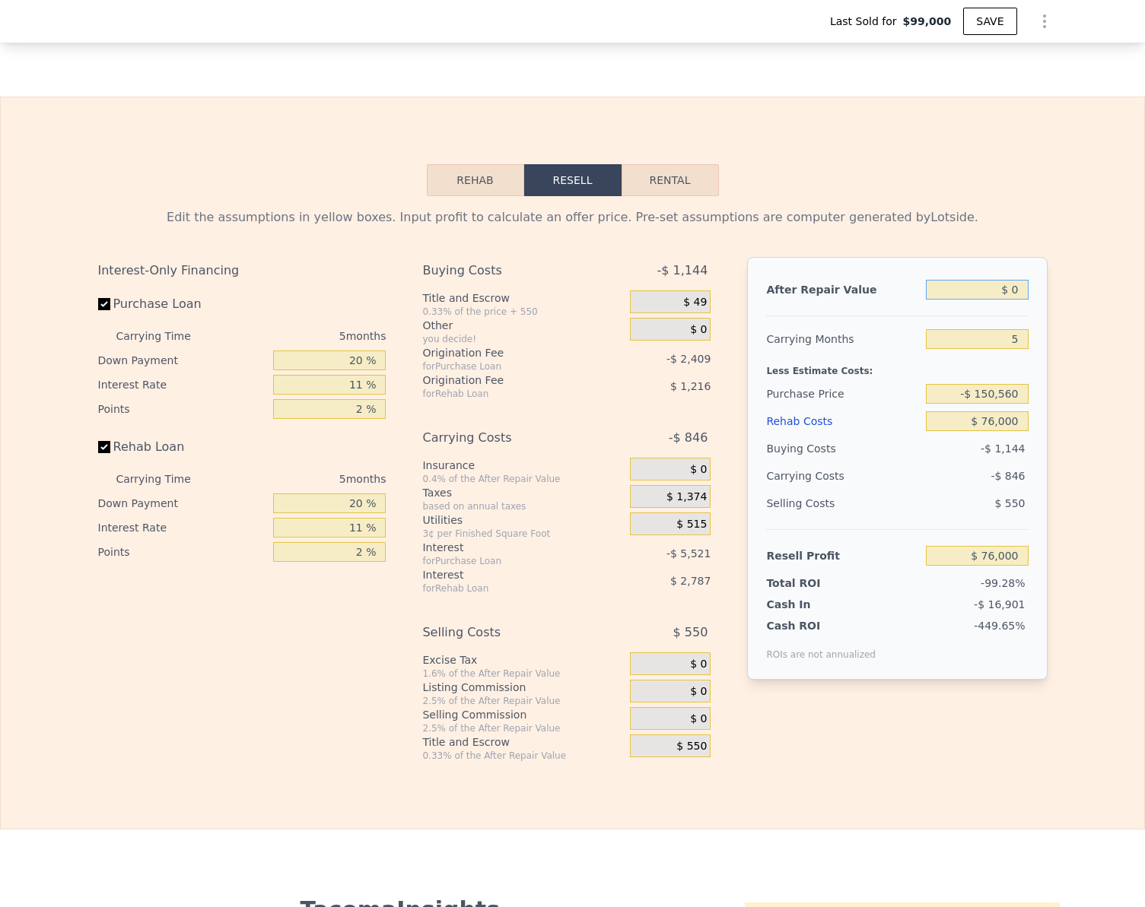
click at [1011, 297] on input "$ 0" at bounding box center [977, 290] width 102 height 20
type input "$ 4"
type input "$ 76,004"
type input "$ 400"
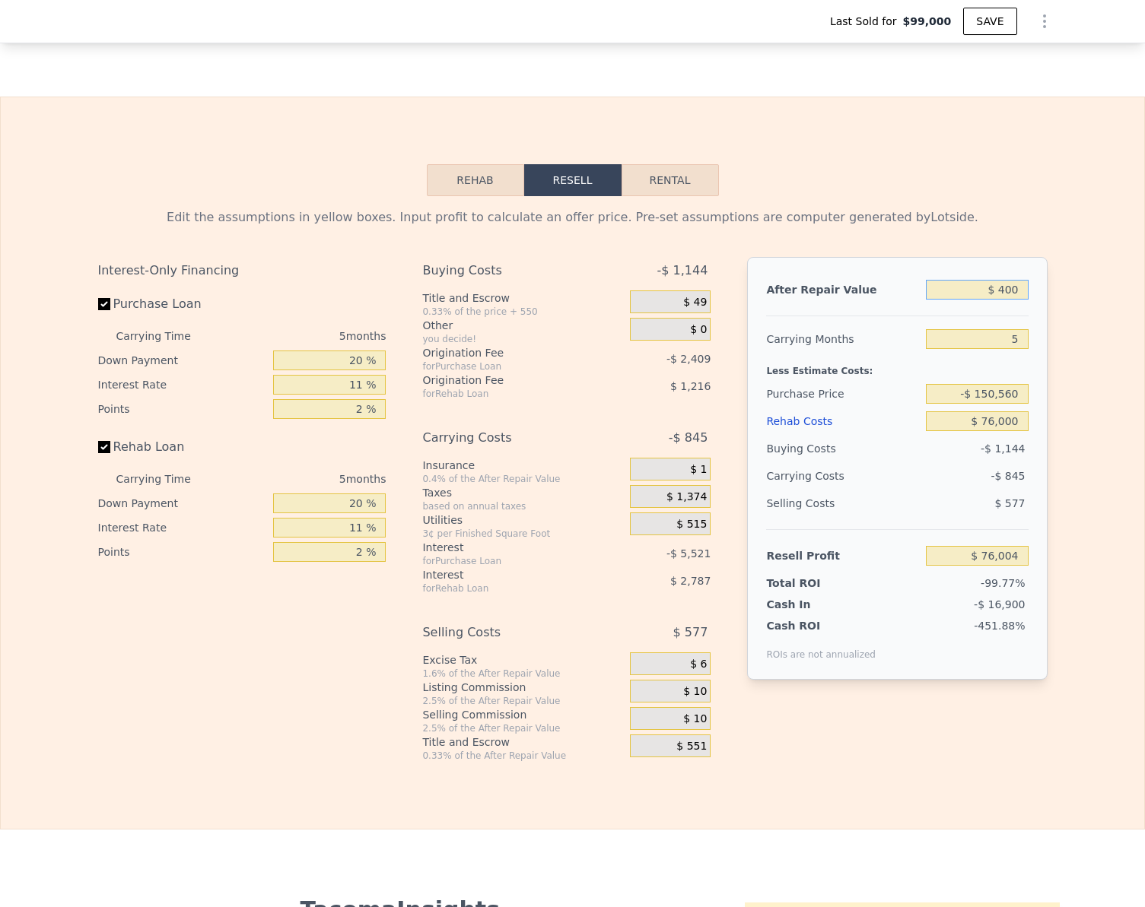
type input "$ 76,372"
type input "$ 40,000"
type input "$ 79,716"
type input "$ 400,000"
type input "$ 447,601"
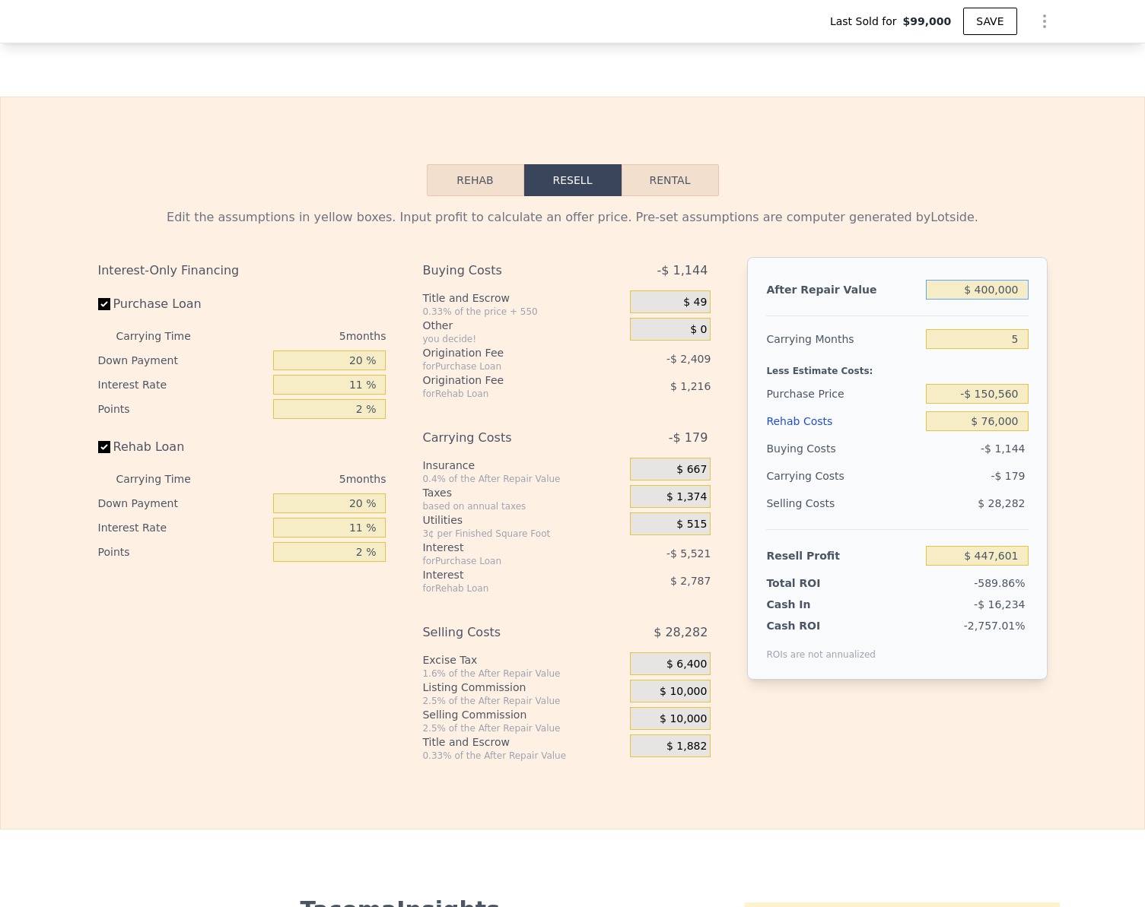
type input "$ 400,000"
drag, startPoint x: 1058, startPoint y: 235, endPoint x: 619, endPoint y: 316, distance: 446.2
click at [1052, 233] on div "Edit the assumptions in yellow boxes. Input profit to calculate an offer price.…" at bounding box center [572, 479] width 1143 height 566
click at [101, 453] on input "Rehab Loan" at bounding box center [104, 447] width 12 height 12
checkbox input "false"
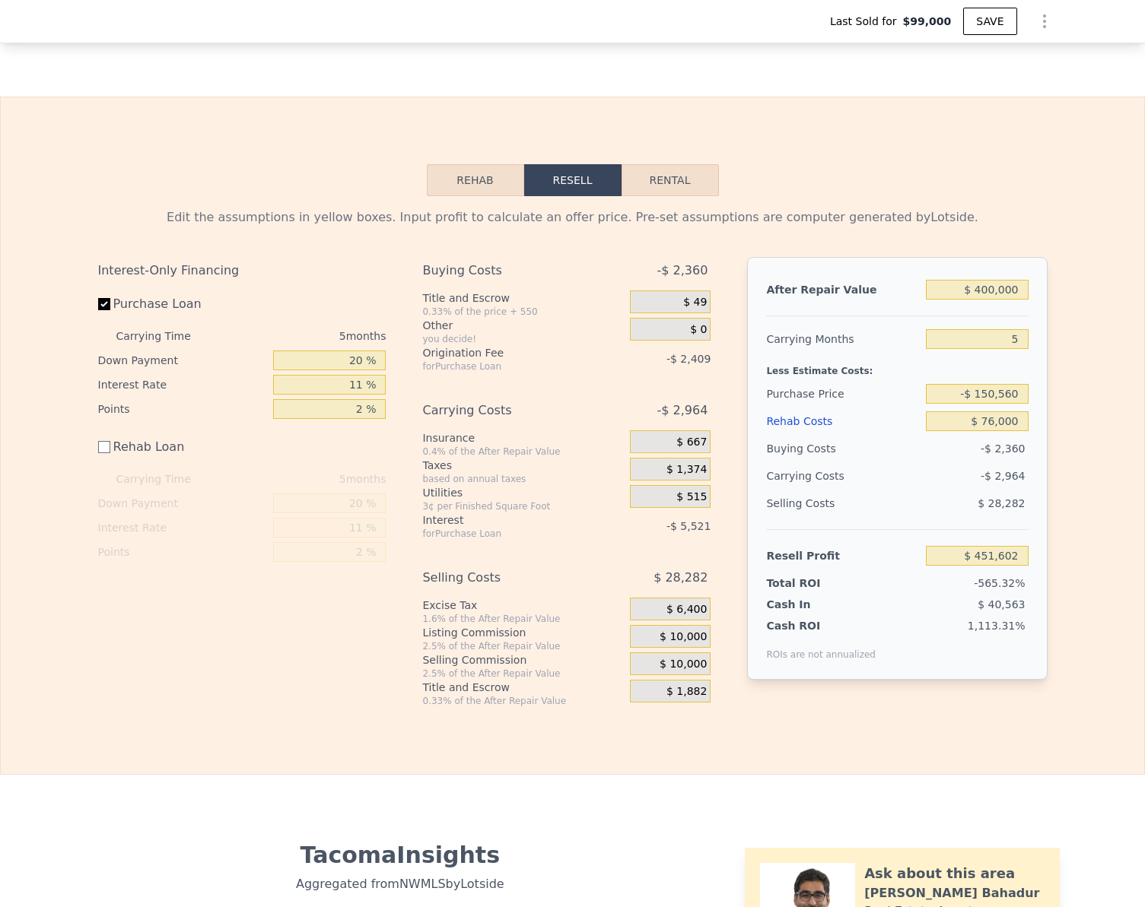
click at [1043, 432] on div "Edit the assumptions in yellow boxes. Input profit to calculate an offer price.…" at bounding box center [572, 451] width 973 height 511
click at [1021, 566] on input "$ 451,602" at bounding box center [977, 556] width 102 height 20
type input "$ 75,000"
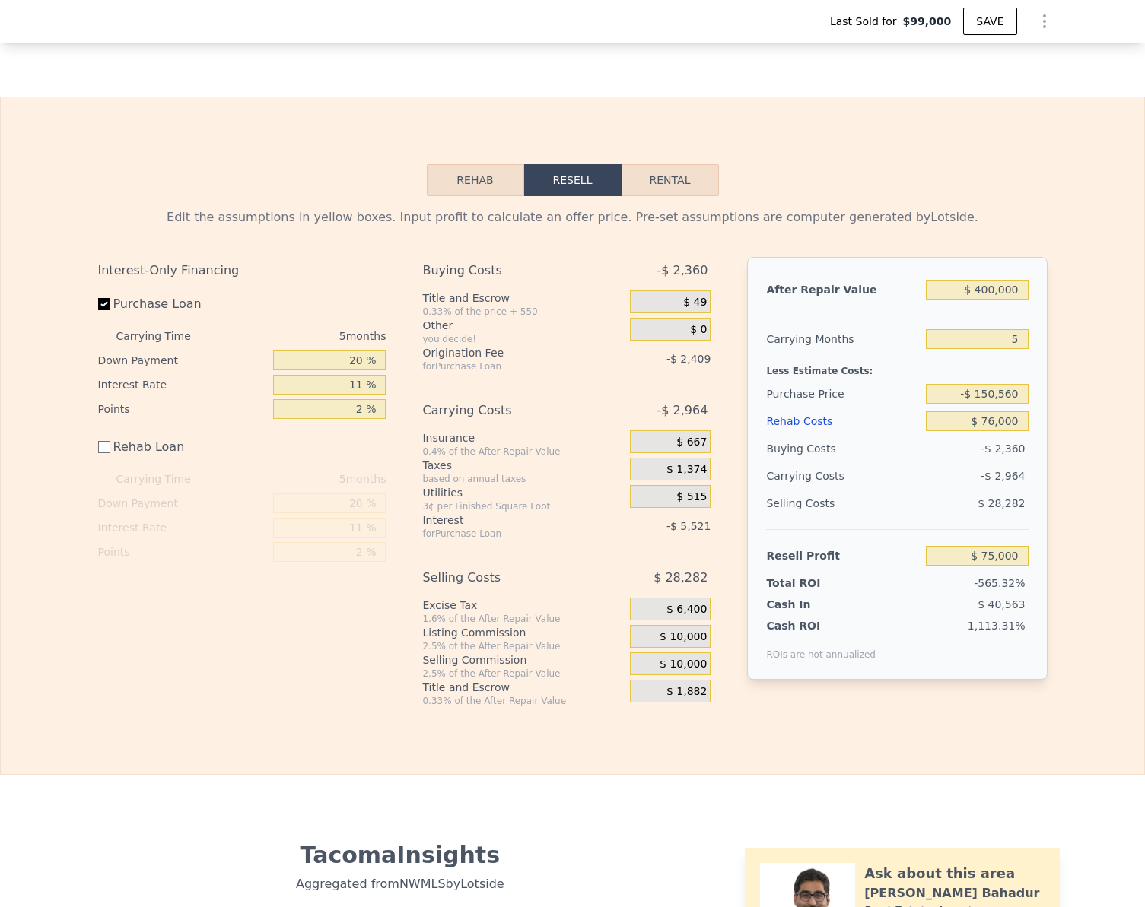
click at [1059, 537] on div "Edit the assumptions in yellow boxes. Input profit to calculate an offer price.…" at bounding box center [572, 451] width 1143 height 511
type input "$ 206,074"
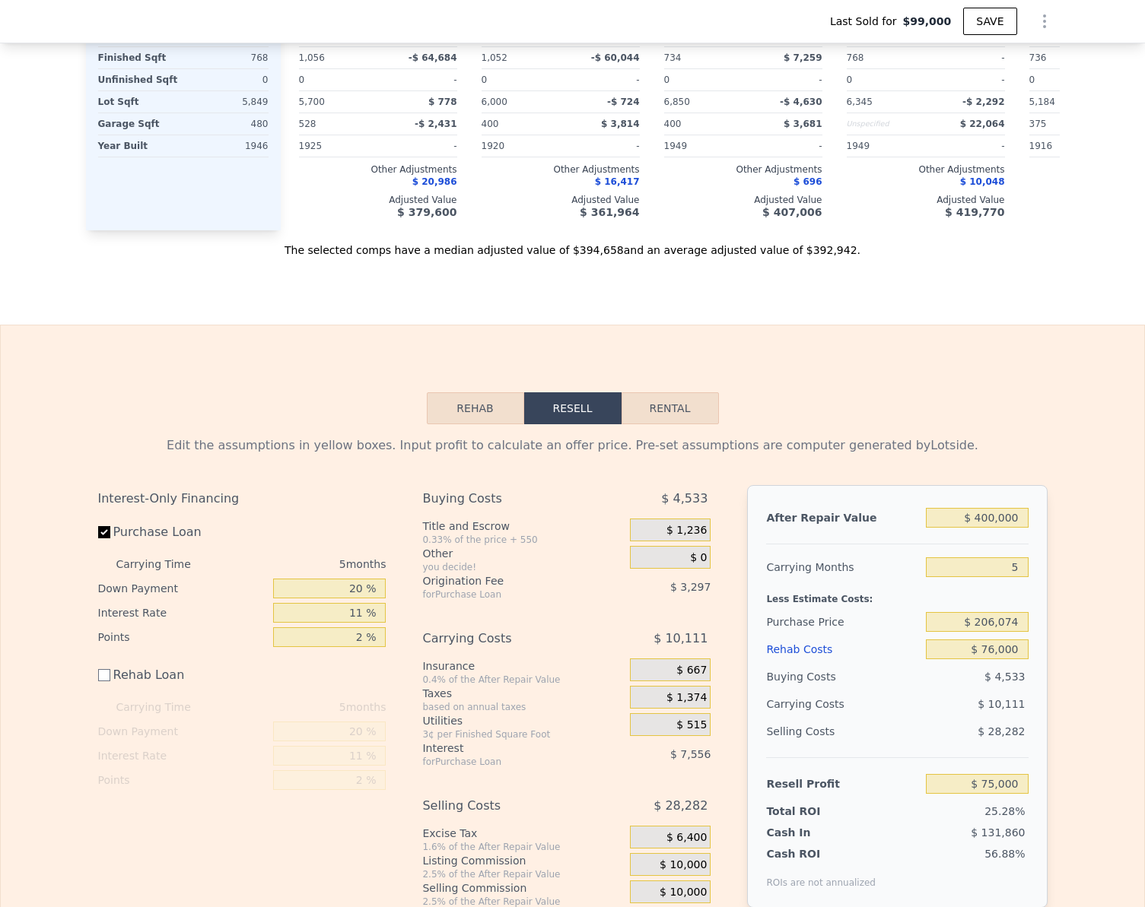
scroll to position [1825, 0]
